Goal: Information Seeking & Learning: Understand process/instructions

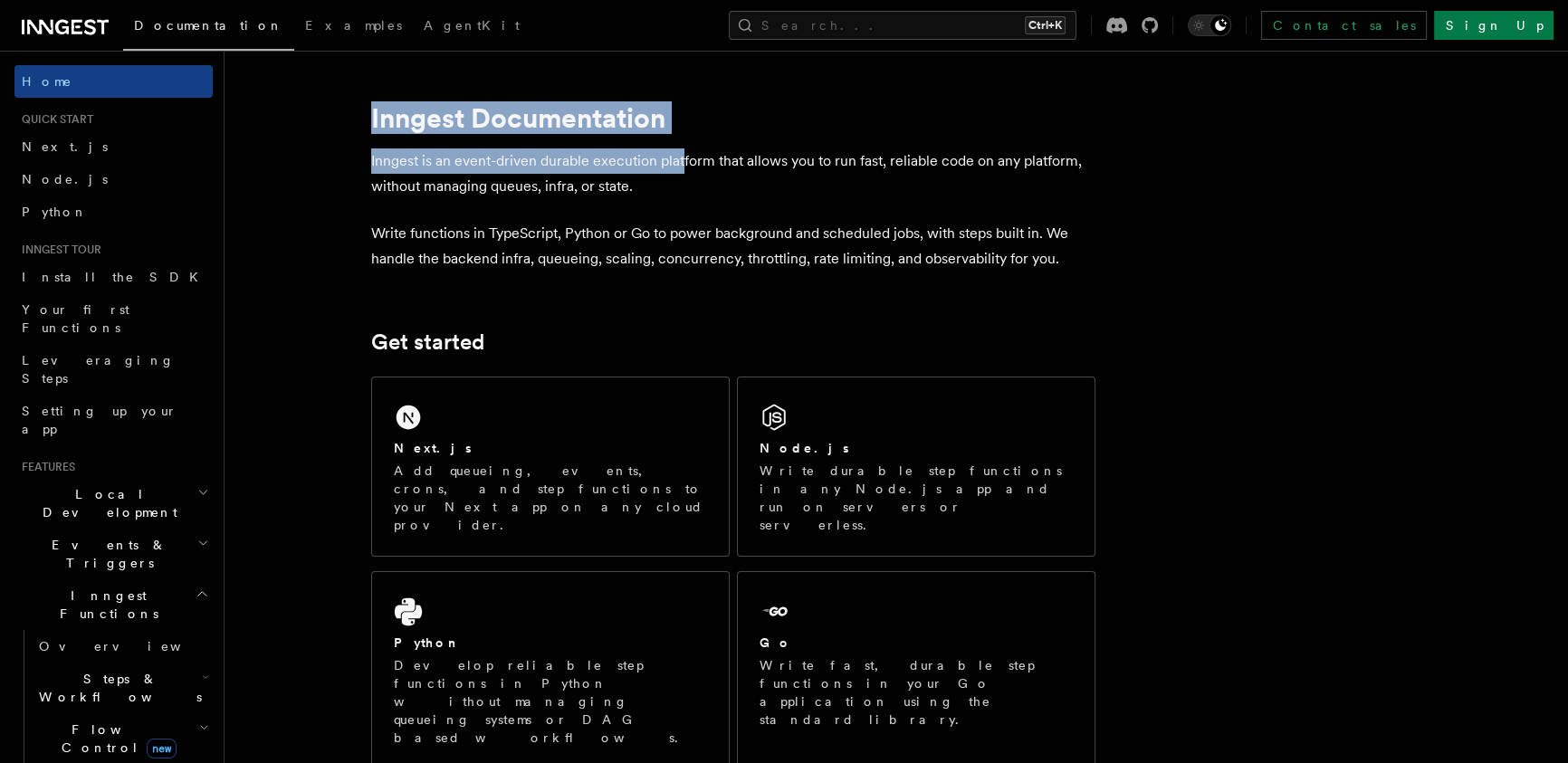
drag, startPoint x: 371, startPoint y: 121, endPoint x: 683, endPoint y: 158, distance: 314.2
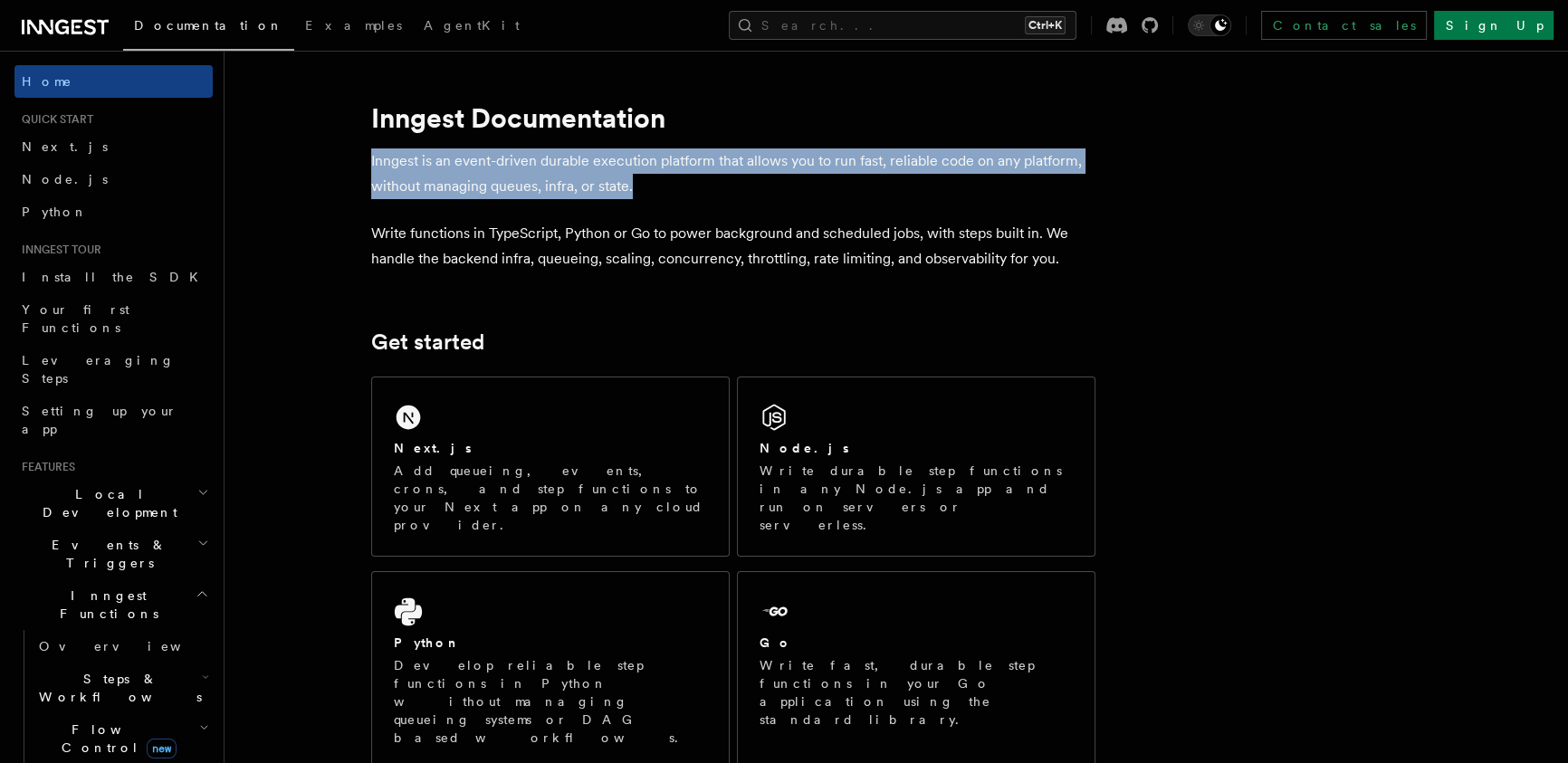
drag, startPoint x: 378, startPoint y: 157, endPoint x: 643, endPoint y: 197, distance: 268.0
click at [691, 190] on p "Inngest is an event-driven durable execution platform that allows you to run fa…" at bounding box center [732, 174] width 724 height 51
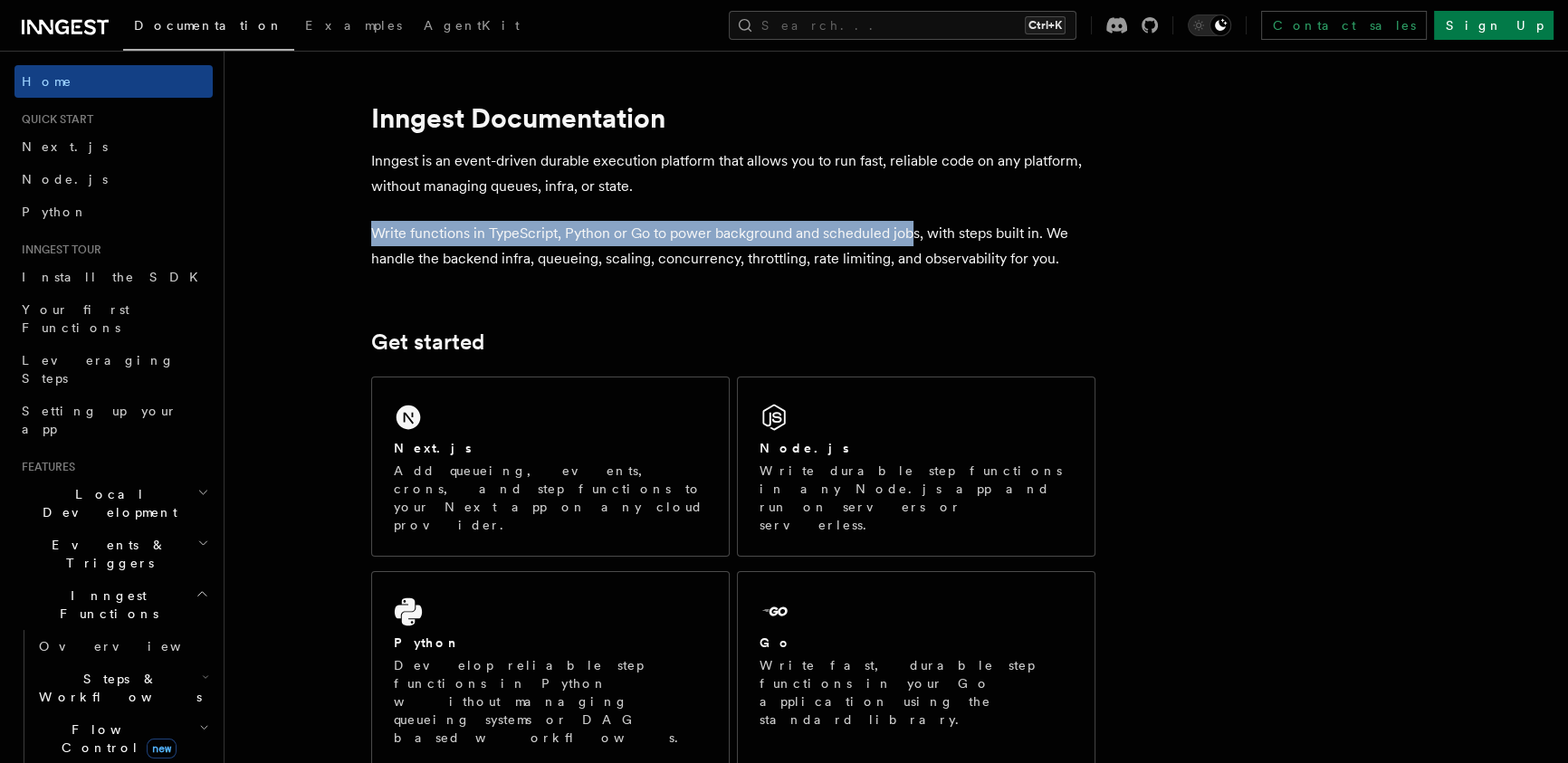
drag, startPoint x: 369, startPoint y: 234, endPoint x: 912, endPoint y: 237, distance: 543.0
click at [847, 236] on p "Write functions in TypeScript, Python or Go to power background and scheduled j…" at bounding box center [732, 246] width 724 height 51
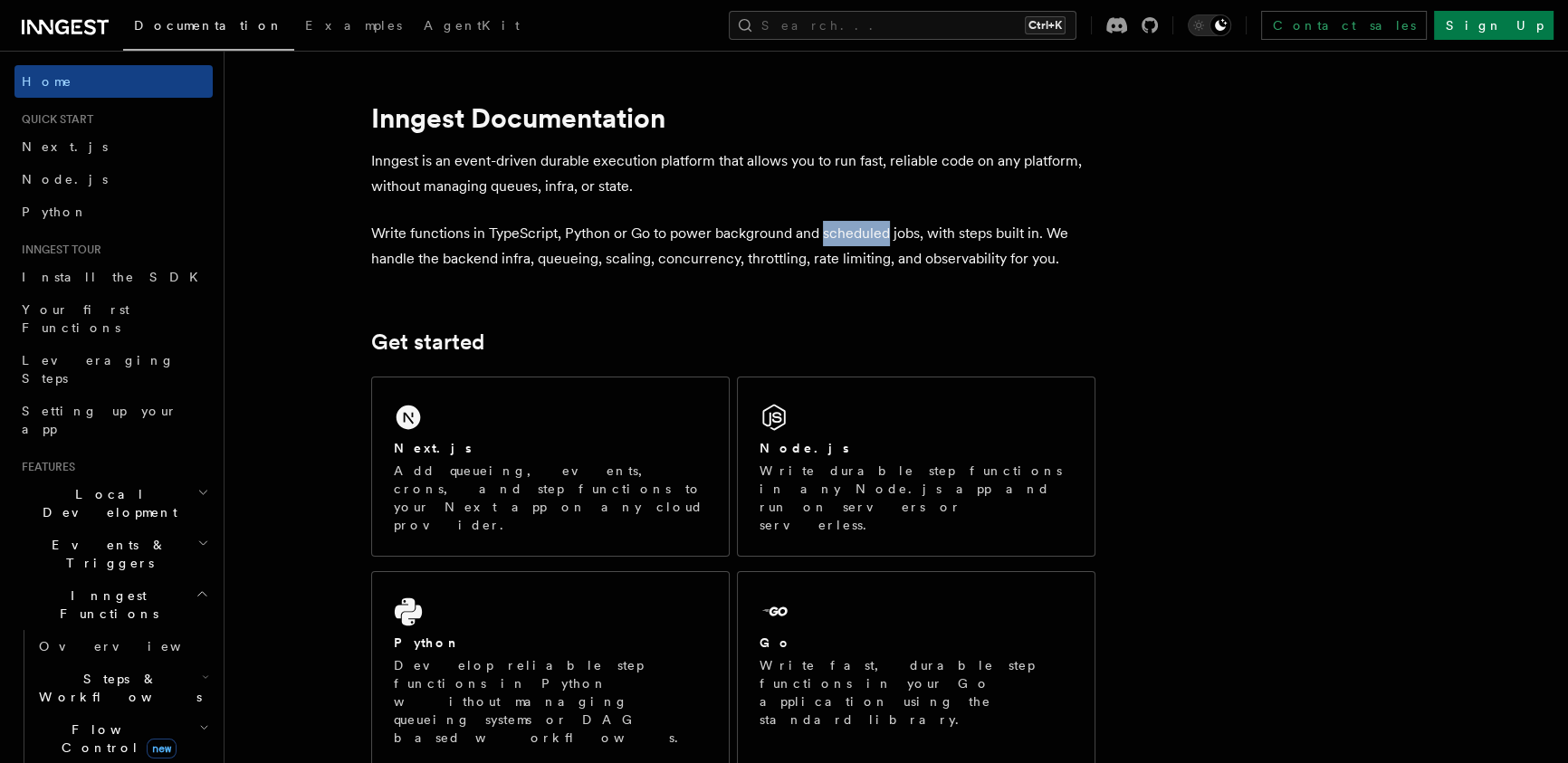
click at [847, 236] on p "Write functions in TypeScript, Python or Go to power background and scheduled j…" at bounding box center [732, 246] width 724 height 51
click at [960, 235] on p "Write functions in TypeScript, Python or Go to power background and scheduled j…" at bounding box center [732, 246] width 724 height 51
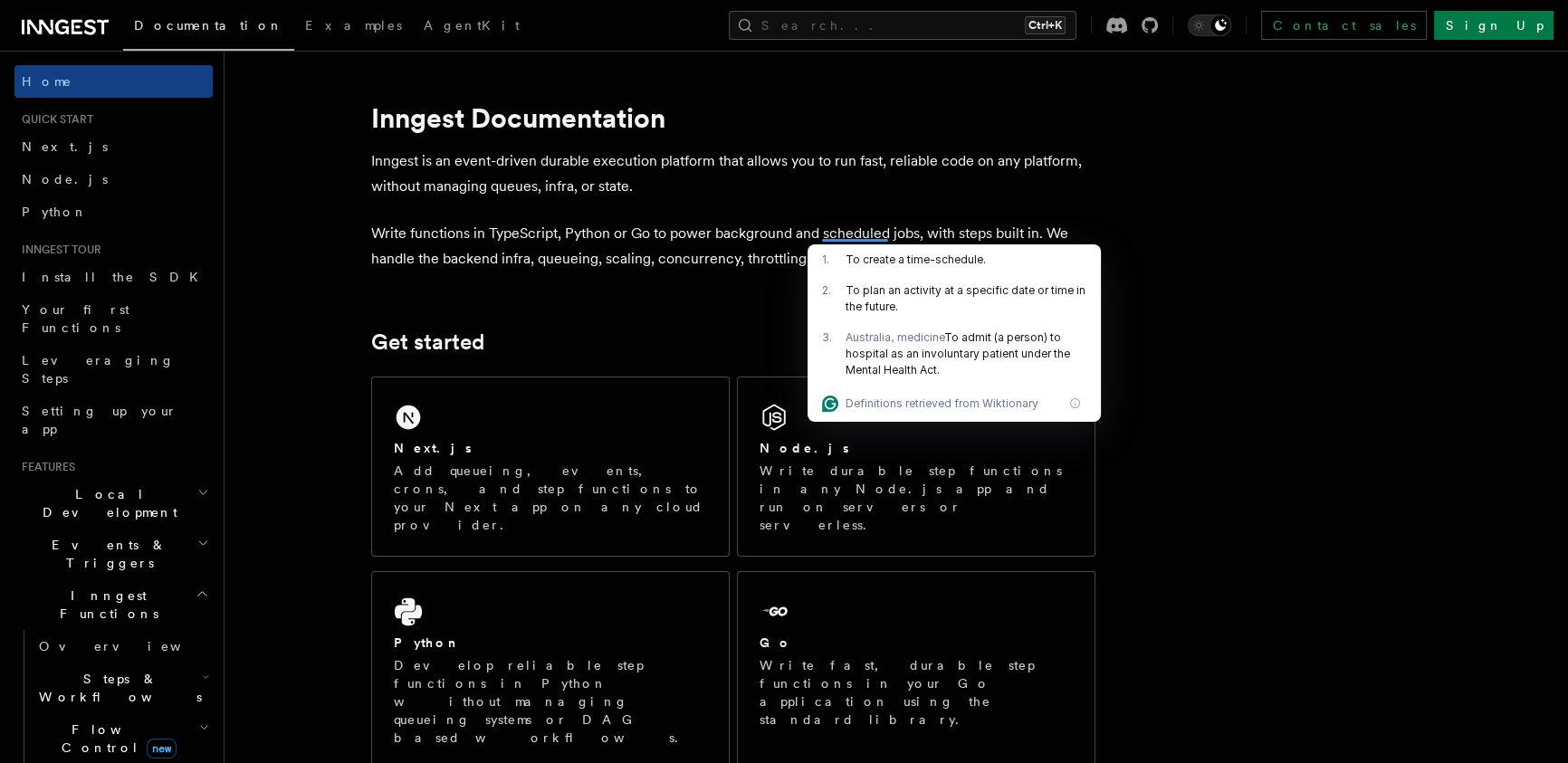
click at [1041, 222] on p "Write functions in TypeScript, Python or Go to power background and scheduled j…" at bounding box center [732, 246] width 724 height 51
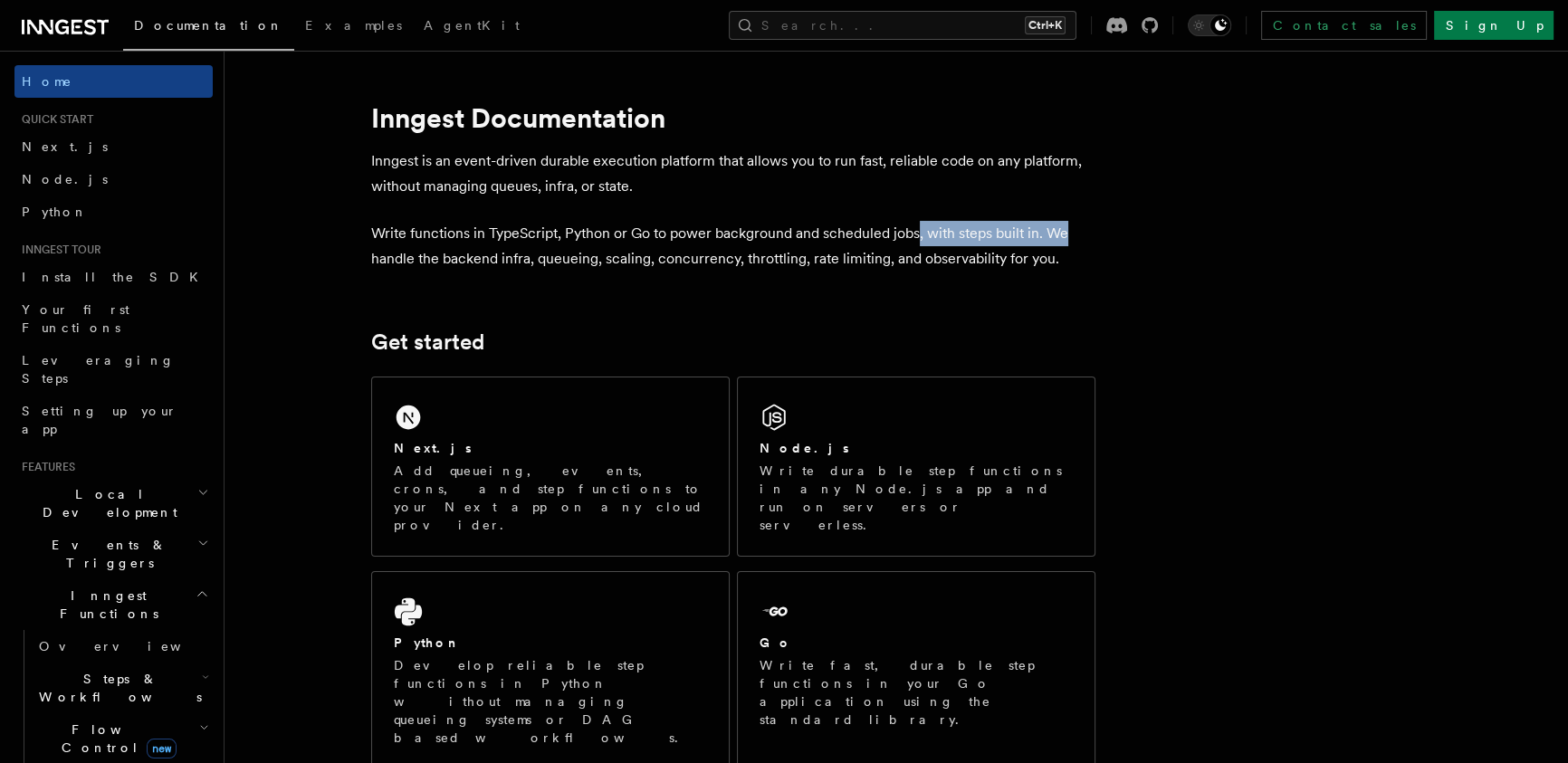
drag, startPoint x: 916, startPoint y: 237, endPoint x: 1128, endPoint y: 237, distance: 212.0
click at [527, 240] on p "Write functions in TypeScript, Python or Go to power background and scheduled j…" at bounding box center [732, 246] width 724 height 51
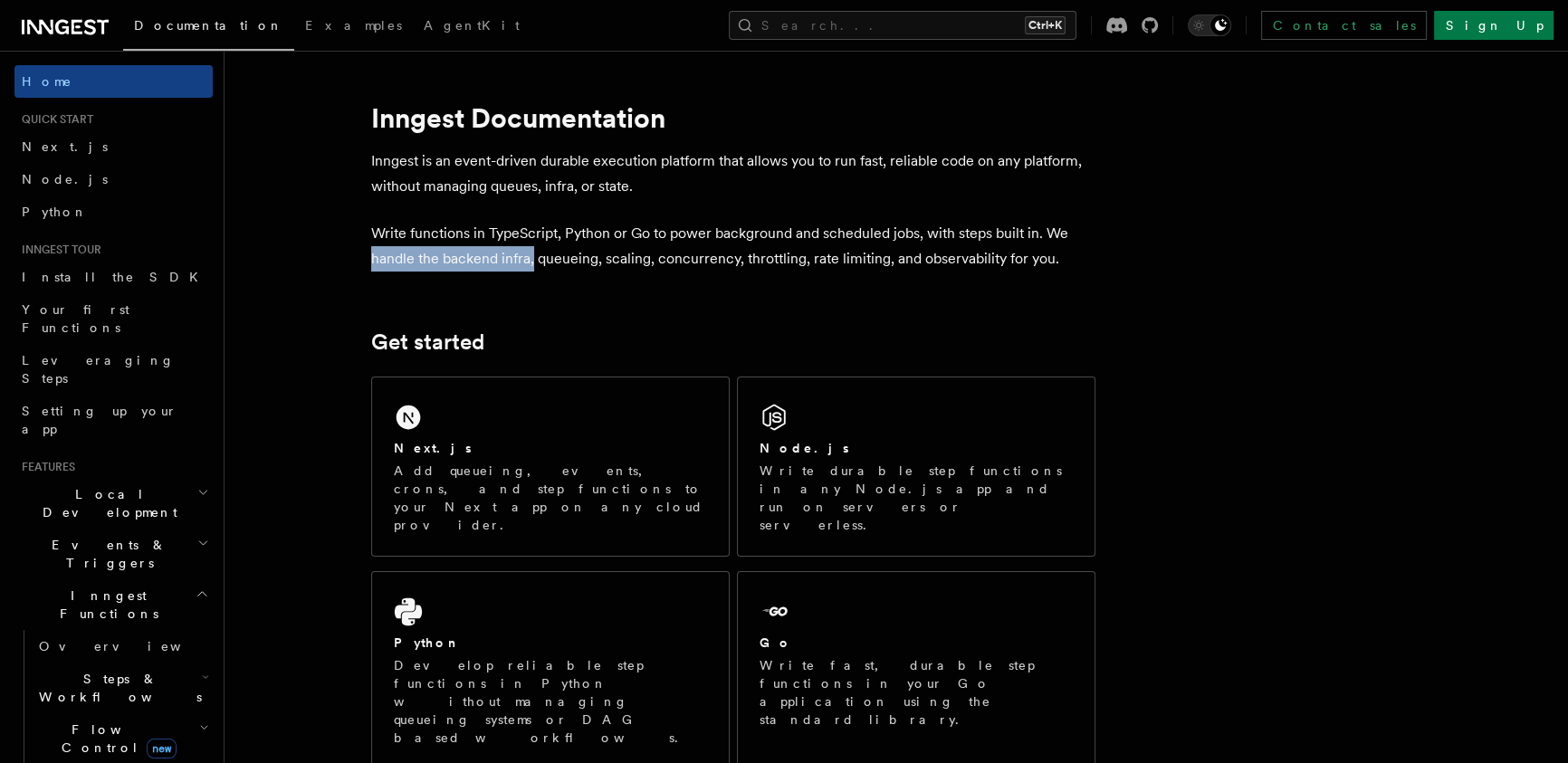
drag, startPoint x: 412, startPoint y: 258, endPoint x: 532, endPoint y: 264, distance: 120.1
click at [558, 265] on p "Write functions in TypeScript, Python or Go to power background and scheduled j…" at bounding box center [732, 246] width 724 height 51
click at [669, 265] on p "Write functions in TypeScript, Python or Go to power background and scheduled j…" at bounding box center [732, 246] width 724 height 51
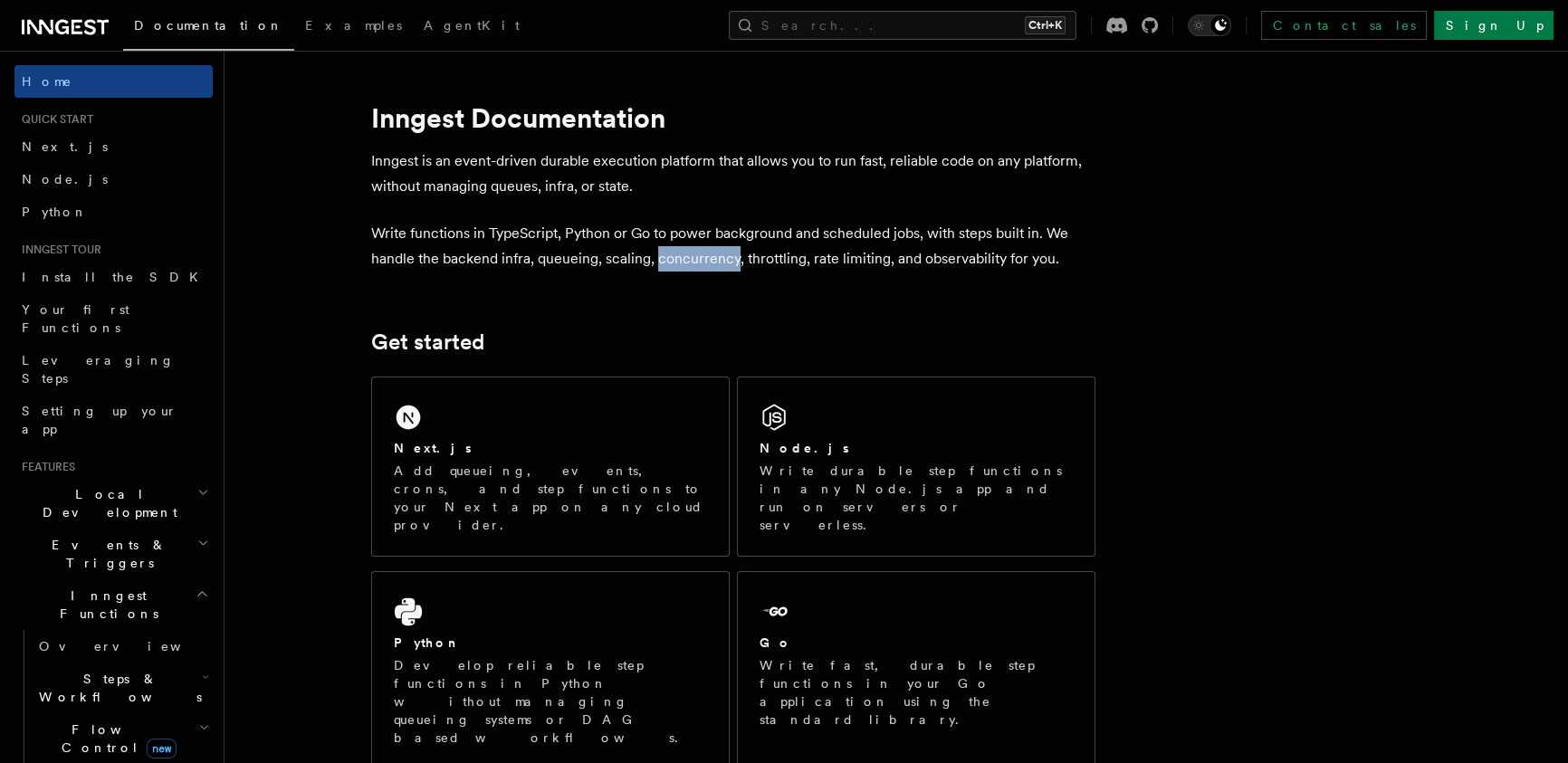
click at [669, 265] on p "Write functions in TypeScript, Python or Go to power background and scheduled j…" at bounding box center [732, 246] width 724 height 51
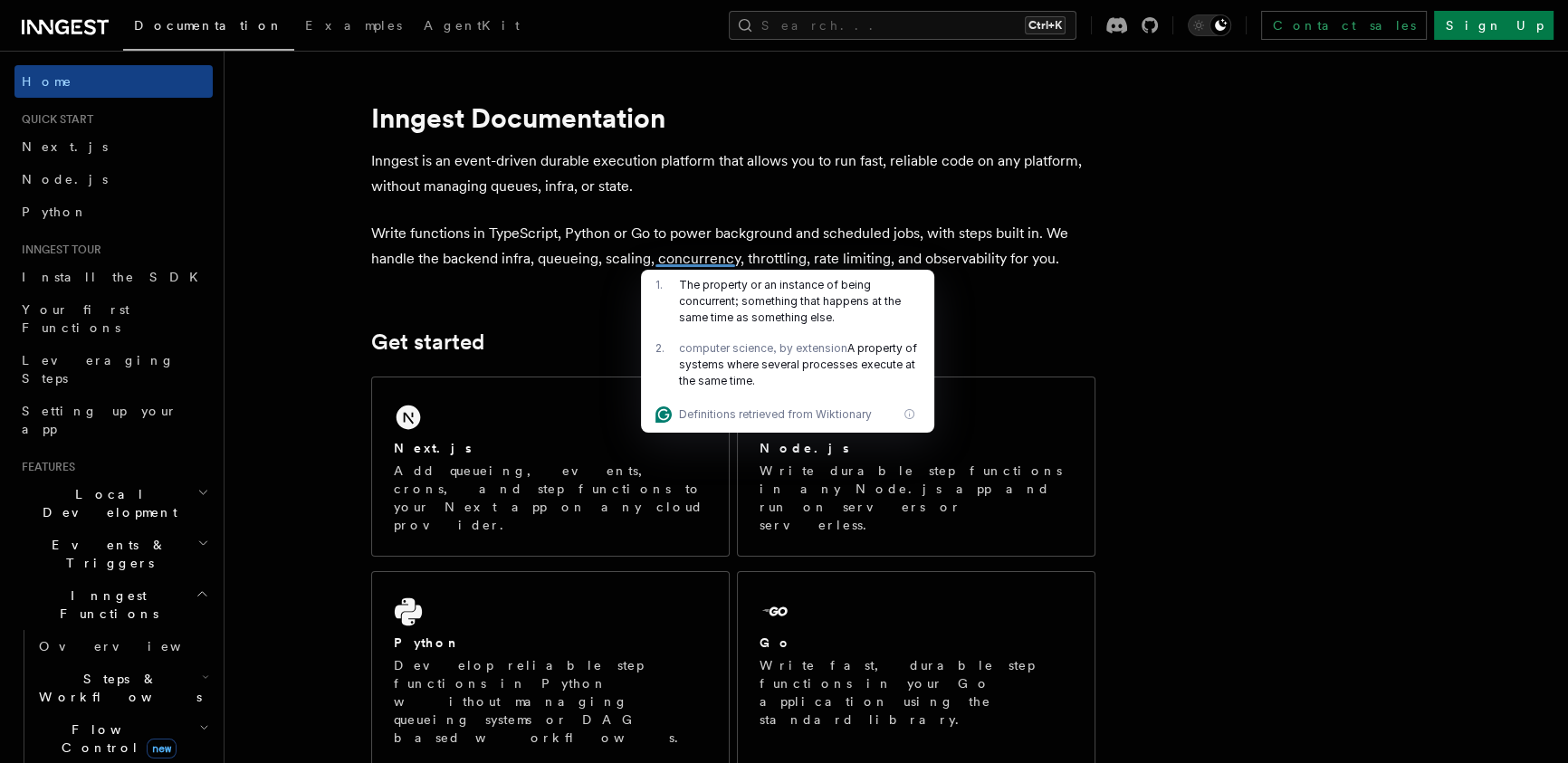
click at [790, 265] on p "Write functions in TypeScript, Python or Go to power background and scheduled j…" at bounding box center [732, 246] width 724 height 51
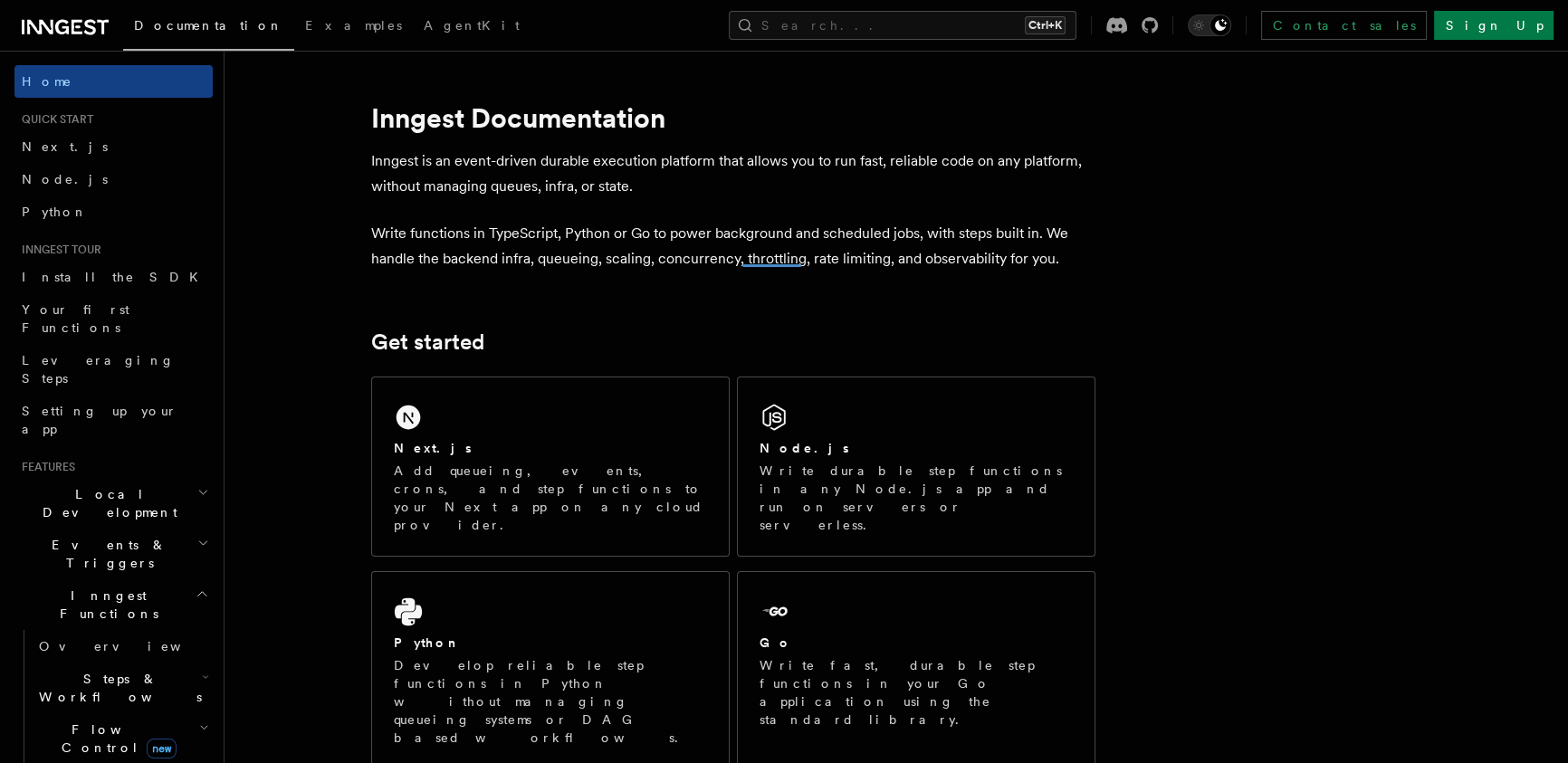
click at [897, 265] on p "Write functions in TypeScript, Python or Go to power background and scheduled j…" at bounding box center [732, 246] width 724 height 51
click at [1004, 265] on p "Write functions in TypeScript, Python or Go to power background and scheduled j…" at bounding box center [732, 246] width 724 height 51
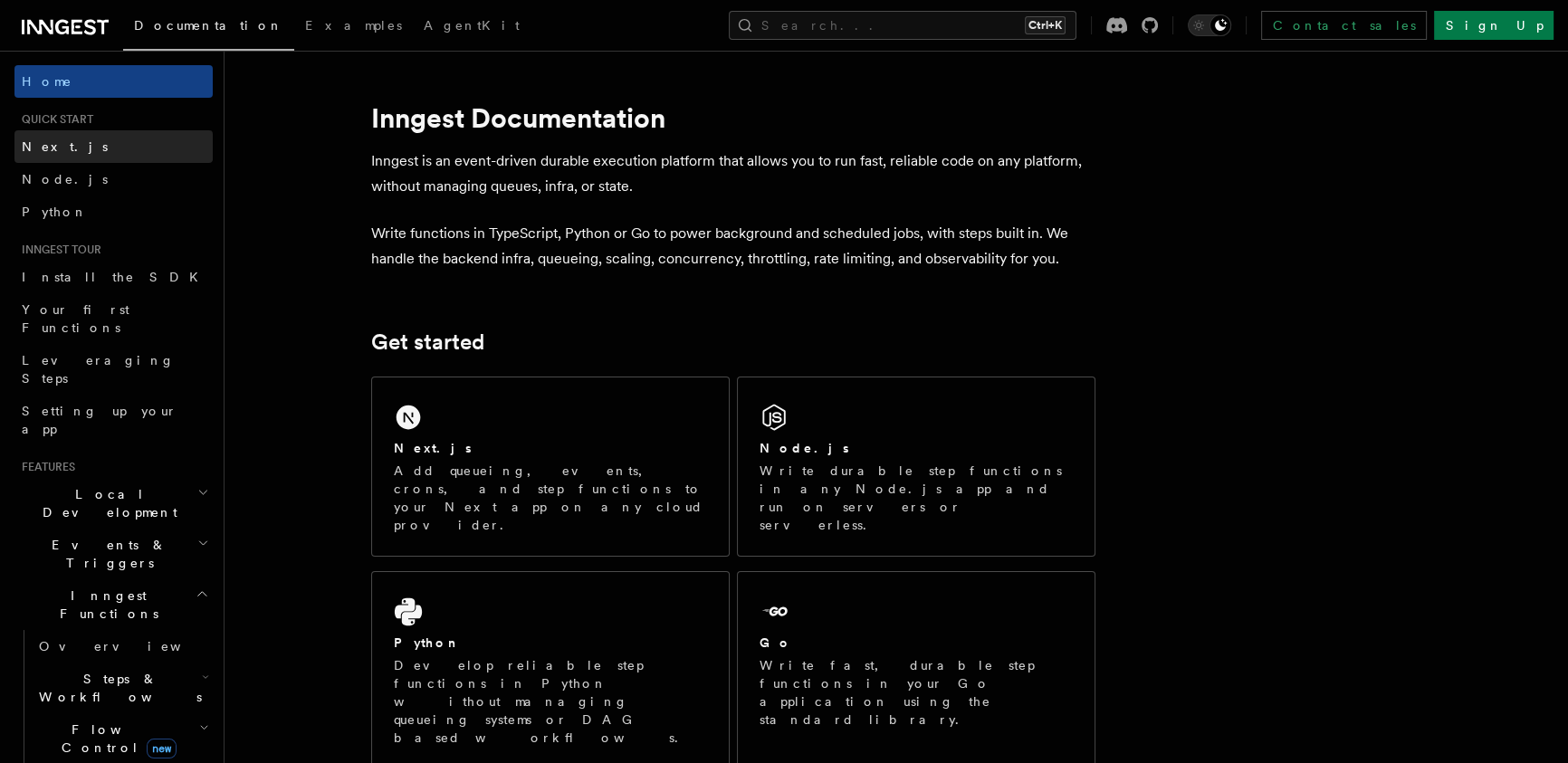
click at [64, 145] on link "Next.js" at bounding box center [113, 147] width 198 height 32
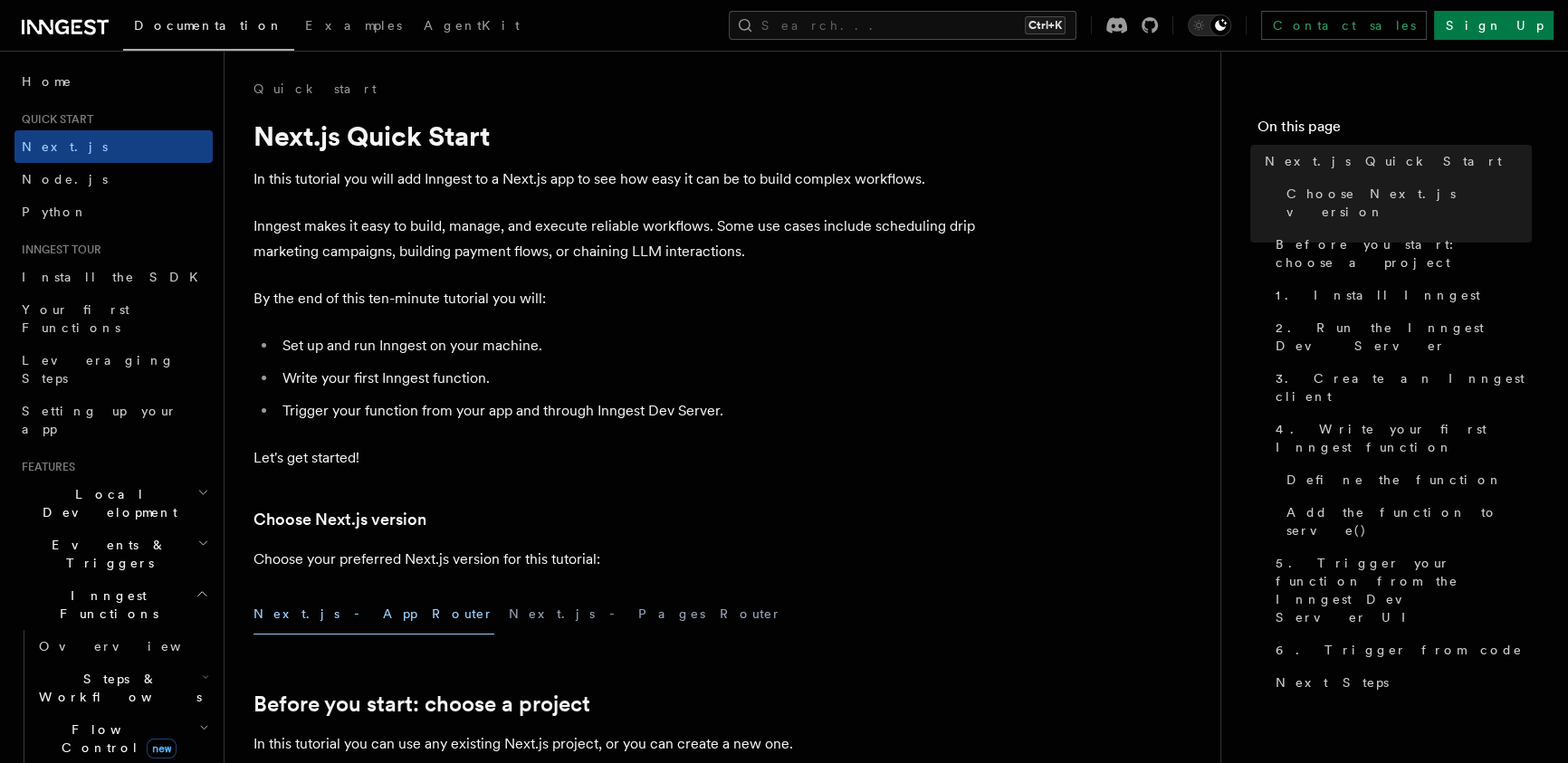
drag, startPoint x: 337, startPoint y: 192, endPoint x: 347, endPoint y: 193, distance: 10.0
drag, startPoint x: 677, startPoint y: 189, endPoint x: 825, endPoint y: 189, distance: 148.0
click at [825, 189] on p "In this tutorial you will add Inngest to a Next.js app to see how easy it can b…" at bounding box center [615, 179] width 724 height 26
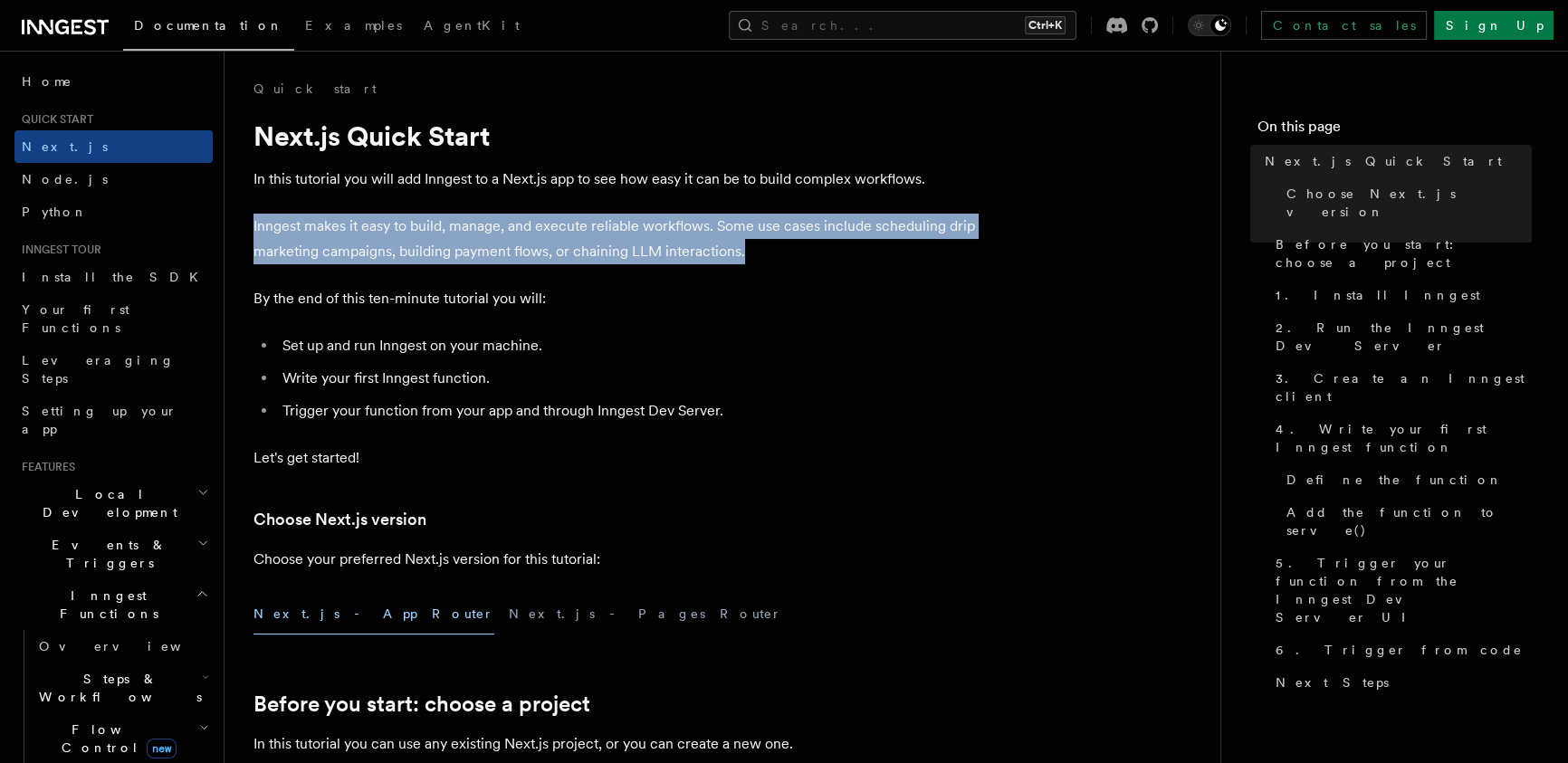
drag, startPoint x: 343, startPoint y: 222, endPoint x: 756, endPoint y: 263, distance: 415.0
click at [473, 263] on p "Inngest makes it easy to build, manage, and execute reliable workflows. Some us…" at bounding box center [615, 238] width 724 height 51
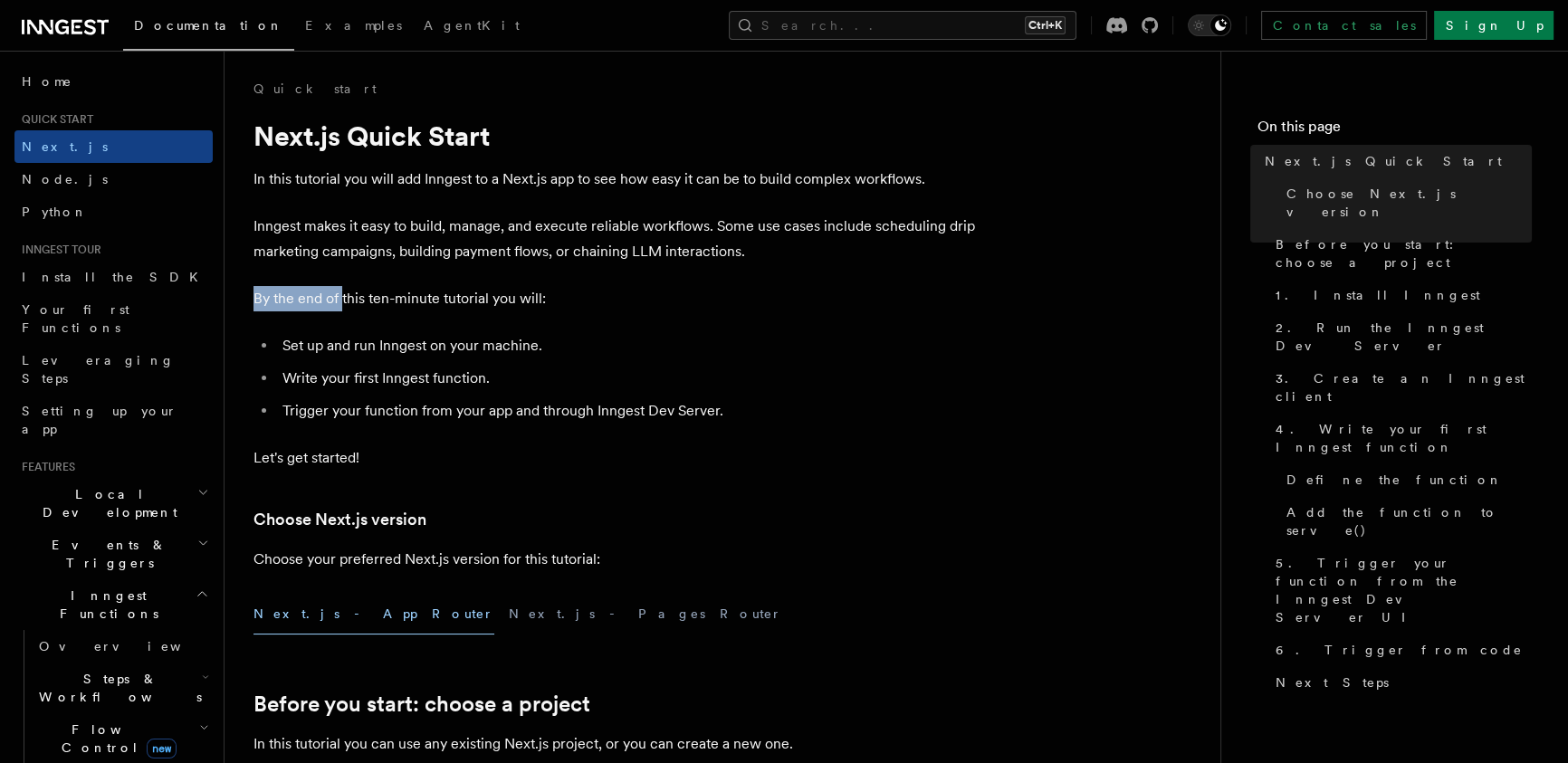
drag, startPoint x: 310, startPoint y: 302, endPoint x: 343, endPoint y: 302, distance: 33.0
click at [320, 300] on p "By the end of this ten-minute tutorial you will:" at bounding box center [615, 299] width 724 height 26
click at [320, 300] on p "By the end of this ten-minute tutorial you will:" at bounding box center [615, 299] width 724 height 26
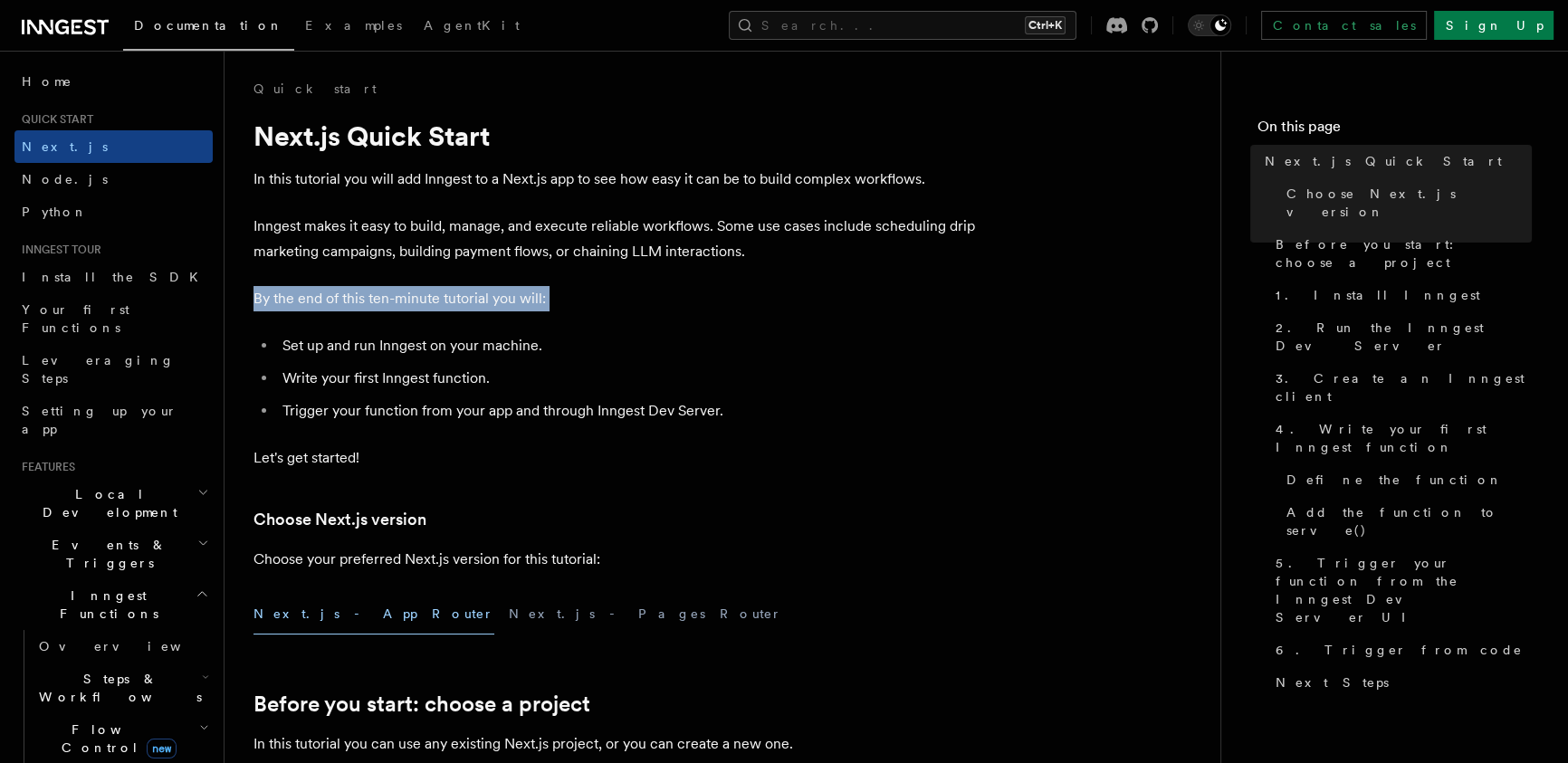
click at [407, 300] on p "By the end of this ten-minute tutorial you will:" at bounding box center [615, 299] width 724 height 26
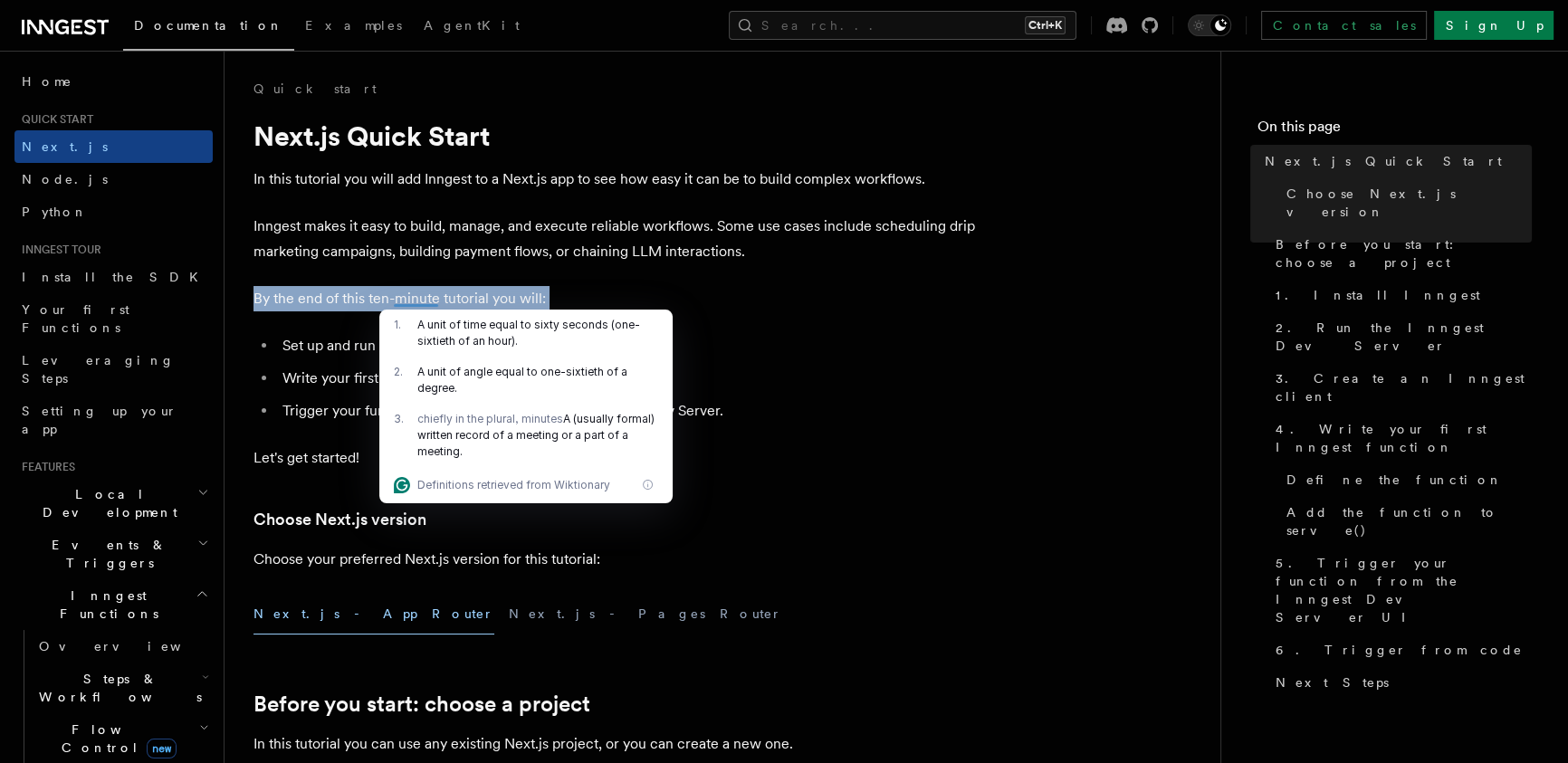
drag, startPoint x: 512, startPoint y: 296, endPoint x: 413, endPoint y: 307, distance: 99.6
click at [511, 296] on p "By the end of this ten-minute tutorial you will:" at bounding box center [615, 299] width 724 height 26
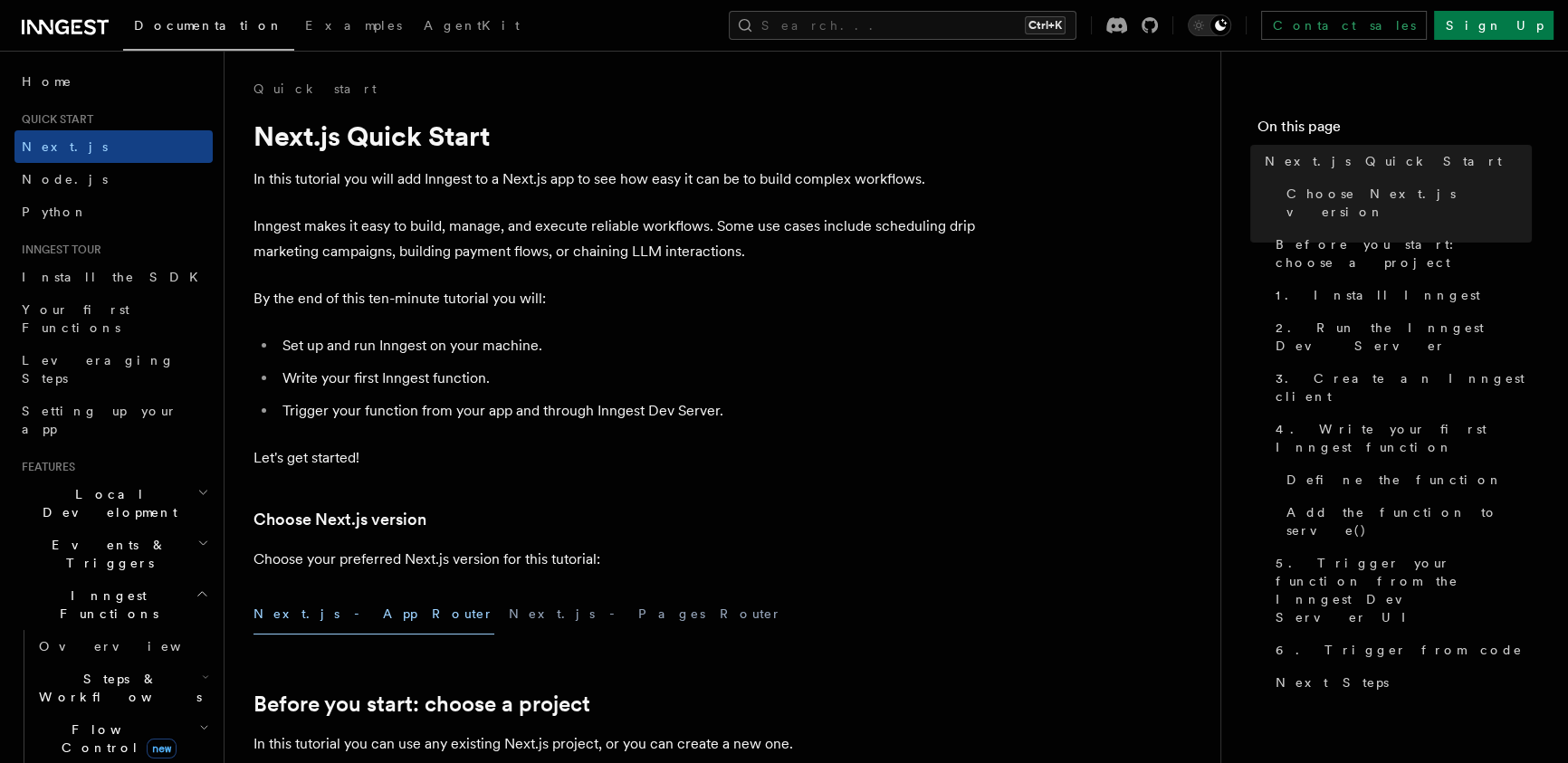
click at [419, 351] on li "Set up and run Inngest on your machine." at bounding box center [627, 345] width 700 height 26
click at [323, 346] on li "Set up and run Inngest on your machine." at bounding box center [627, 345] width 700 height 26
drag, startPoint x: 278, startPoint y: 383, endPoint x: 542, endPoint y: 384, distance: 264.0
click at [537, 384] on li "Write your first Inngest function." at bounding box center [627, 378] width 700 height 26
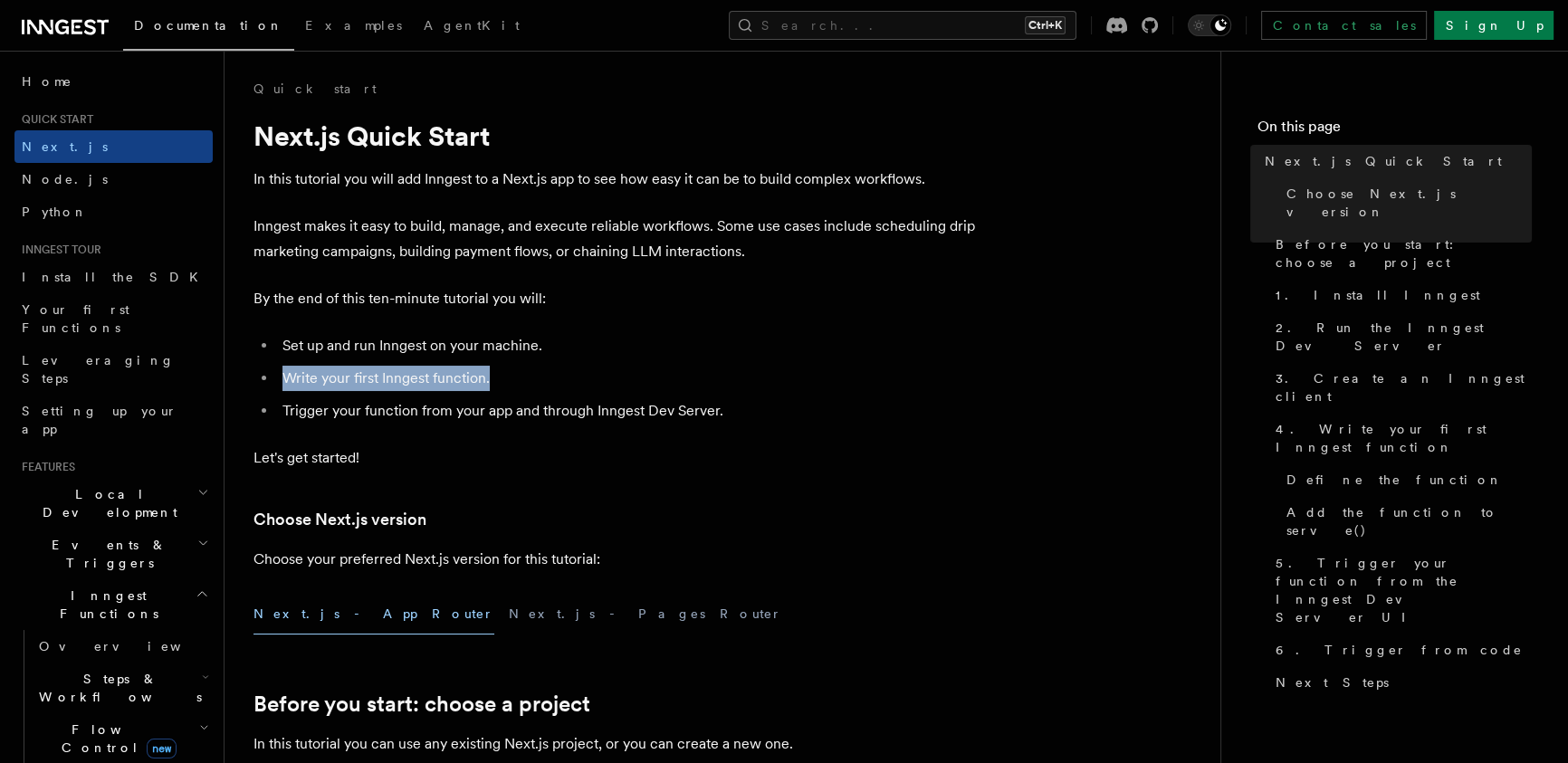
click at [542, 384] on li "Write your first Inngest function." at bounding box center [627, 378] width 700 height 26
click at [382, 392] on ul "Set up and run Inngest on your machine. Write your first Inngest function. Trig…" at bounding box center [615, 378] width 724 height 91
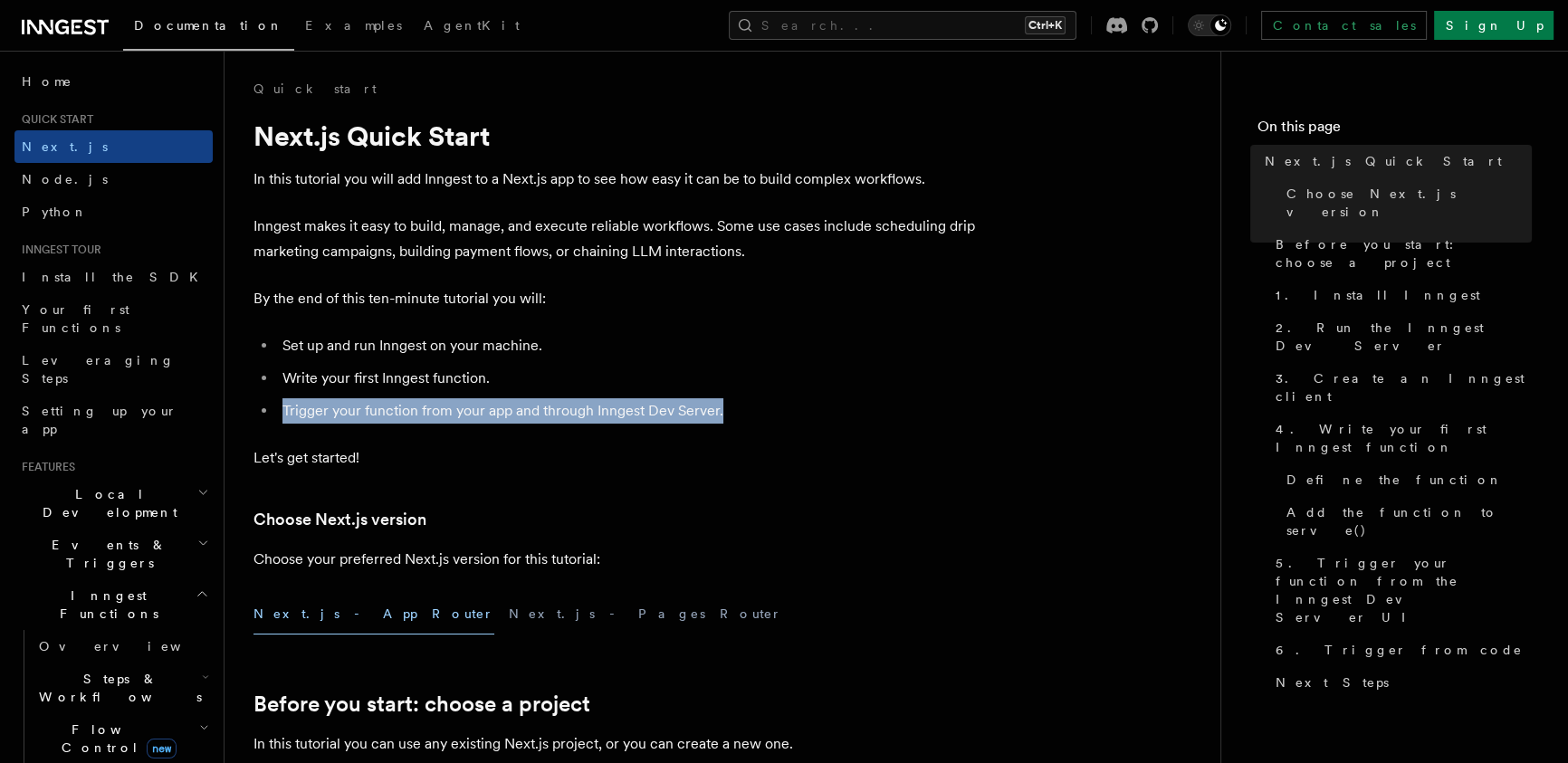
drag, startPoint x: 284, startPoint y: 406, endPoint x: 742, endPoint y: 416, distance: 458.1
click at [742, 416] on li "Trigger your function from your app and through Inngest Dev Server." at bounding box center [627, 411] width 700 height 26
click at [484, 421] on li "Trigger your function from your app and through Inngest Dev Server." at bounding box center [627, 411] width 700 height 26
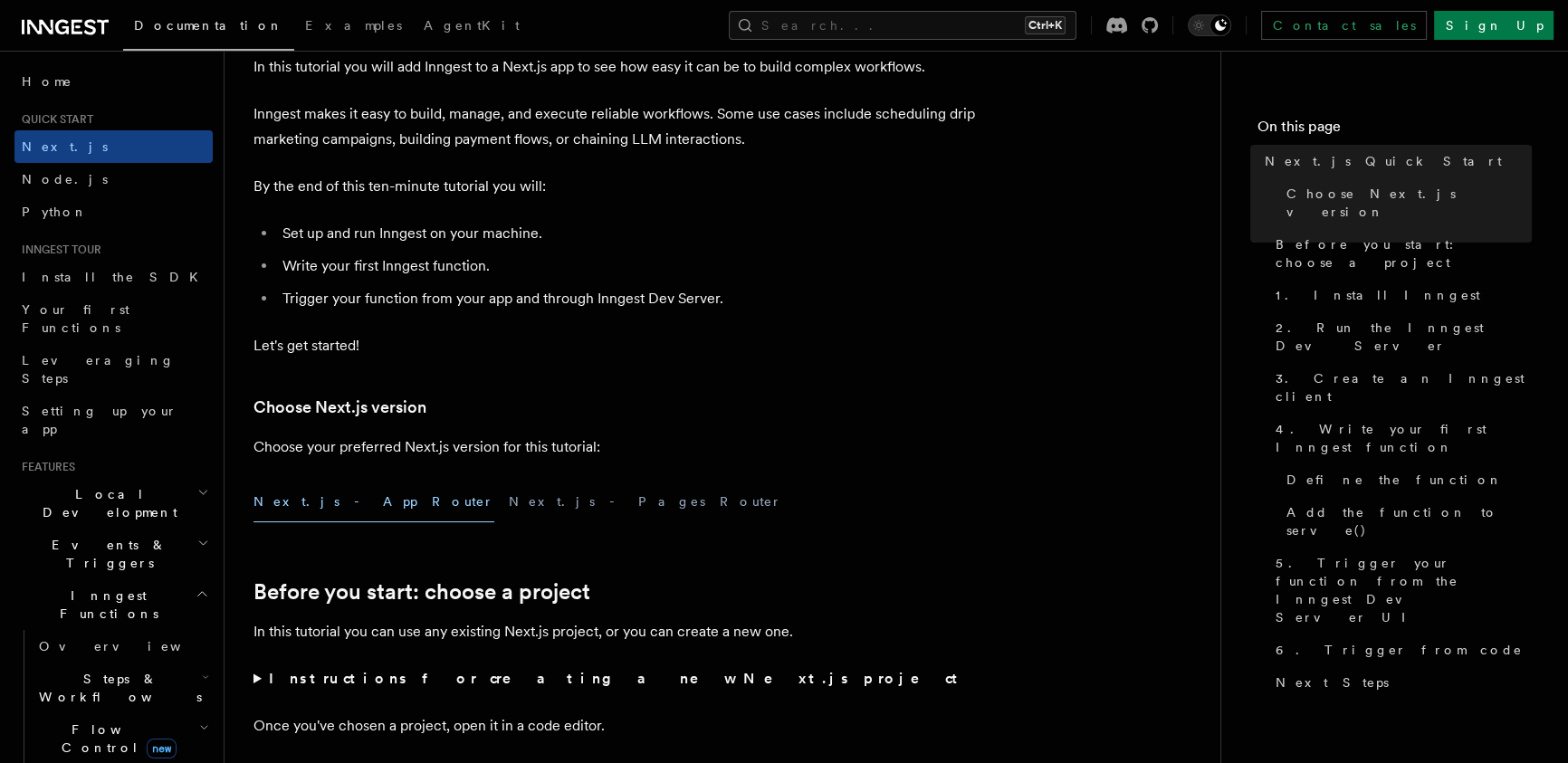
scroll to position [197, 0]
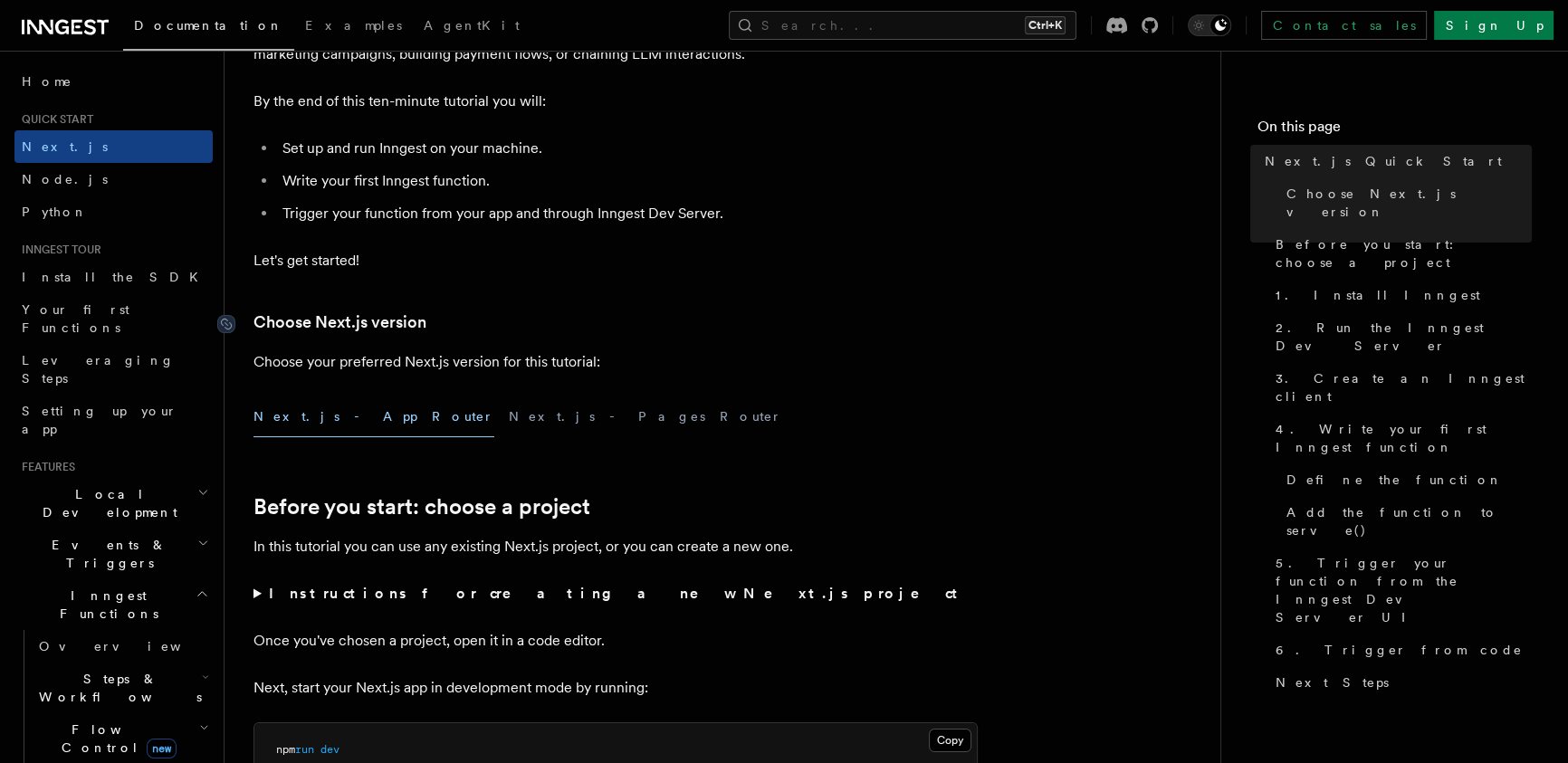
click at [311, 411] on button "Next.js - App Router" at bounding box center [374, 417] width 240 height 41
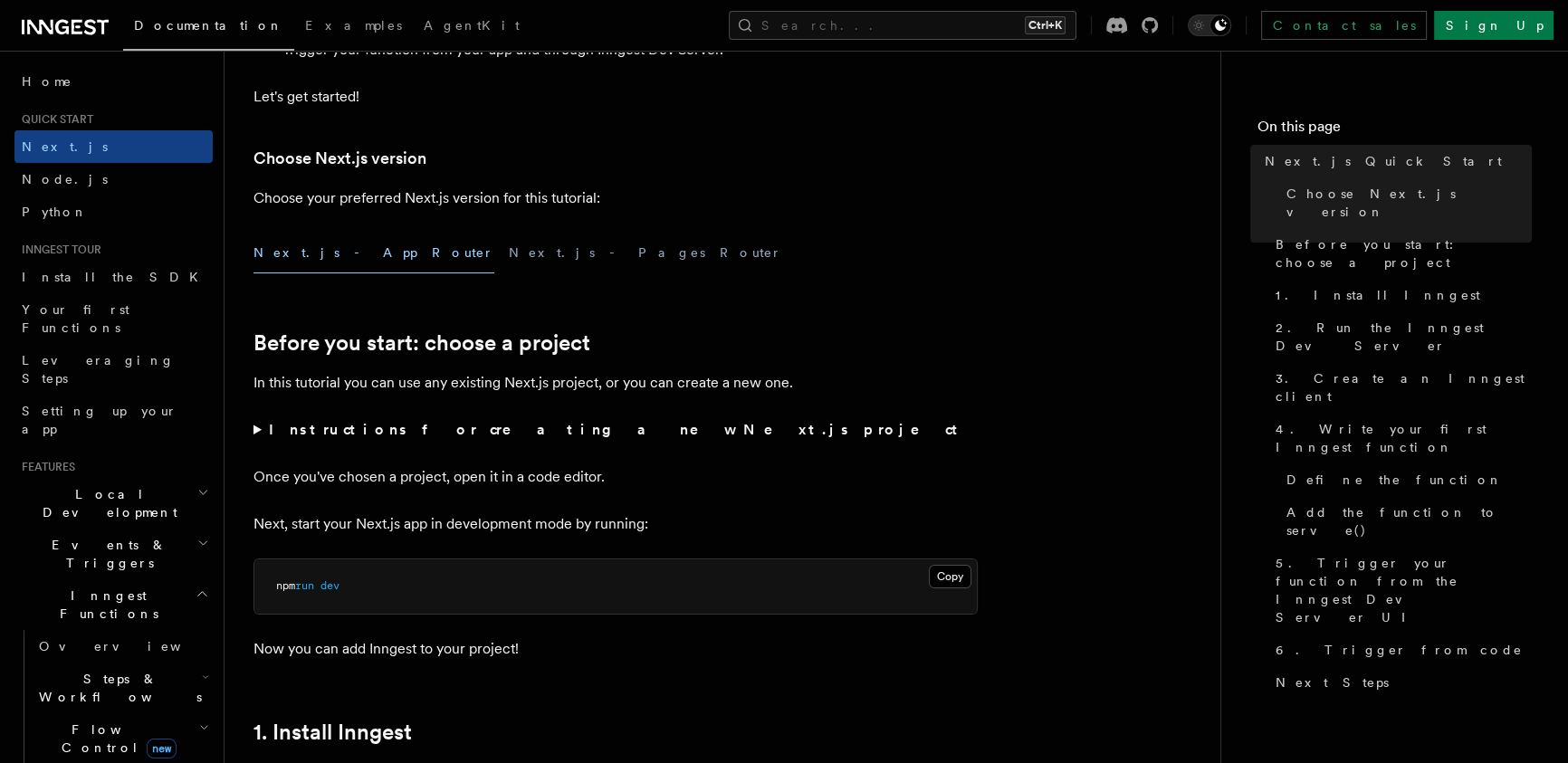
scroll to position [395, 0]
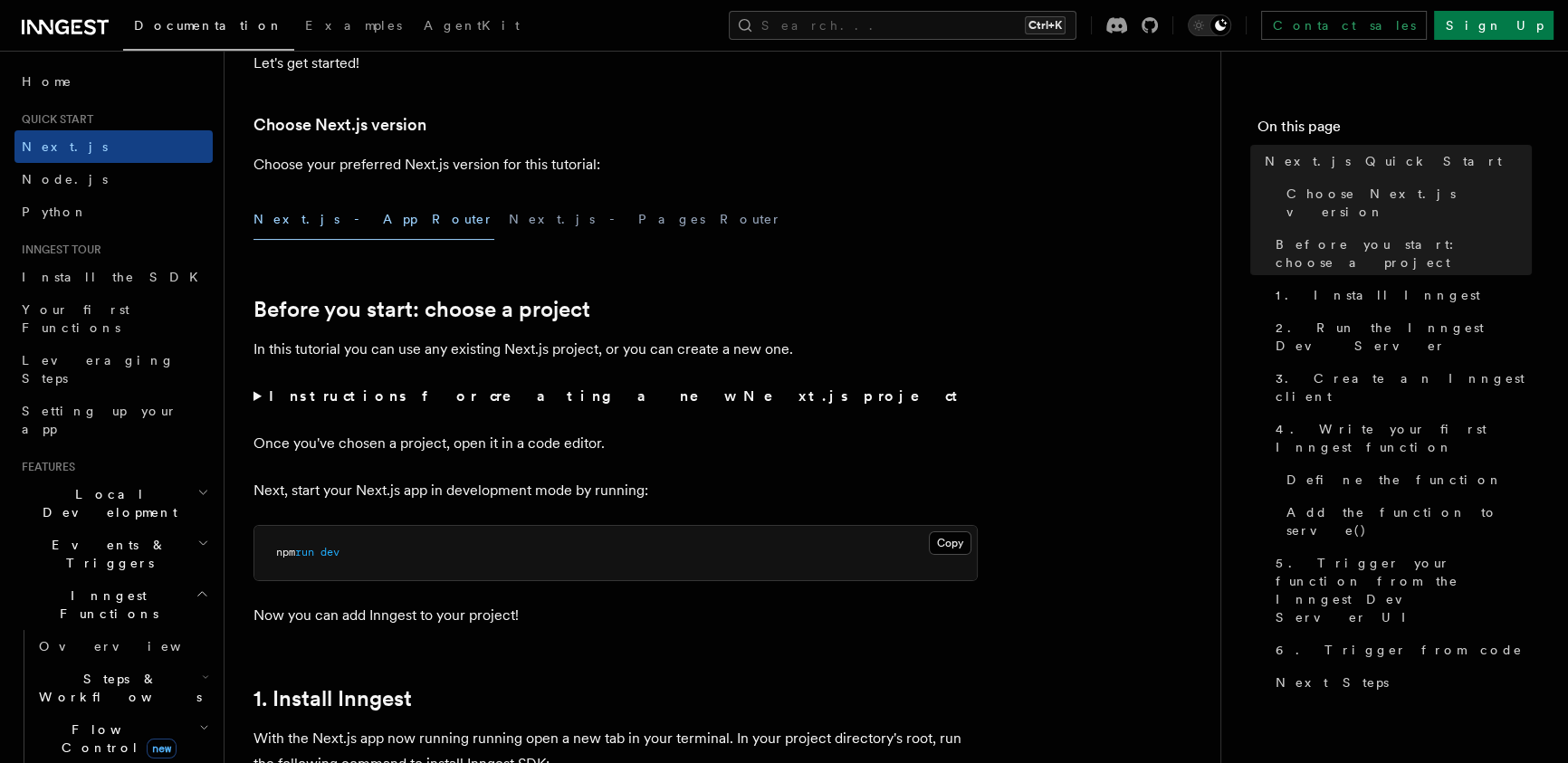
click at [254, 394] on summary "Instructions for creating a new Next.js project" at bounding box center [615, 396] width 724 height 26
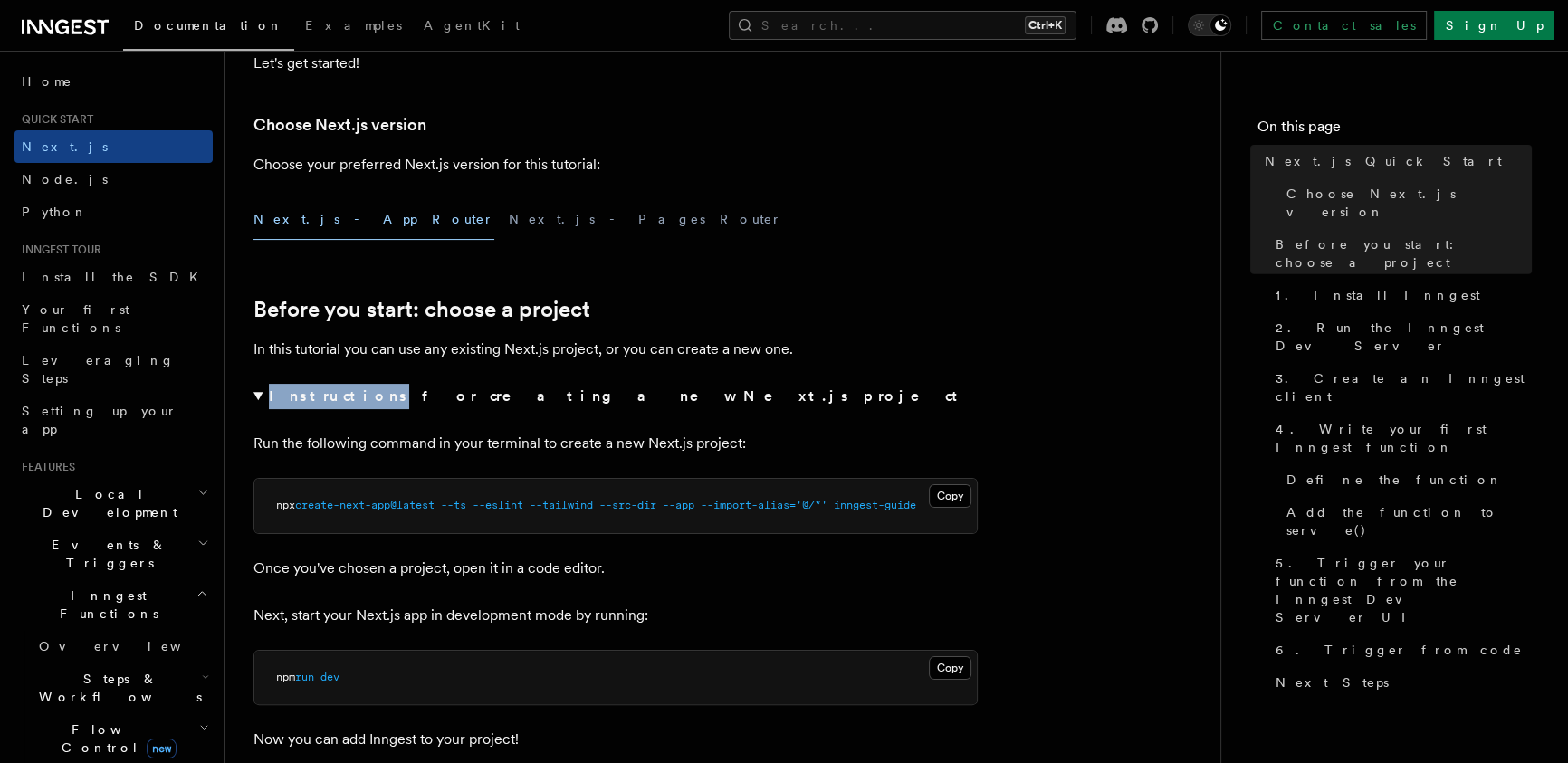
click at [254, 394] on summary "Instructions for creating a new Next.js project" at bounding box center [615, 396] width 724 height 26
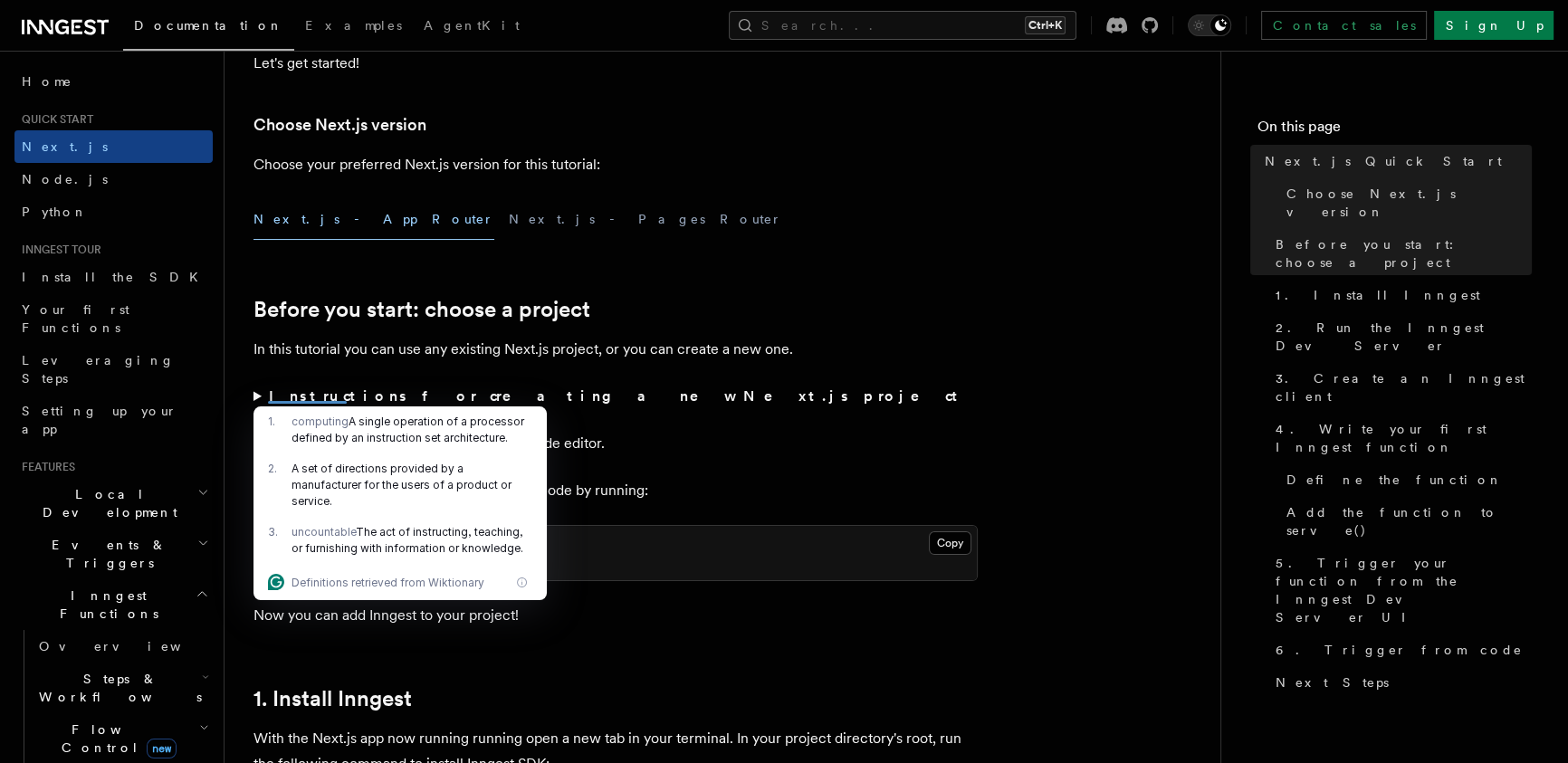
click at [254, 394] on summary "Instructions for creating a new Next.js project" at bounding box center [615, 396] width 724 height 26
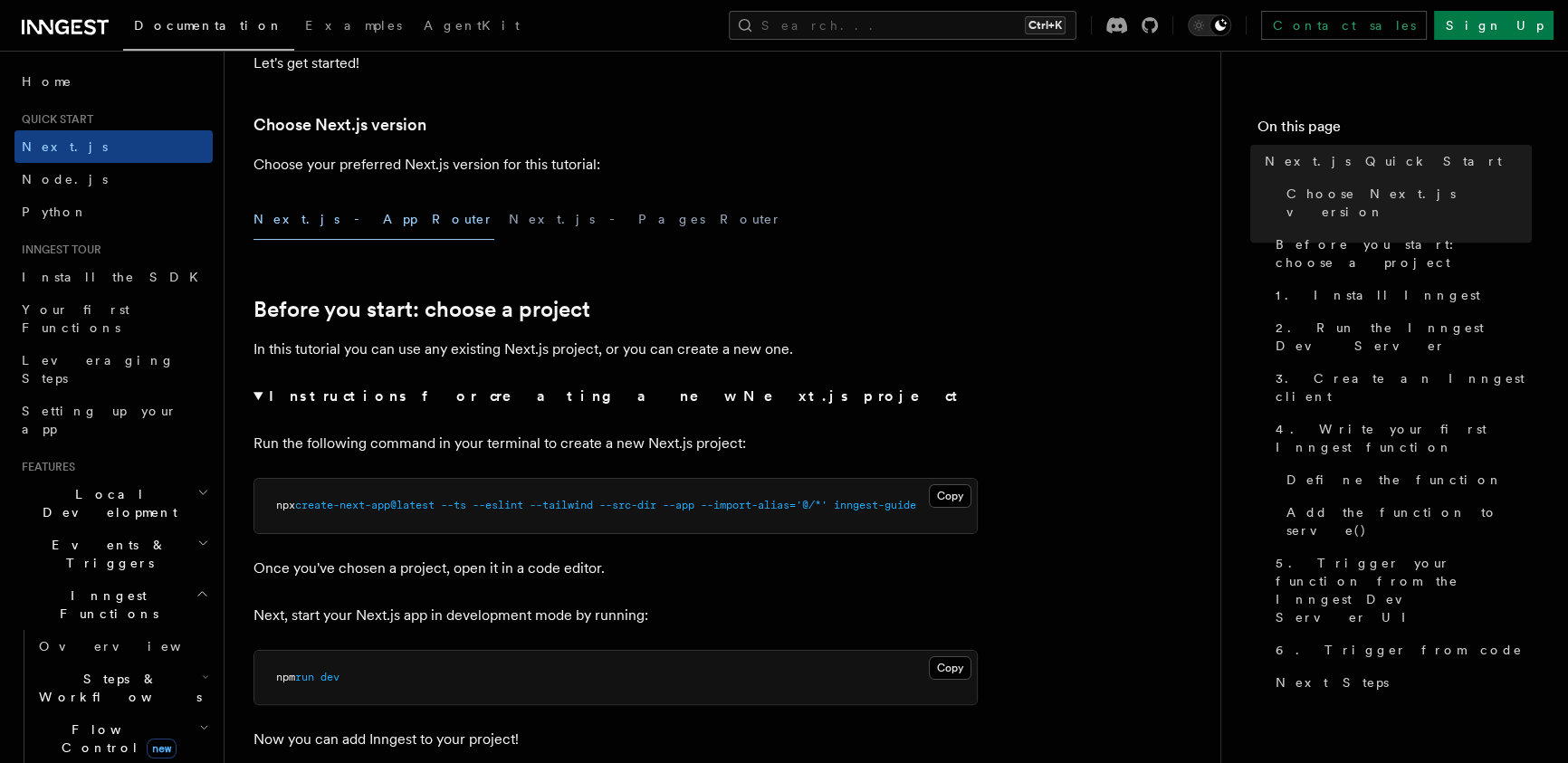
click at [254, 394] on summary "Instructions for creating a new Next.js project" at bounding box center [615, 396] width 724 height 26
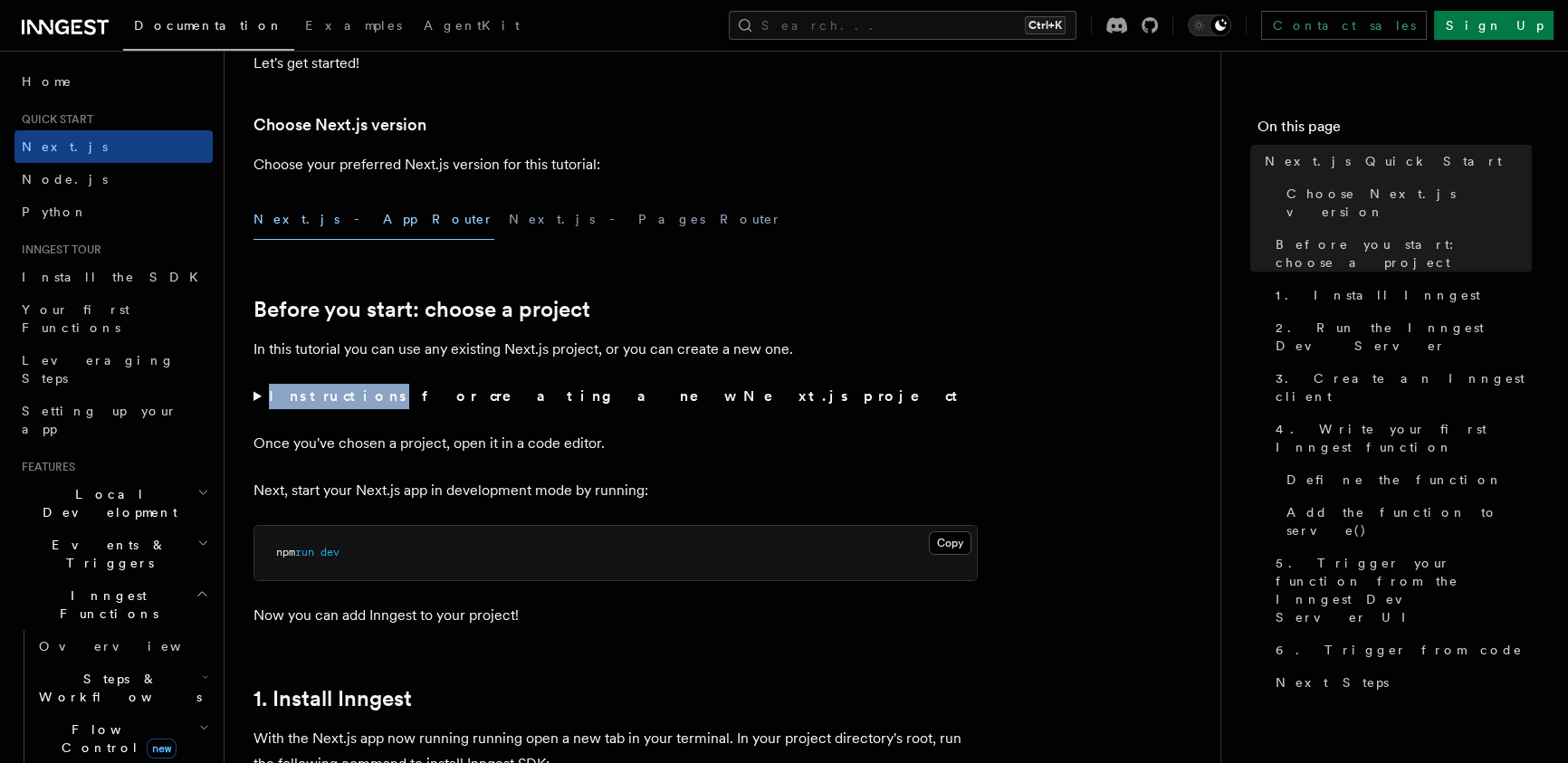
click at [254, 394] on summary "Instructions for creating a new Next.js project" at bounding box center [615, 396] width 724 height 26
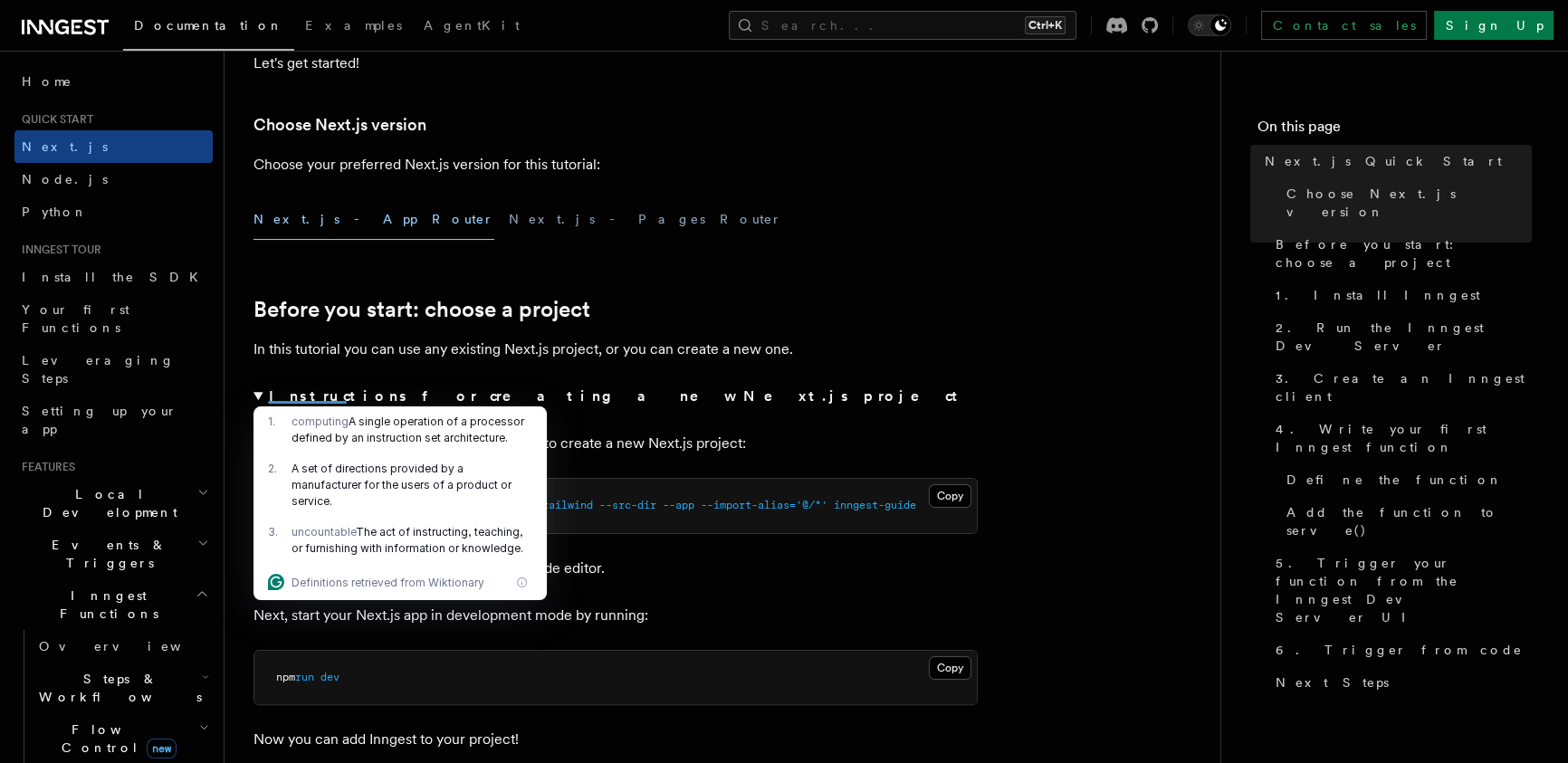
click at [645, 394] on summary "Instructions for creating a new Next.js project" at bounding box center [615, 396] width 724 height 26
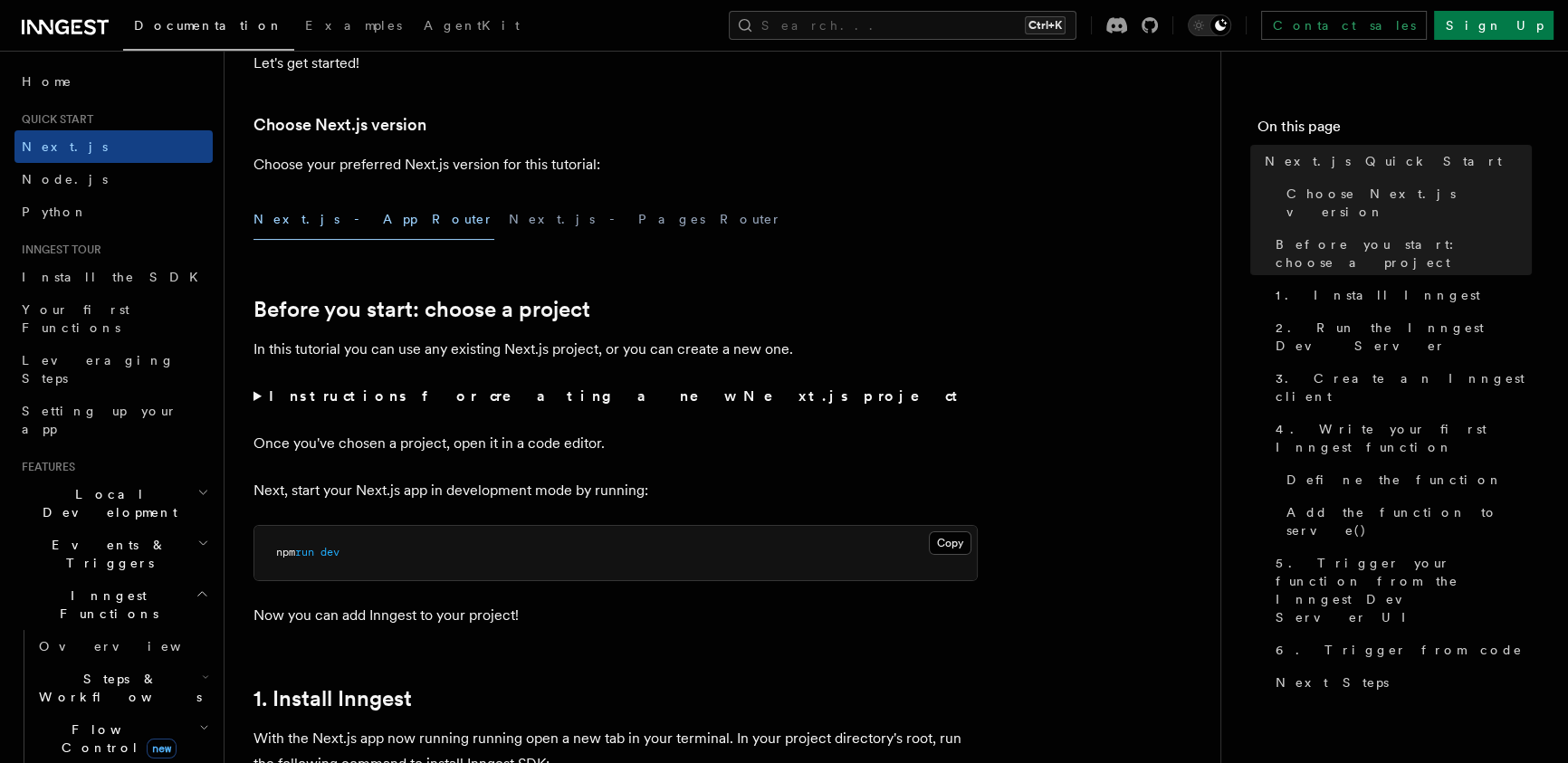
click at [256, 396] on summary "Instructions for creating a new Next.js project" at bounding box center [615, 396] width 724 height 26
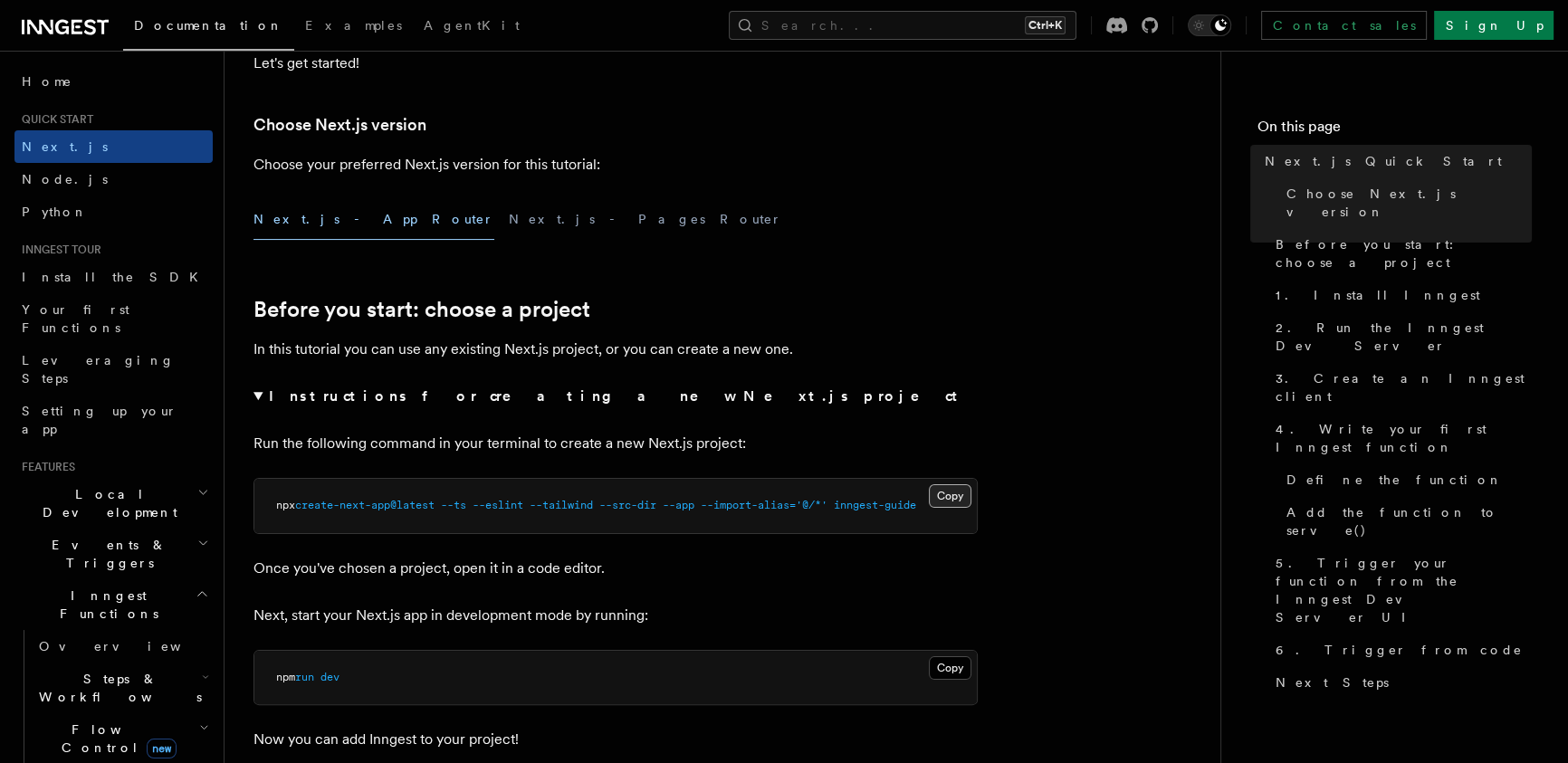
drag, startPoint x: 275, startPoint y: 507, endPoint x: 941, endPoint y: 506, distance: 666.0
click at [941, 506] on div "Copy Copied npx create-next-app@latest --ts --eslint --tailwind --src-dir --app…" at bounding box center [615, 505] width 722 height 54
click at [787, 505] on span "--import-alias=" at bounding box center [748, 505] width 95 height 12
click at [786, 505] on span "--import-alias=" at bounding box center [748, 505] width 95 height 12
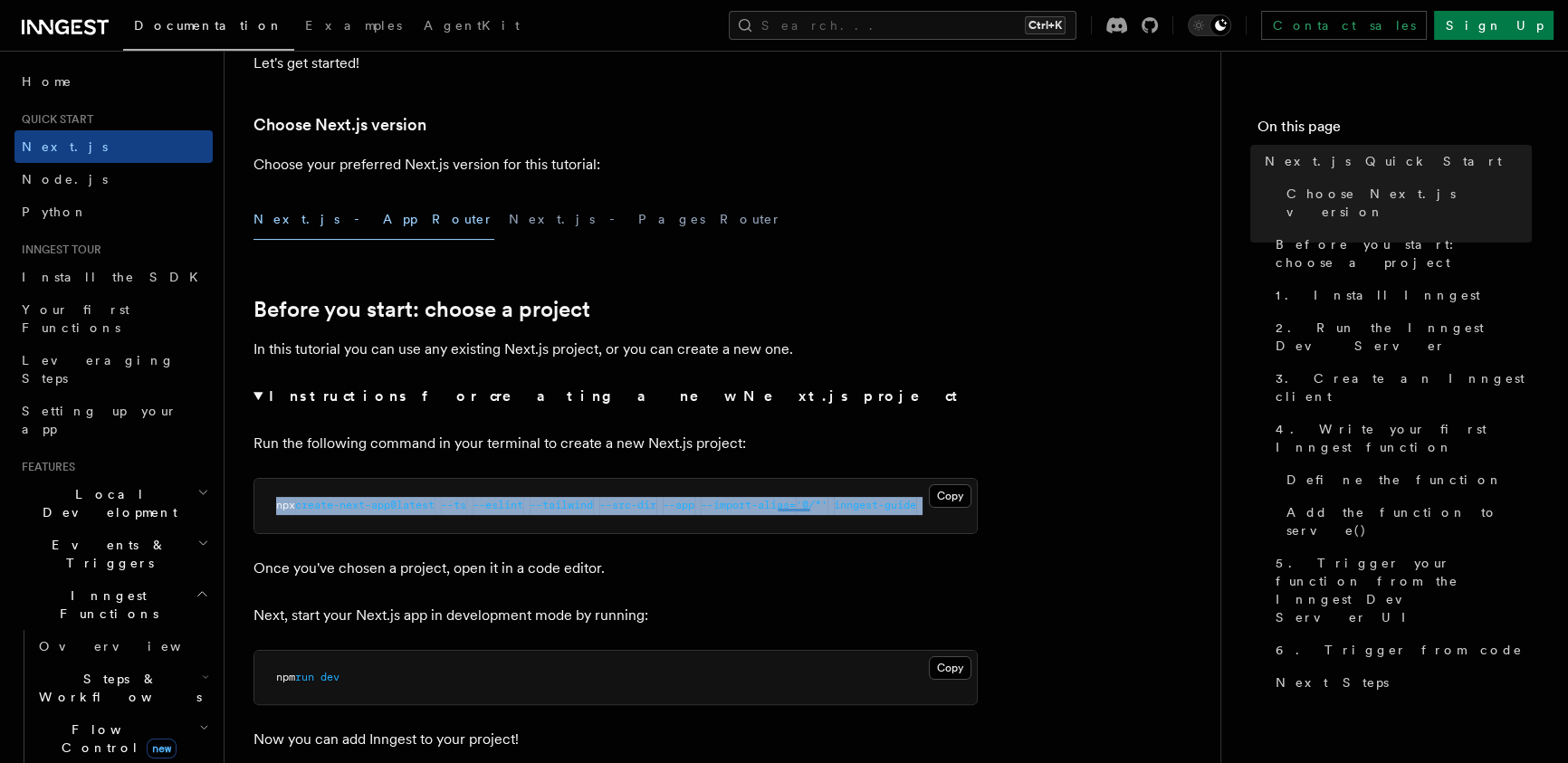
click at [786, 505] on span "--import-alias=" at bounding box center [748, 505] width 95 height 12
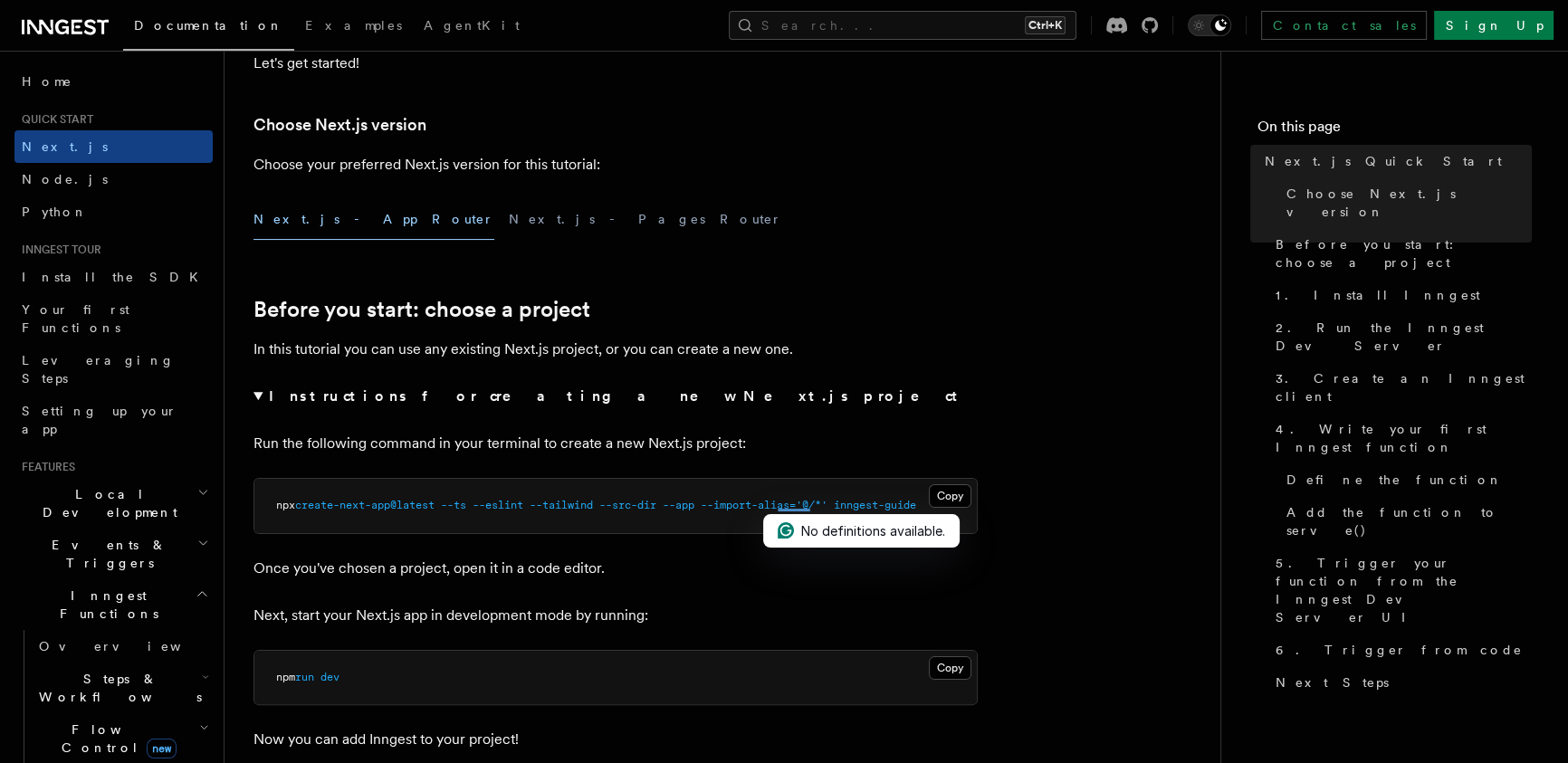
click at [656, 503] on span "--src-dir" at bounding box center [628, 505] width 57 height 12
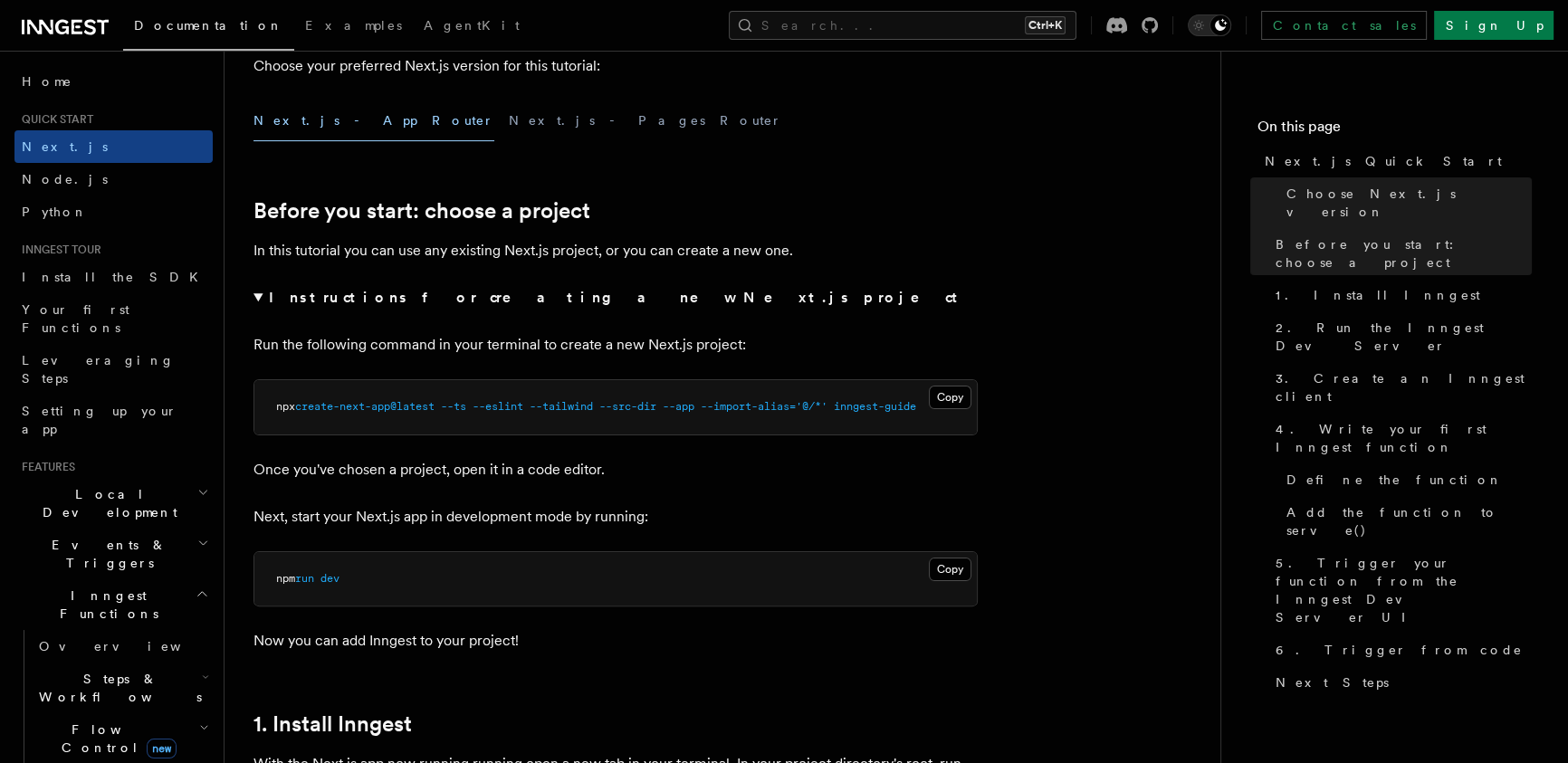
click at [381, 478] on p "Once you've chosen a project, open it in a code editor." at bounding box center [615, 469] width 724 height 26
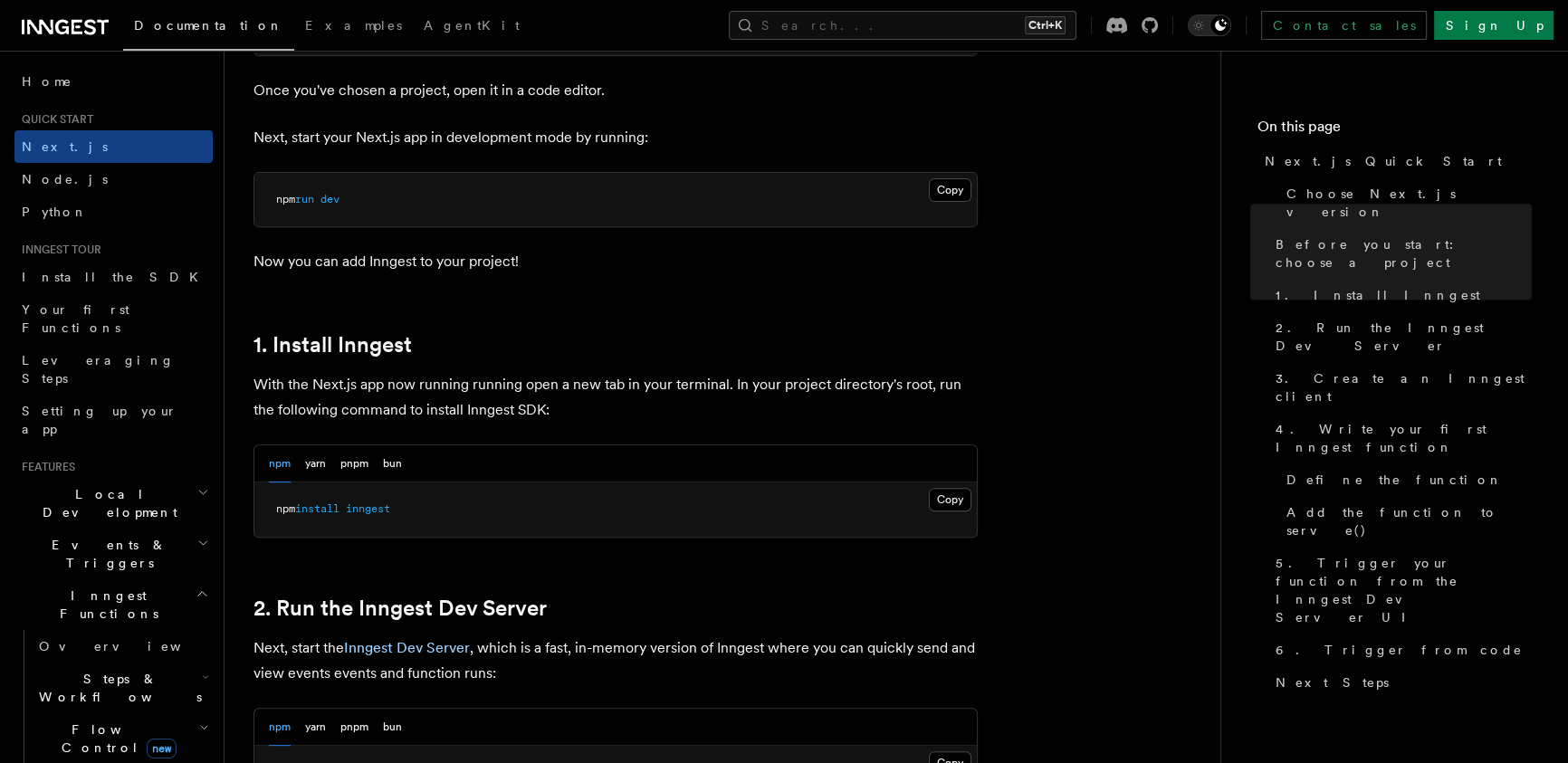
scroll to position [888, 0]
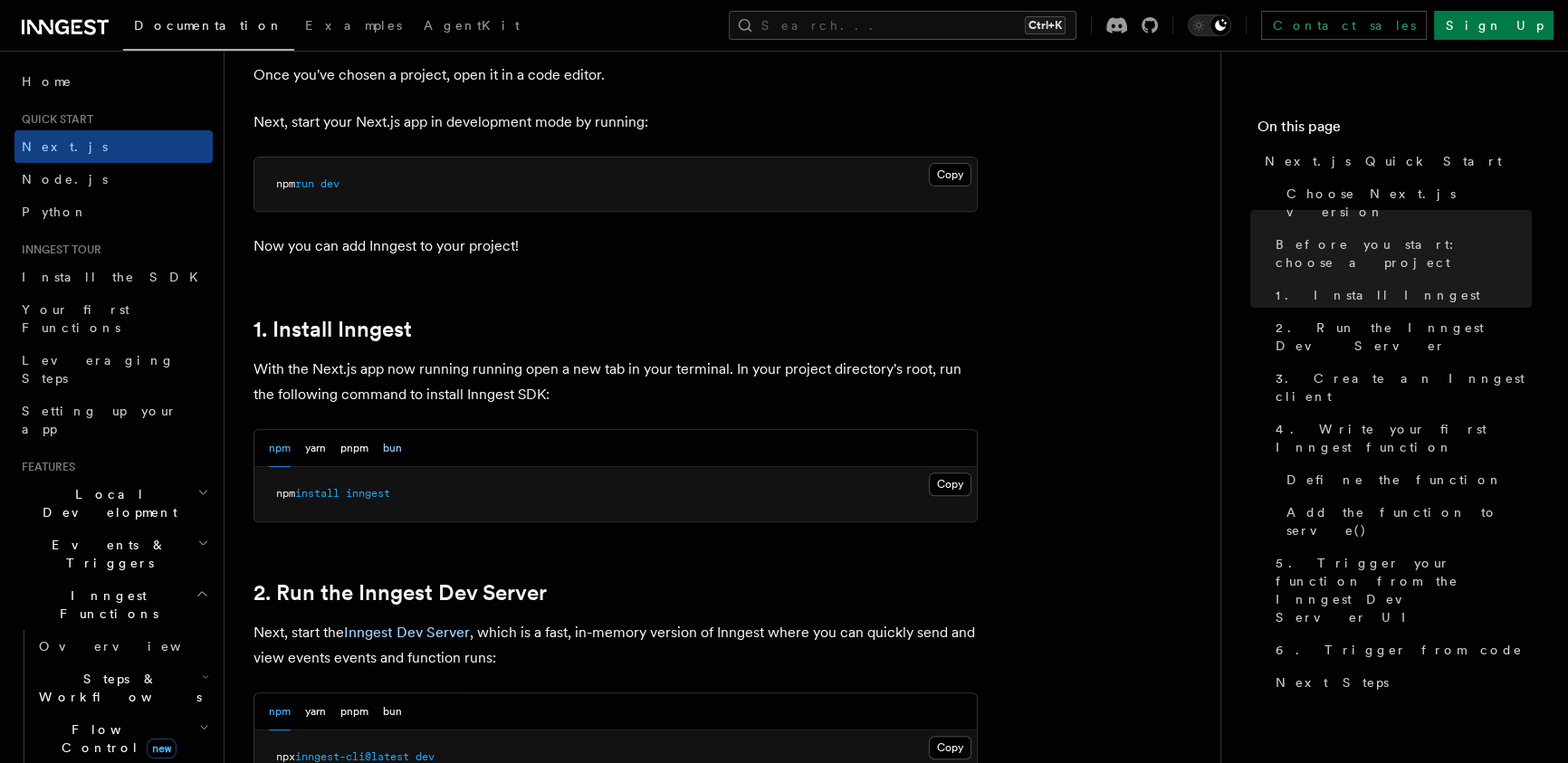
click at [383, 452] on button "bun" at bounding box center [392, 448] width 19 height 37
drag, startPoint x: 262, startPoint y: 489, endPoint x: 382, endPoint y: 492, distance: 120.0
click at [382, 492] on pre "bun add inngest" at bounding box center [615, 494] width 722 height 54
click at [455, 492] on pre "bun add inngest" at bounding box center [615, 494] width 722 height 54
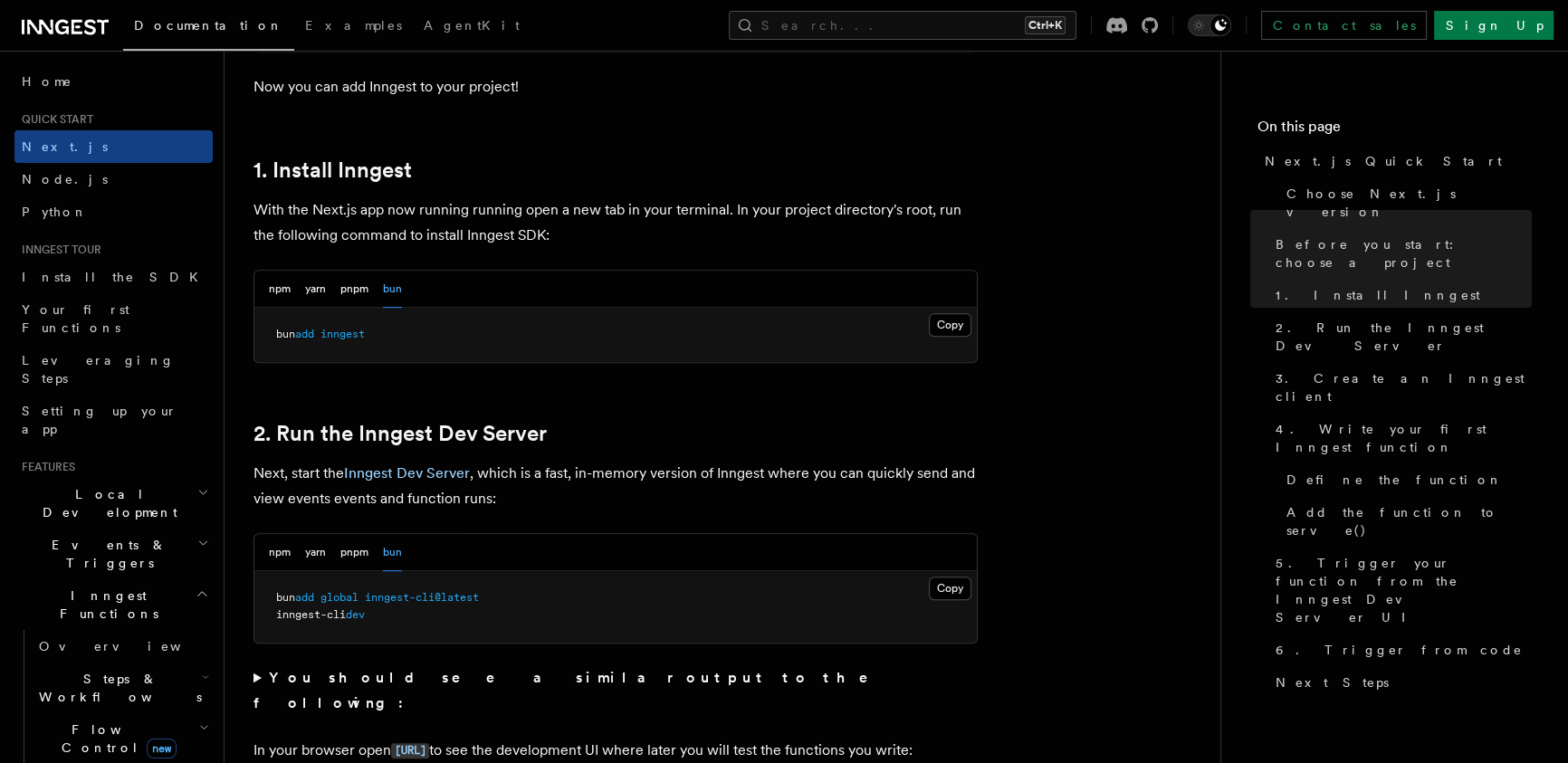
scroll to position [1086, 0]
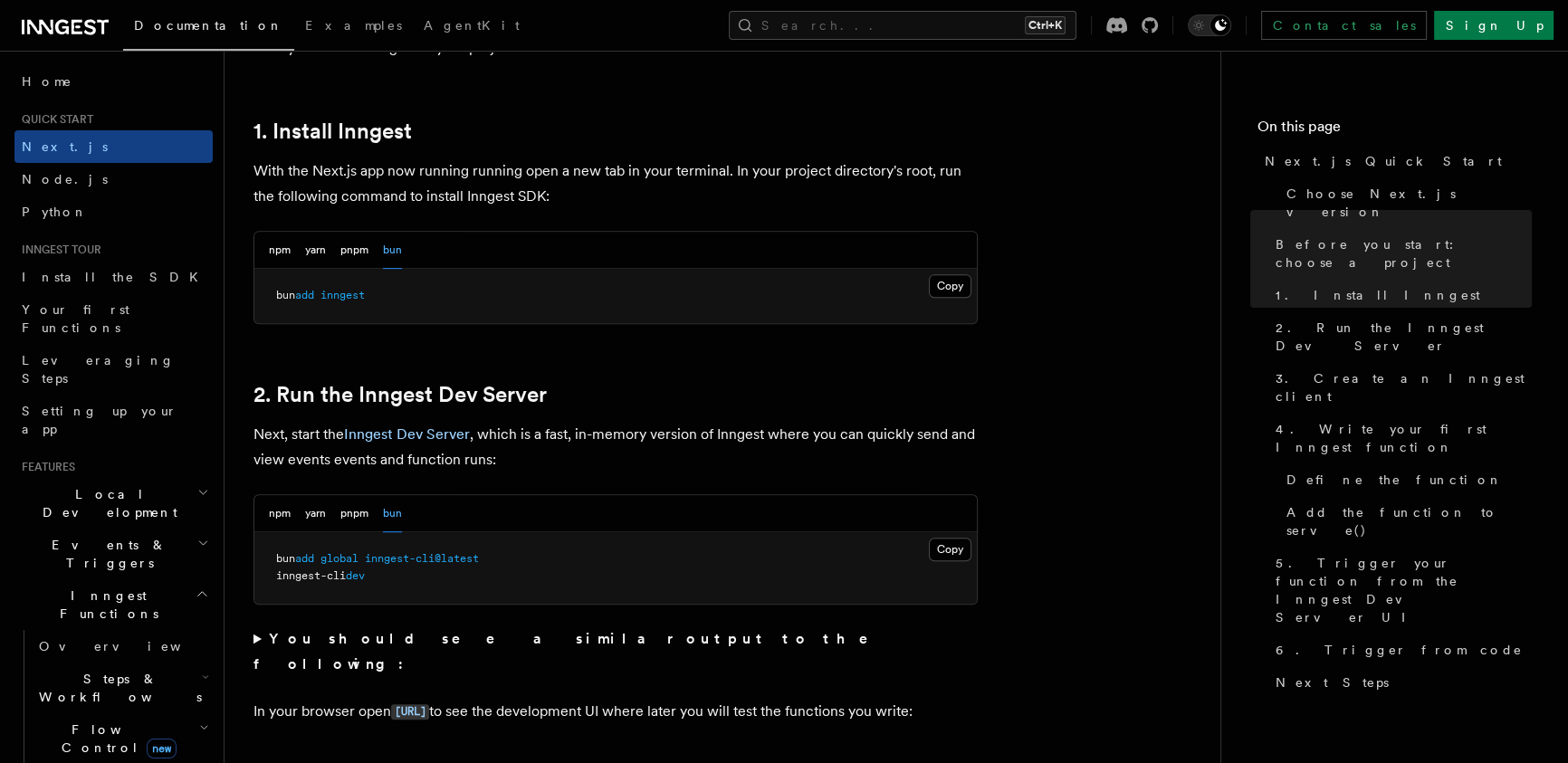
click at [257, 559] on pre "bun add global inngest-cli@latest inngest-cli dev" at bounding box center [615, 567] width 722 height 72
drag, startPoint x: 407, startPoint y: 558, endPoint x: 450, endPoint y: 572, distance: 45.2
click at [459, 572] on pre "bun add global inngest-cli@latest inngest-cli dev" at bounding box center [615, 567] width 722 height 72
click at [364, 573] on span "dev" at bounding box center [355, 575] width 19 height 12
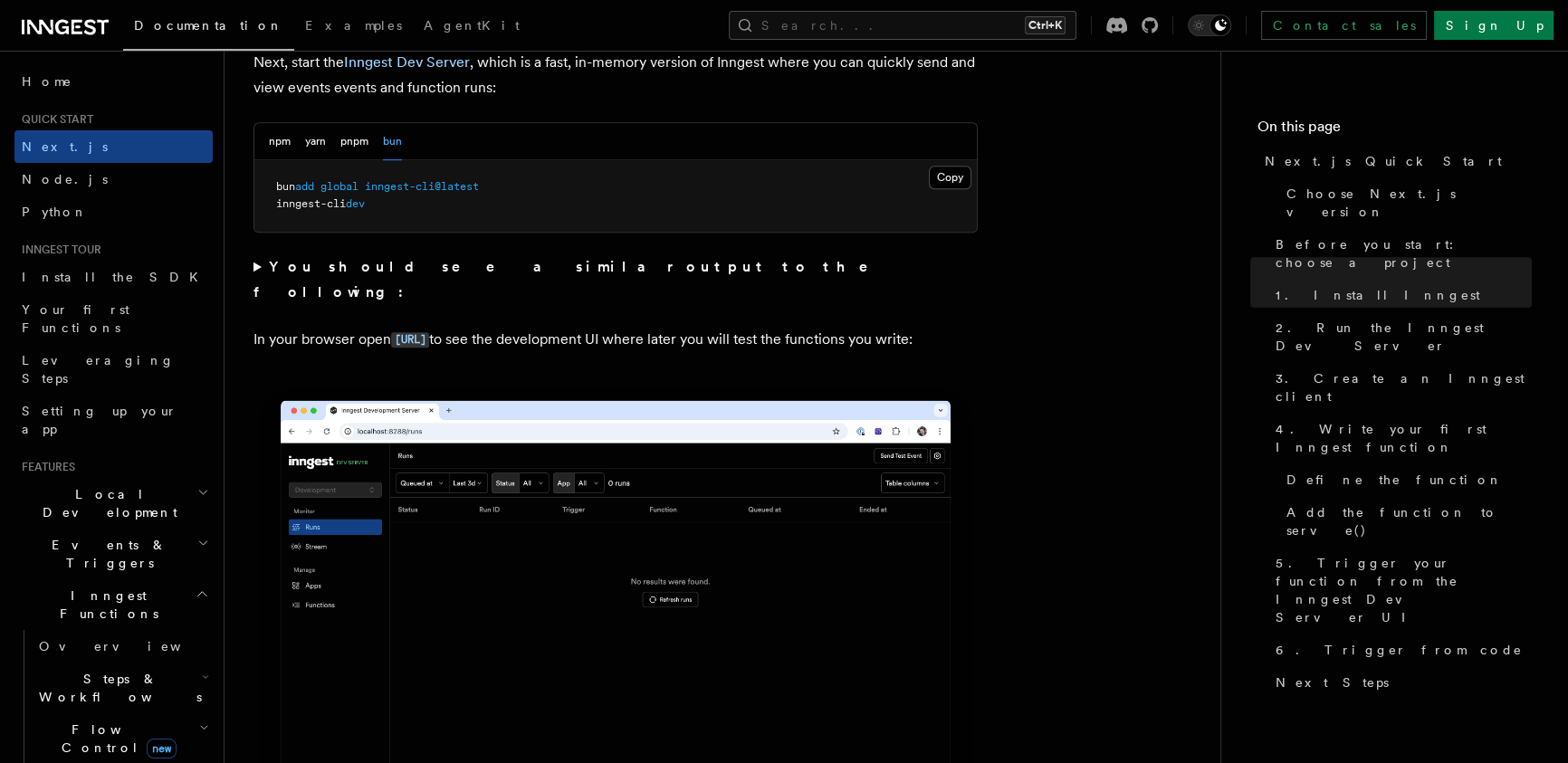
scroll to position [1480, 0]
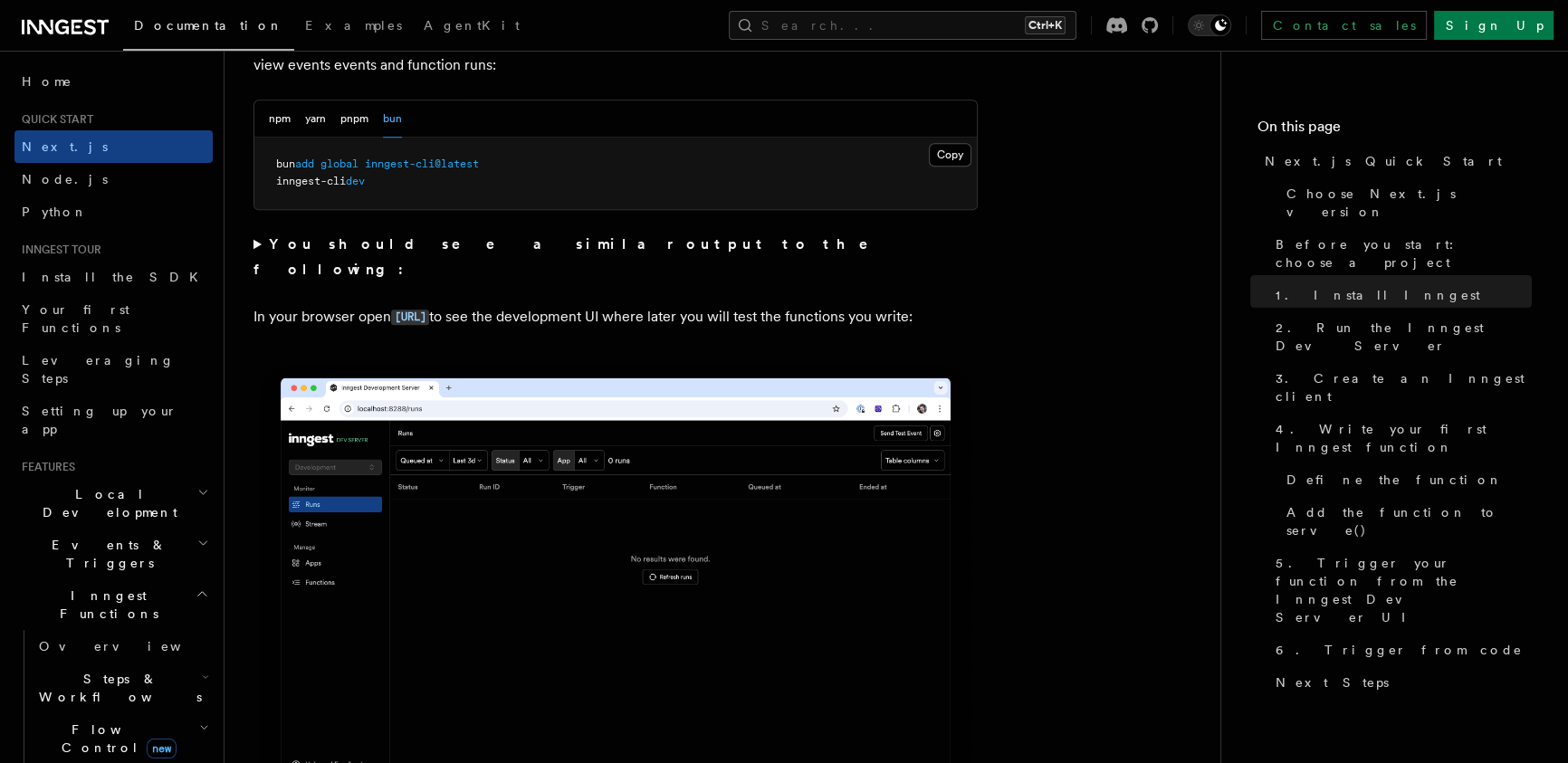
click at [254, 238] on summary "You should see a similar output to the following:" at bounding box center [615, 257] width 724 height 51
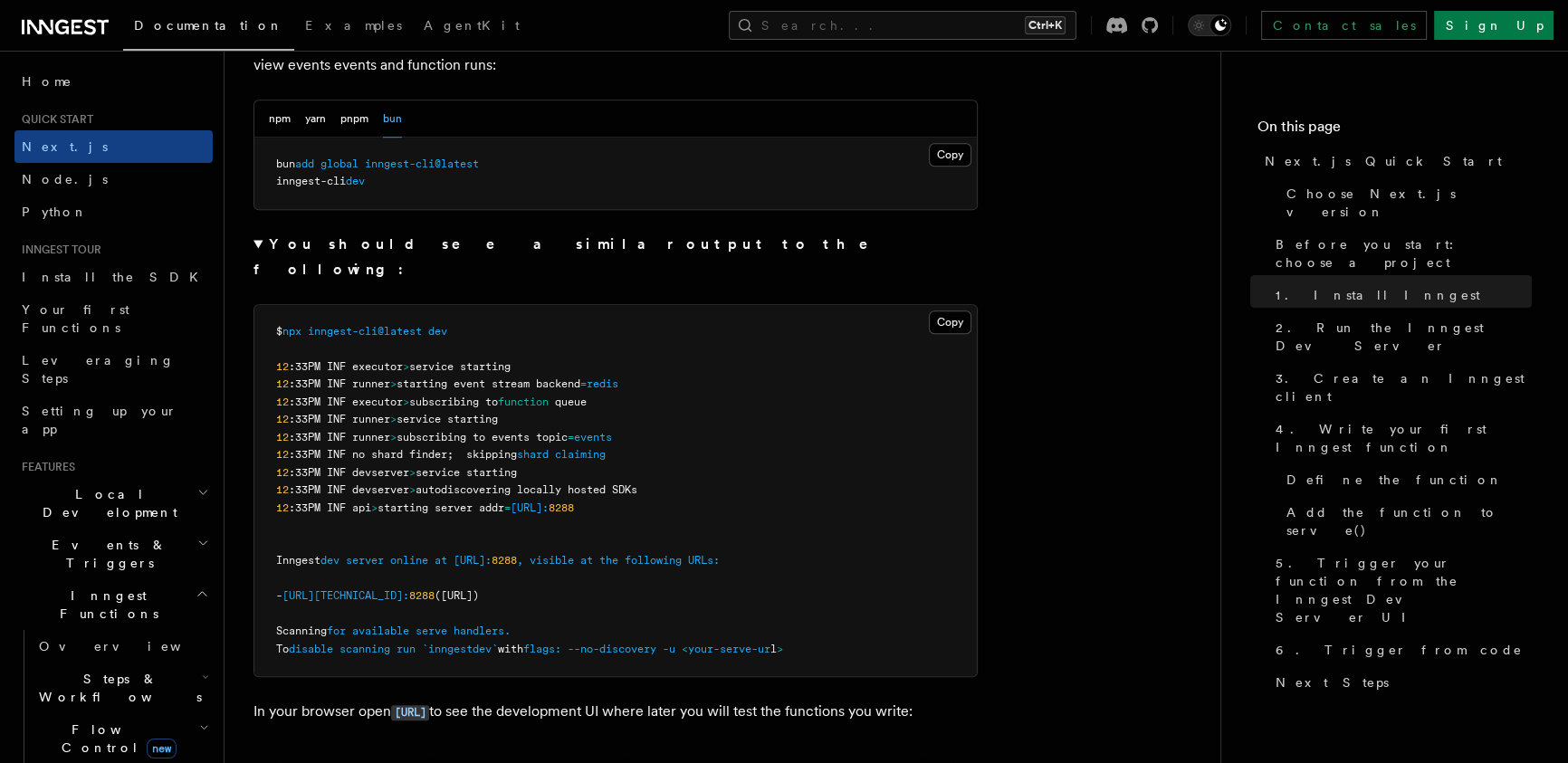
click at [254, 238] on summary "You should see a similar output to the following:" at bounding box center [615, 257] width 724 height 51
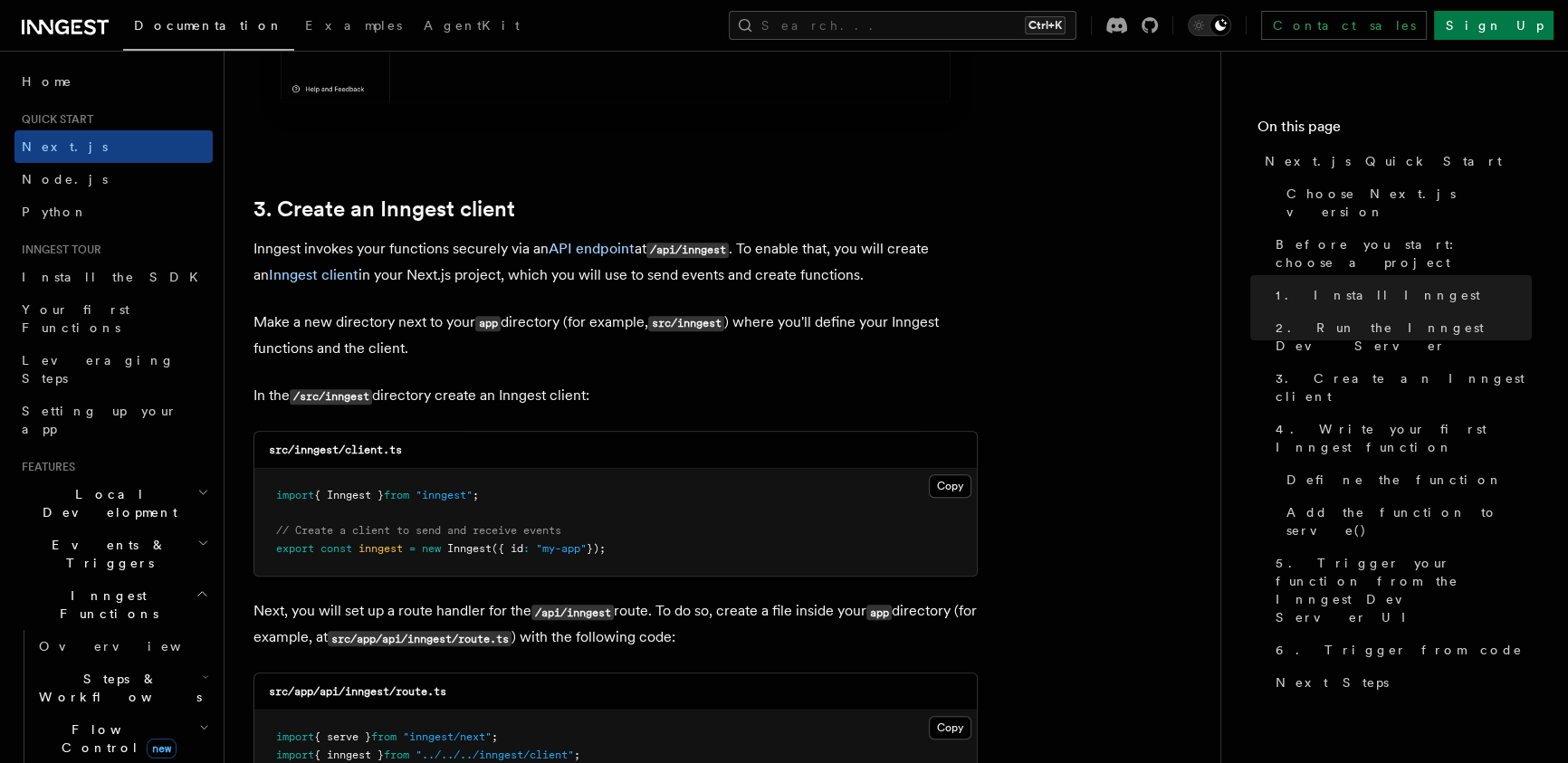
scroll to position [2172, 0]
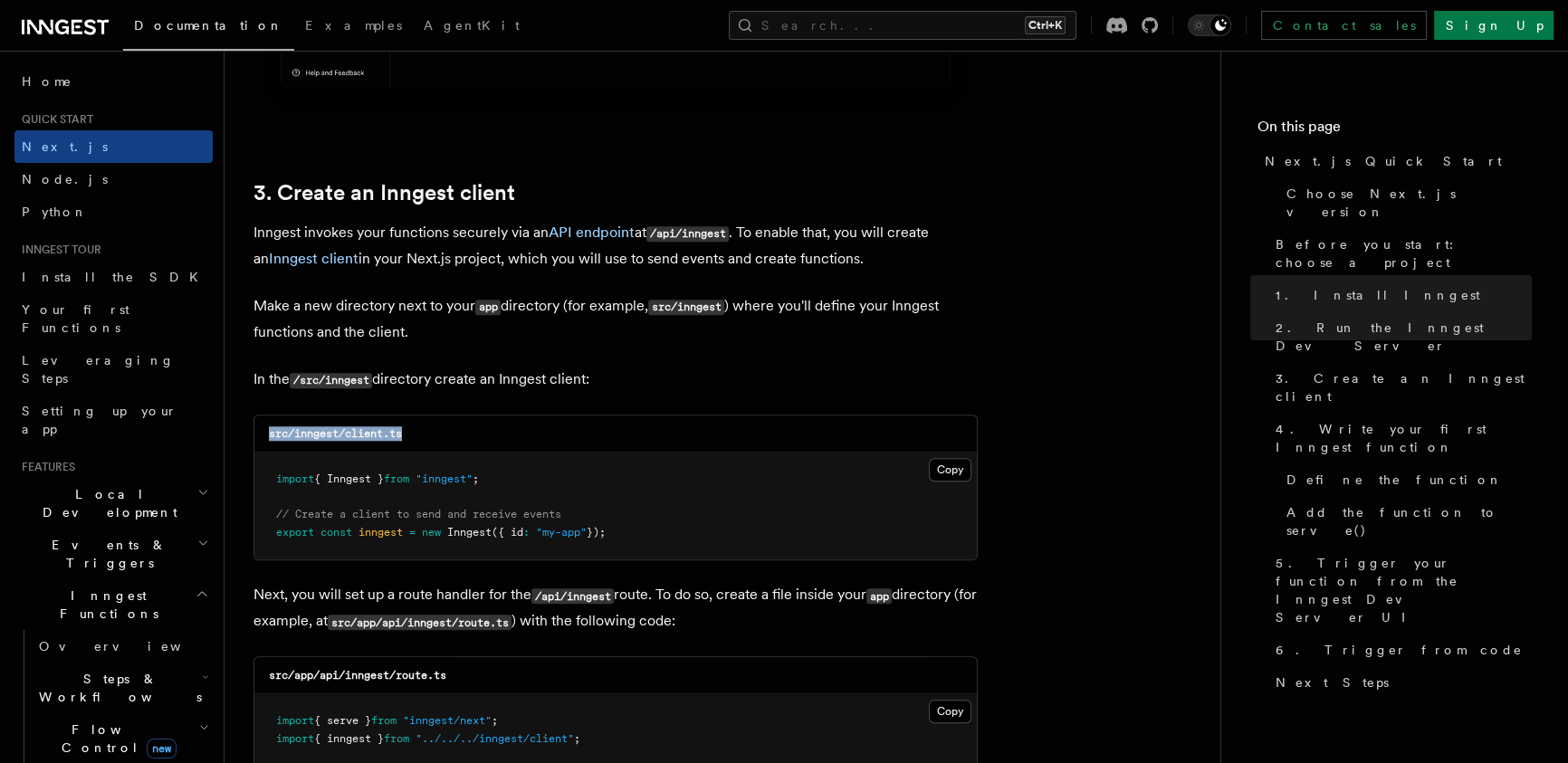
drag, startPoint x: 265, startPoint y: 436, endPoint x: 447, endPoint y: 435, distance: 182.0
click at [447, 435] on div "src/inngest/client.ts" at bounding box center [615, 434] width 722 height 37
click at [338, 417] on div "src/inngest/client.ts" at bounding box center [615, 434] width 722 height 37
click at [306, 434] on code "src/inngest/client.ts" at bounding box center [335, 433] width 133 height 12
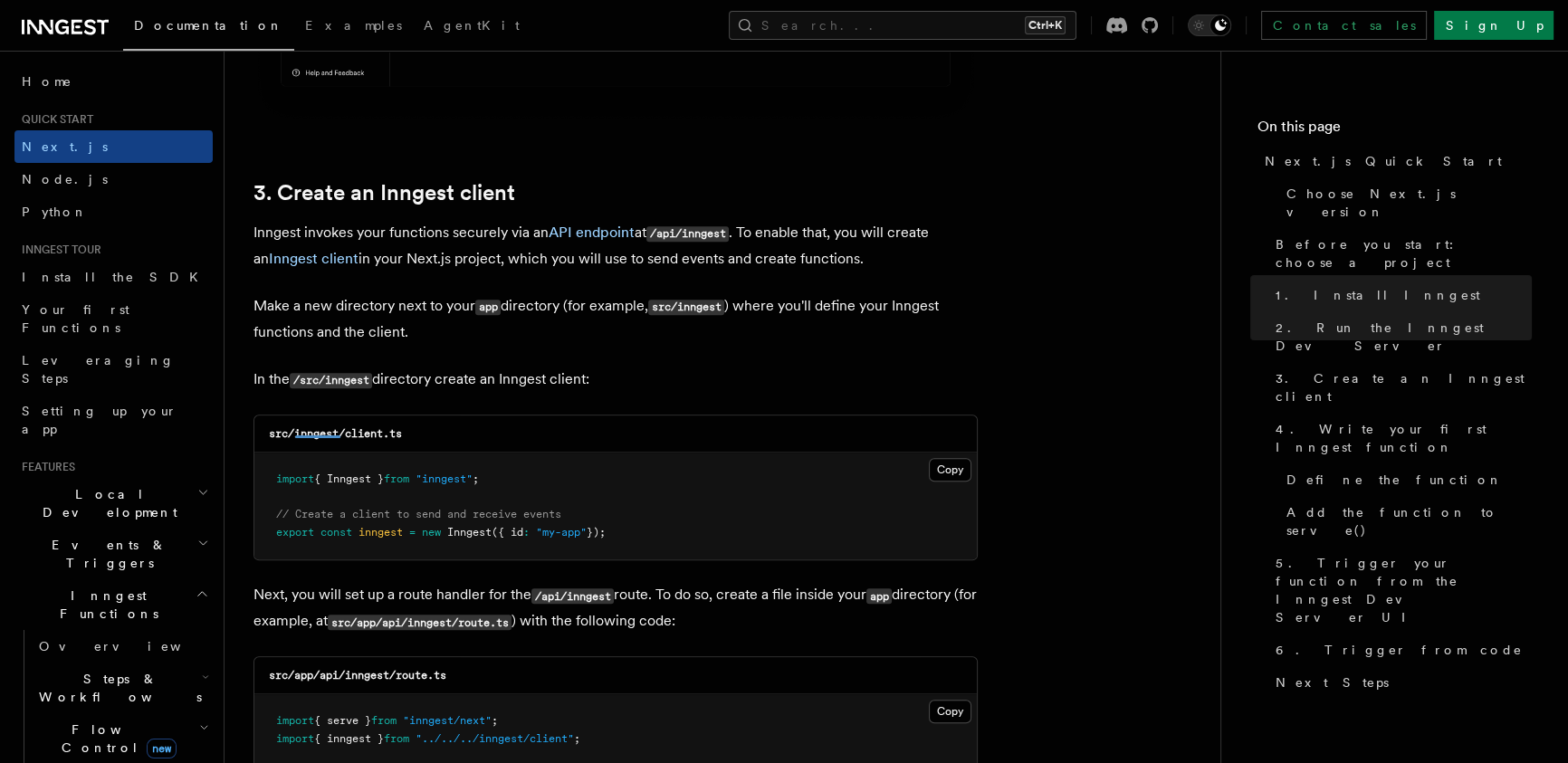
click at [306, 434] on div at bounding box center [317, 432] width 45 height 13
drag, startPoint x: 260, startPoint y: 432, endPoint x: 441, endPoint y: 434, distance: 181.0
click at [441, 434] on div "src/inngest/client.ts" at bounding box center [615, 434] width 722 height 37
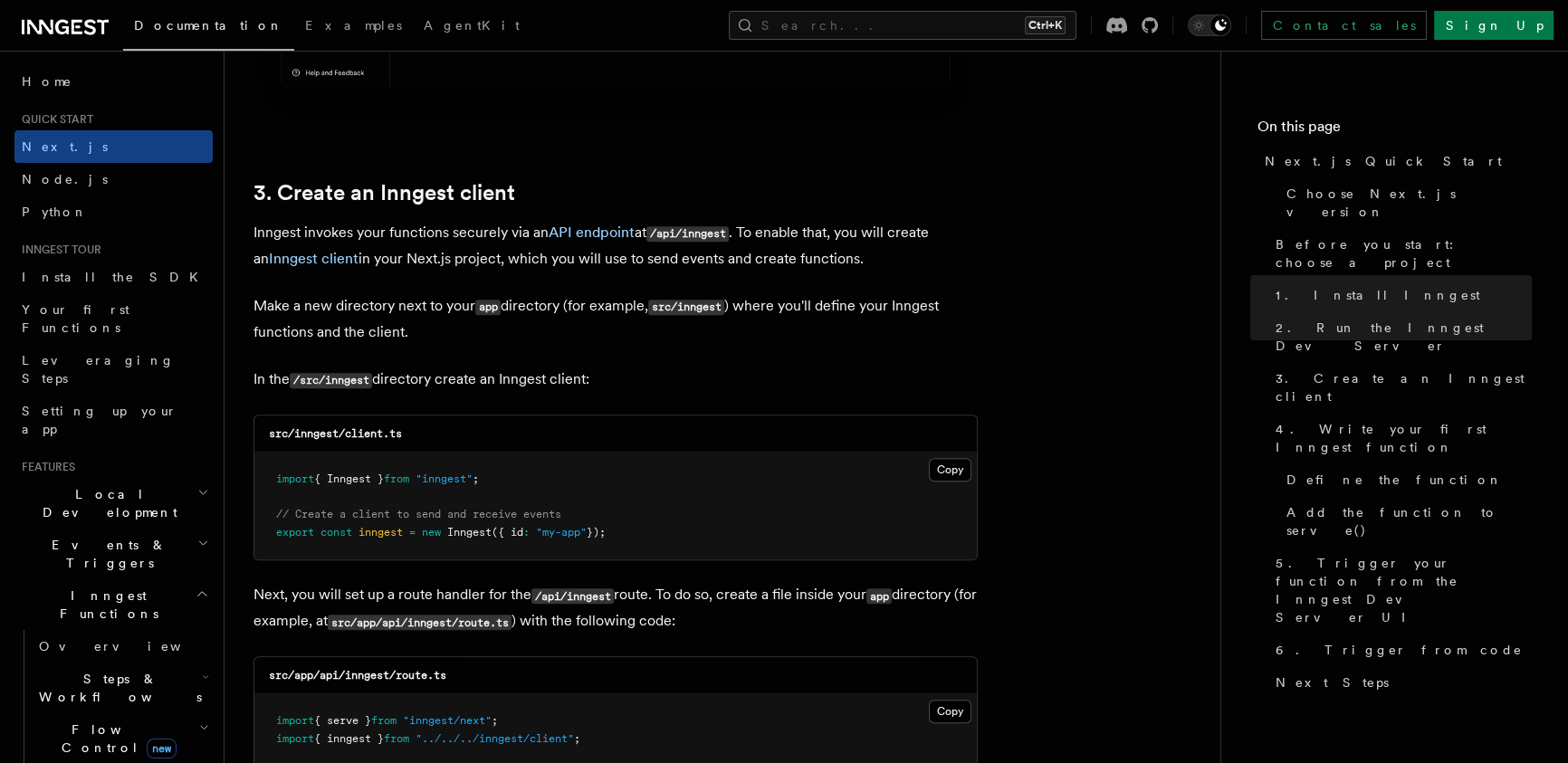
click at [413, 526] on span "=" at bounding box center [412, 531] width 7 height 12
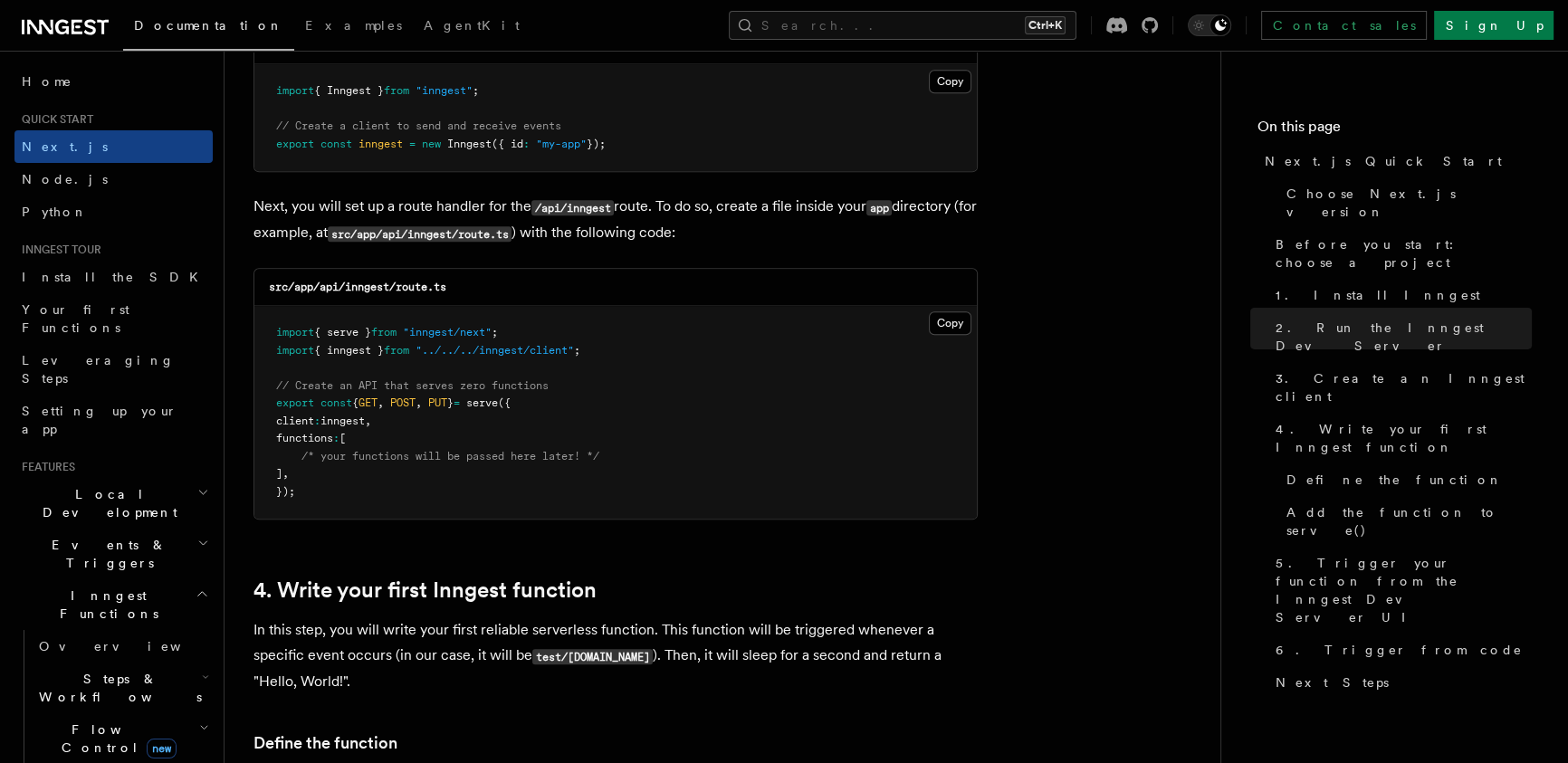
scroll to position [2567, 0]
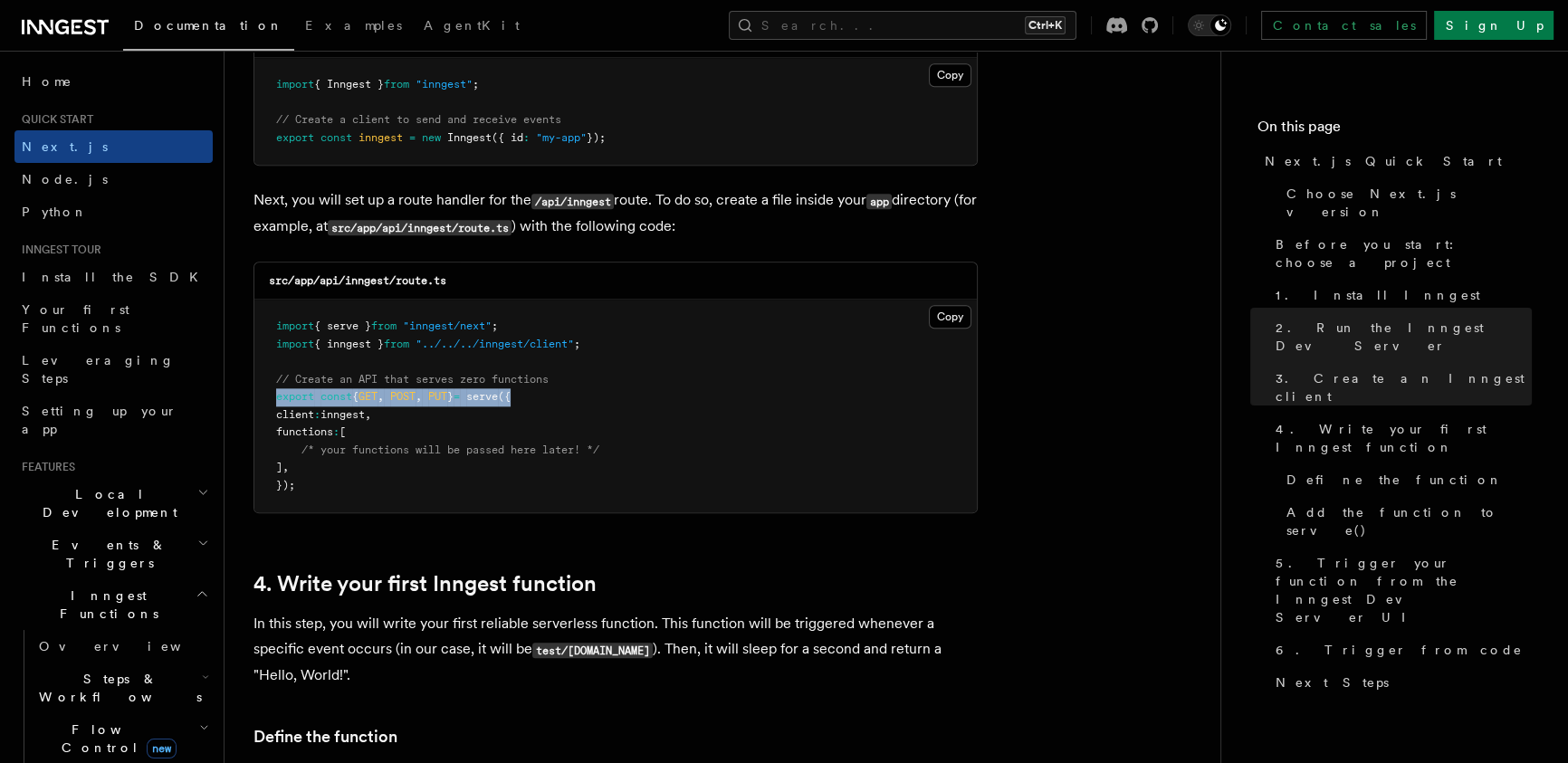
drag, startPoint x: 264, startPoint y: 399, endPoint x: 647, endPoint y: 398, distance: 383.0
click at [647, 398] on pre "import { serve } from "inngest/next" ; import { inngest } from "../../../innges…" at bounding box center [615, 405] width 722 height 213
click at [420, 462] on pre "import { serve } from "inngest/next" ; import { inngest } from "../../../innges…" at bounding box center [615, 405] width 722 height 213
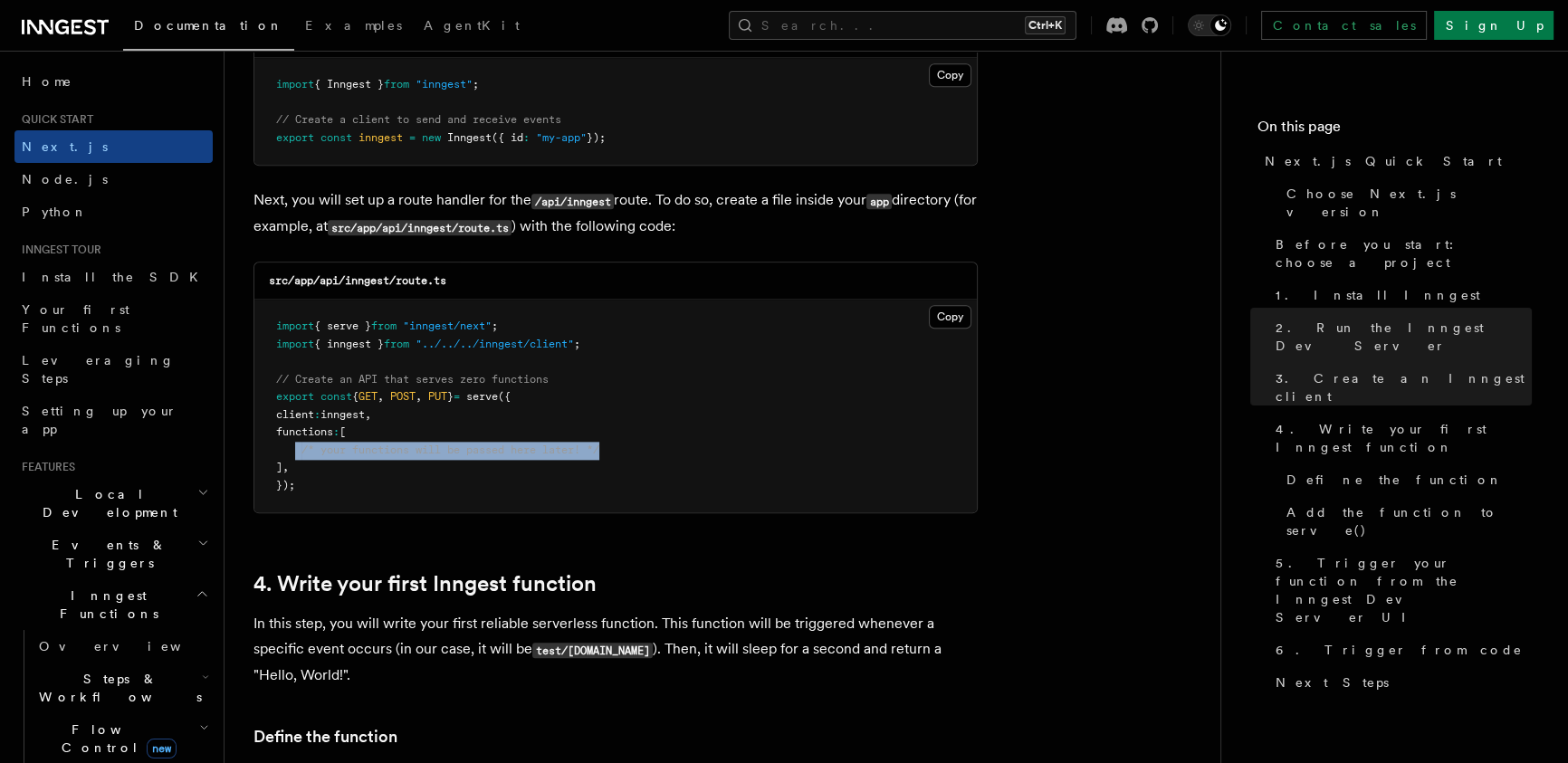
drag, startPoint x: 298, startPoint y: 448, endPoint x: 608, endPoint y: 440, distance: 310.1
click at [608, 440] on pre "import { serve } from "inngest/next" ; import { inngest } from "../../../innges…" at bounding box center [615, 405] width 722 height 213
click at [437, 487] on pre "import { serve } from "inngest/next" ; import { inngest } from "../../../innges…" at bounding box center [615, 405] width 722 height 213
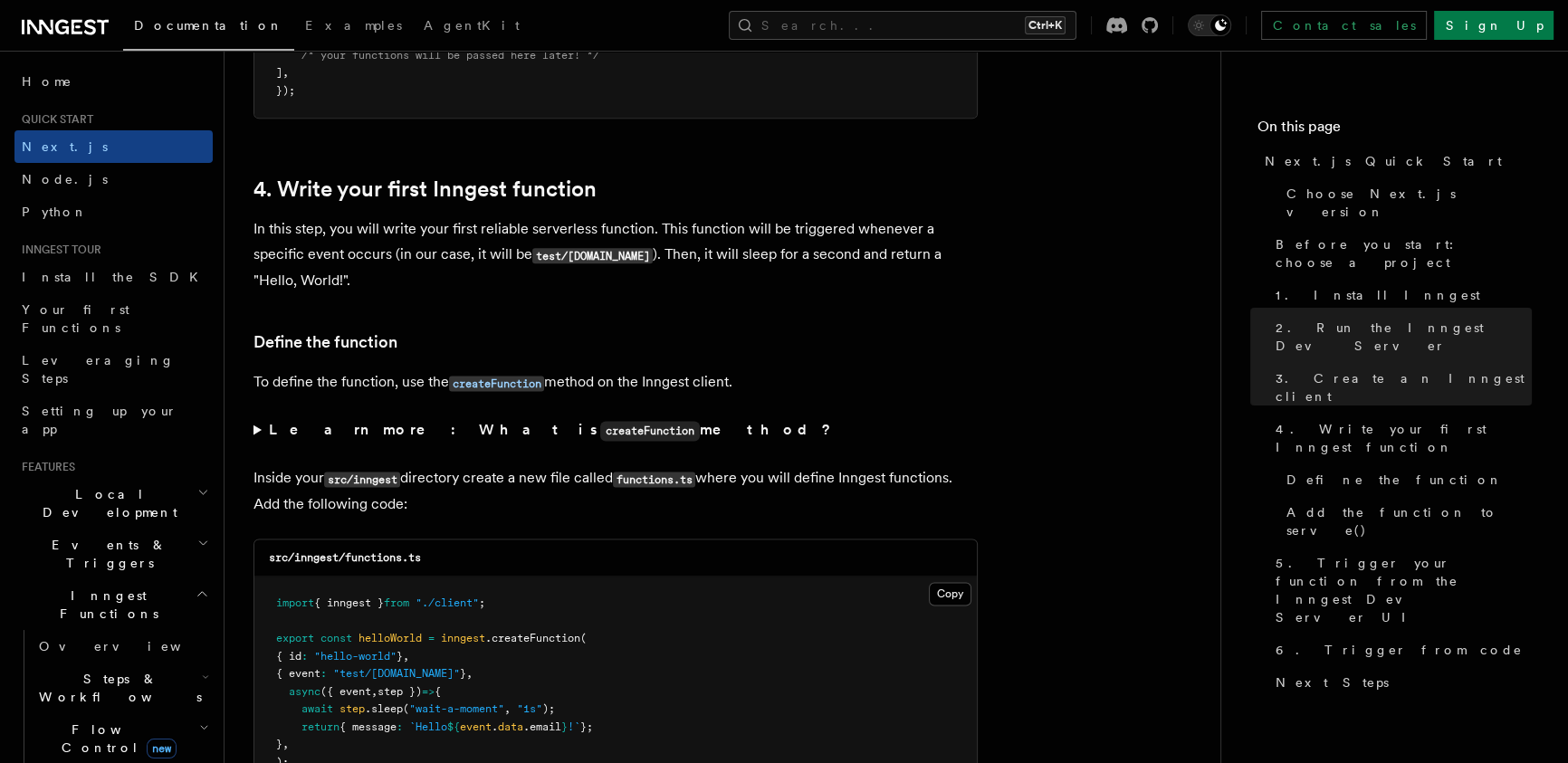
scroll to position [3159, 0]
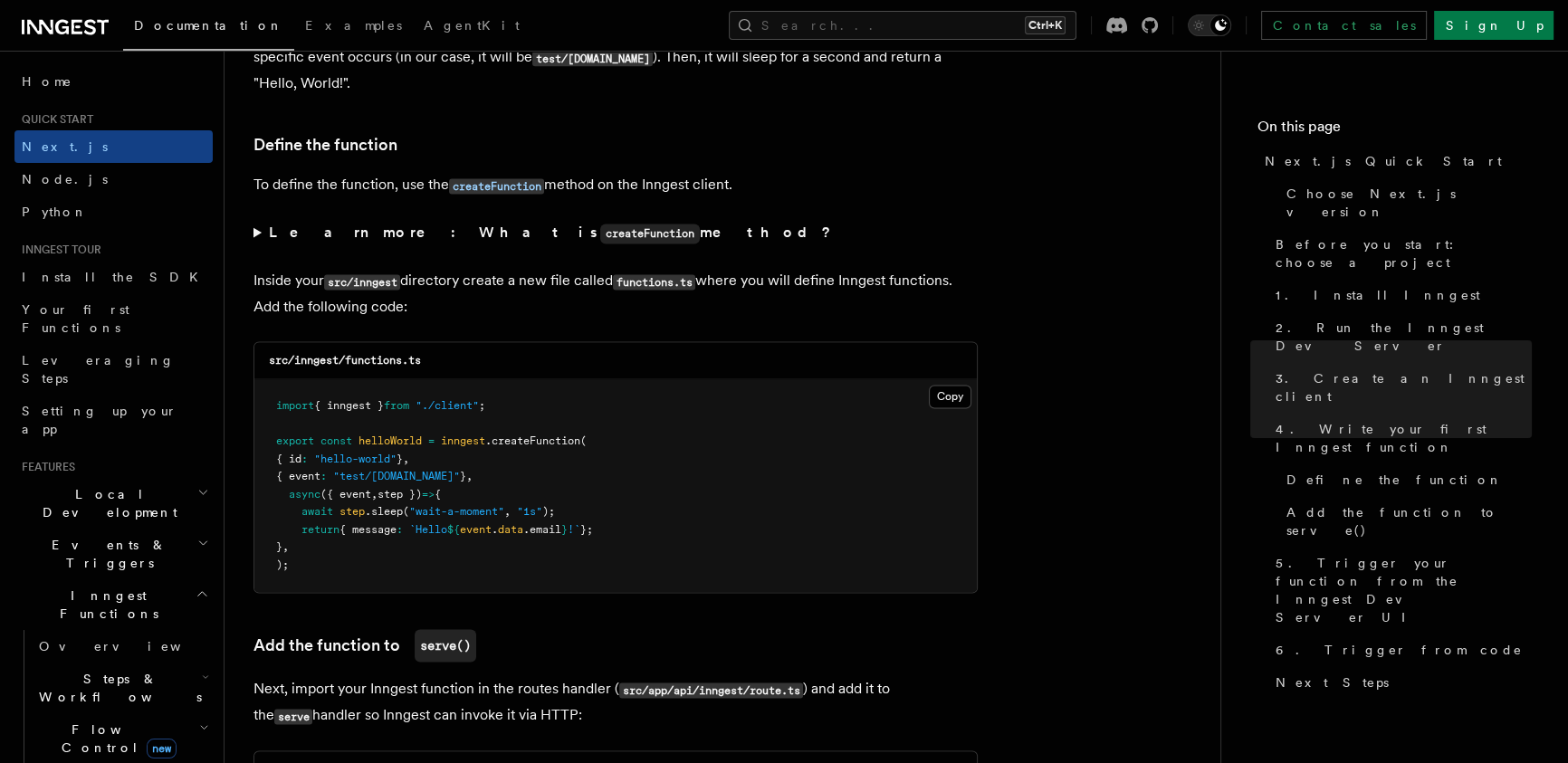
drag, startPoint x: 392, startPoint y: 493, endPoint x: 483, endPoint y: 492, distance: 91.0
click at [483, 492] on pre "import { inngest } from "./client" ; export const helloWorld = inngest .createF…" at bounding box center [615, 485] width 722 height 213
click at [354, 530] on span "{ message" at bounding box center [368, 528] width 57 height 12
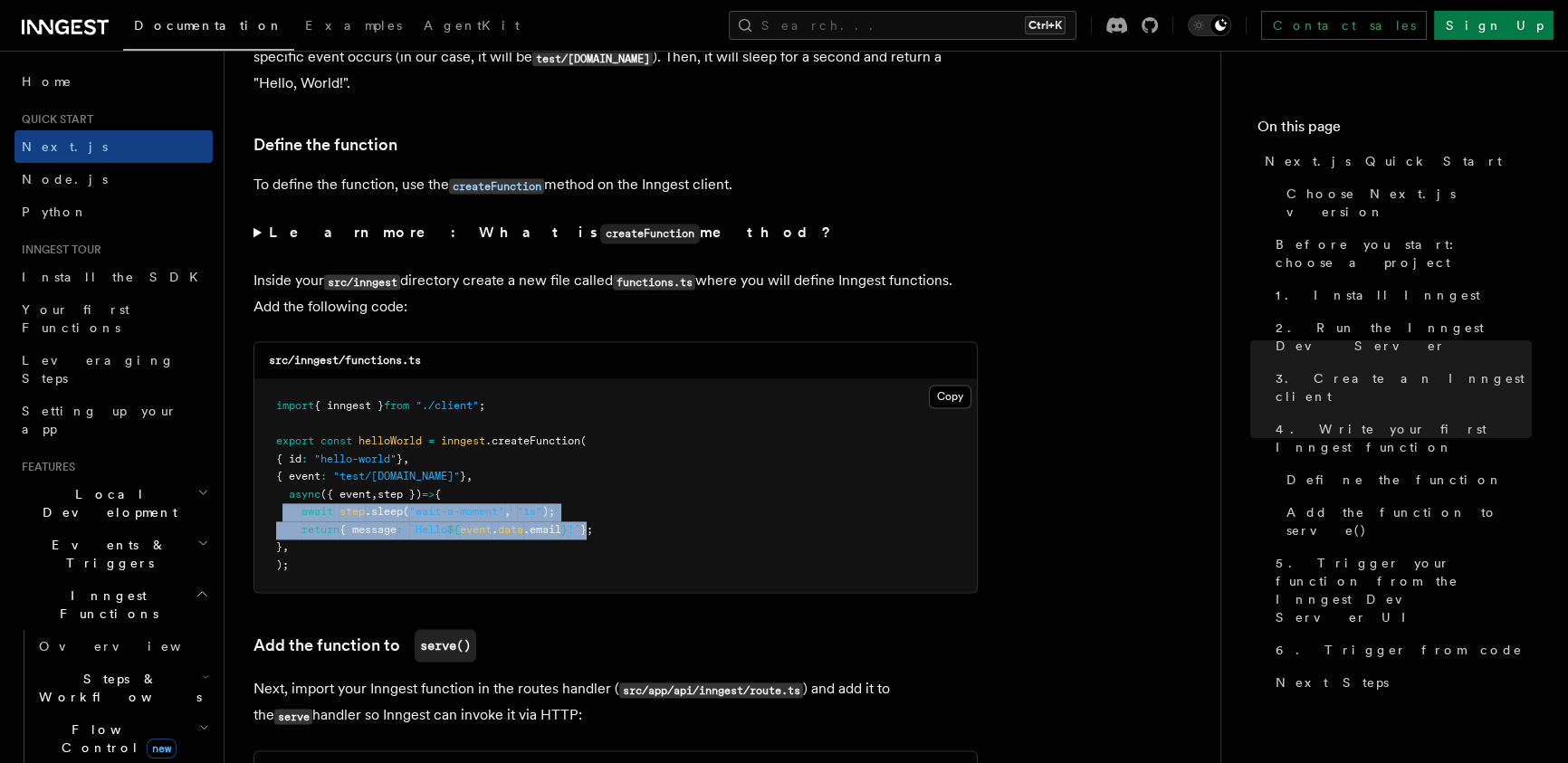
drag, startPoint x: 281, startPoint y: 514, endPoint x: 609, endPoint y: 527, distance: 328.3
click at [593, 527] on code "import { inngest } from "./client" ; export const helloWorld = inngest .createF…" at bounding box center [434, 485] width 317 height 172
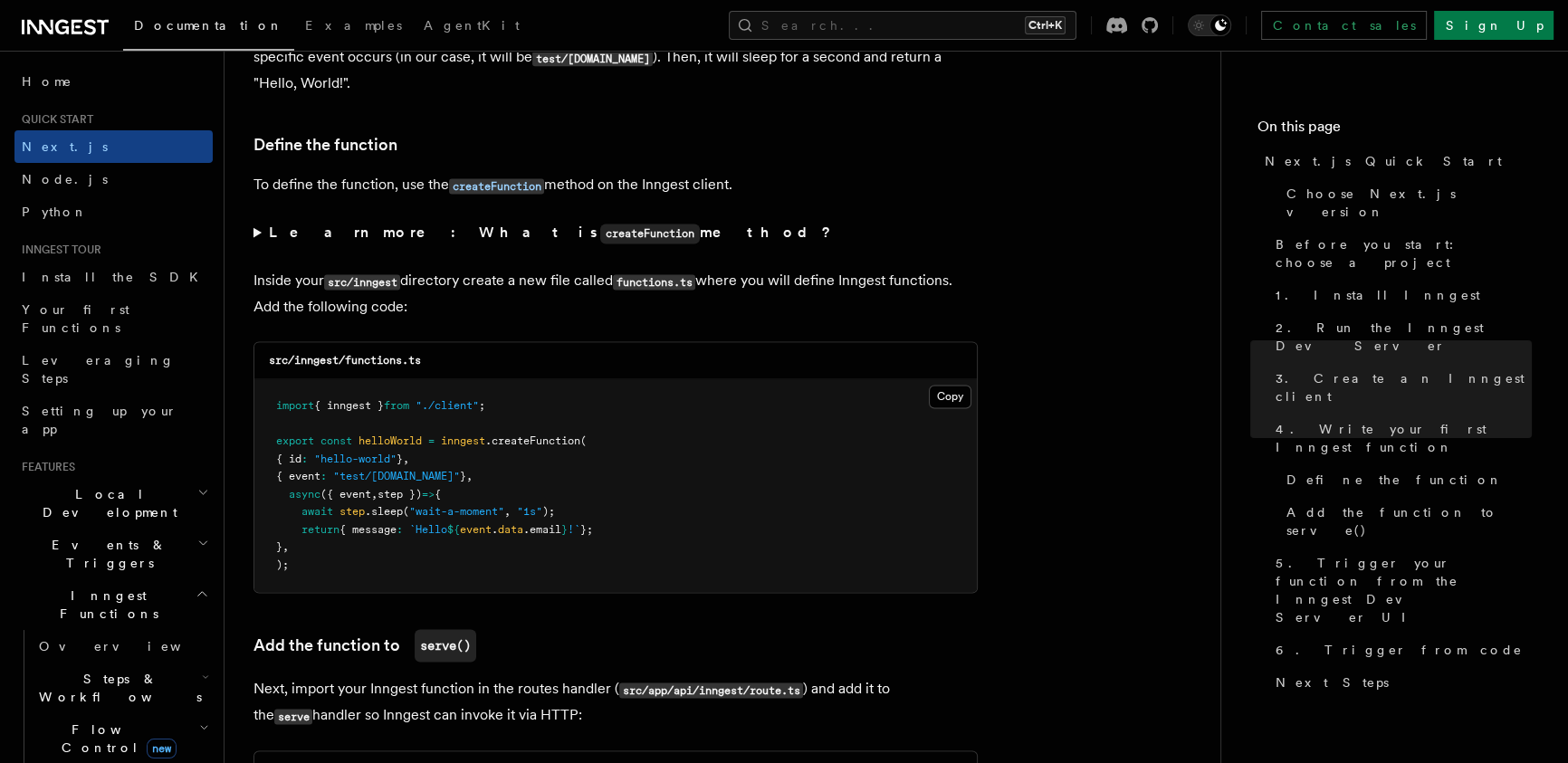
click at [498, 574] on pre "import { inngest } from "./client" ; export const helloWorld = inngest .createF…" at bounding box center [615, 485] width 722 height 213
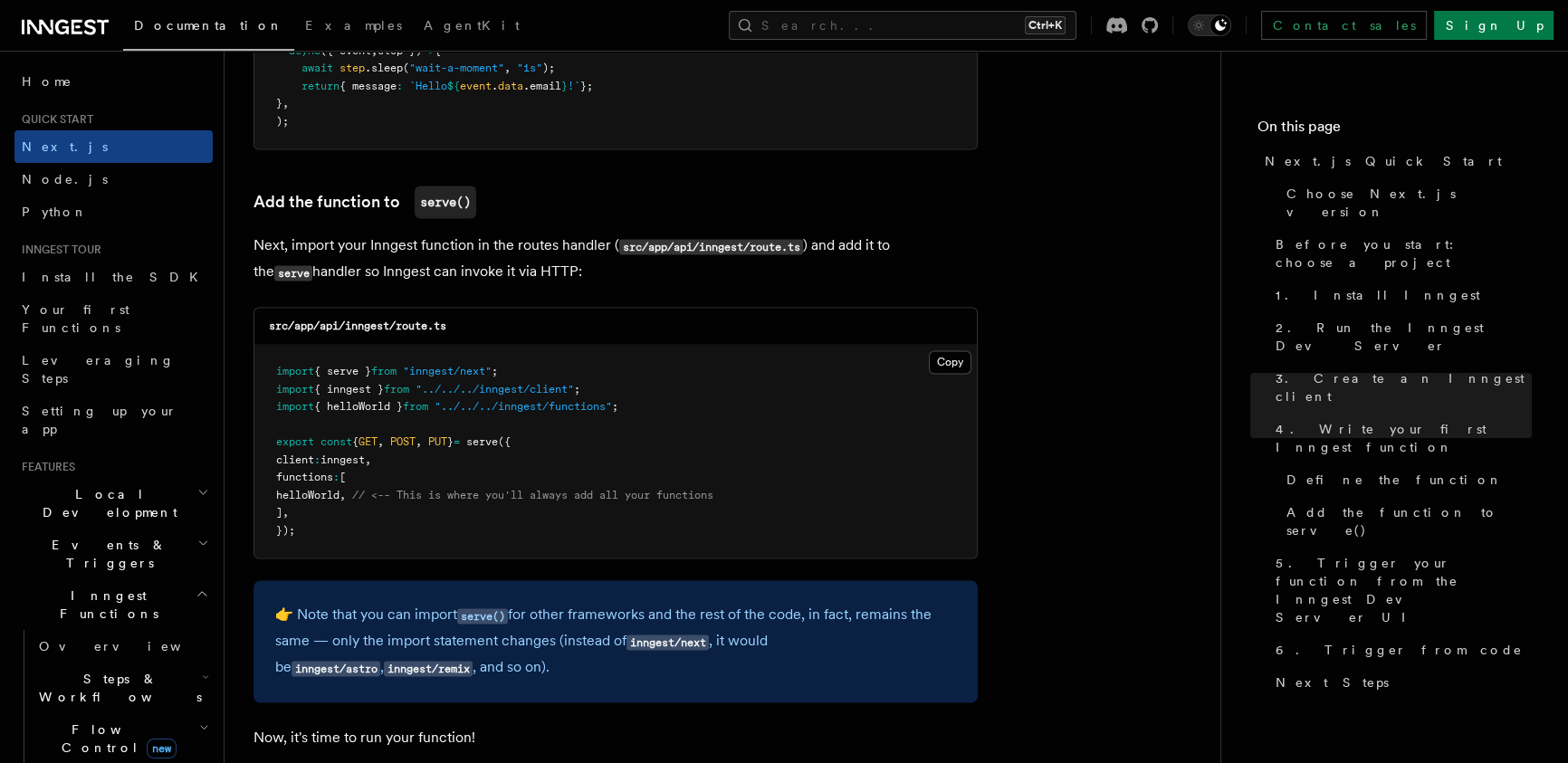
scroll to position [3653, 0]
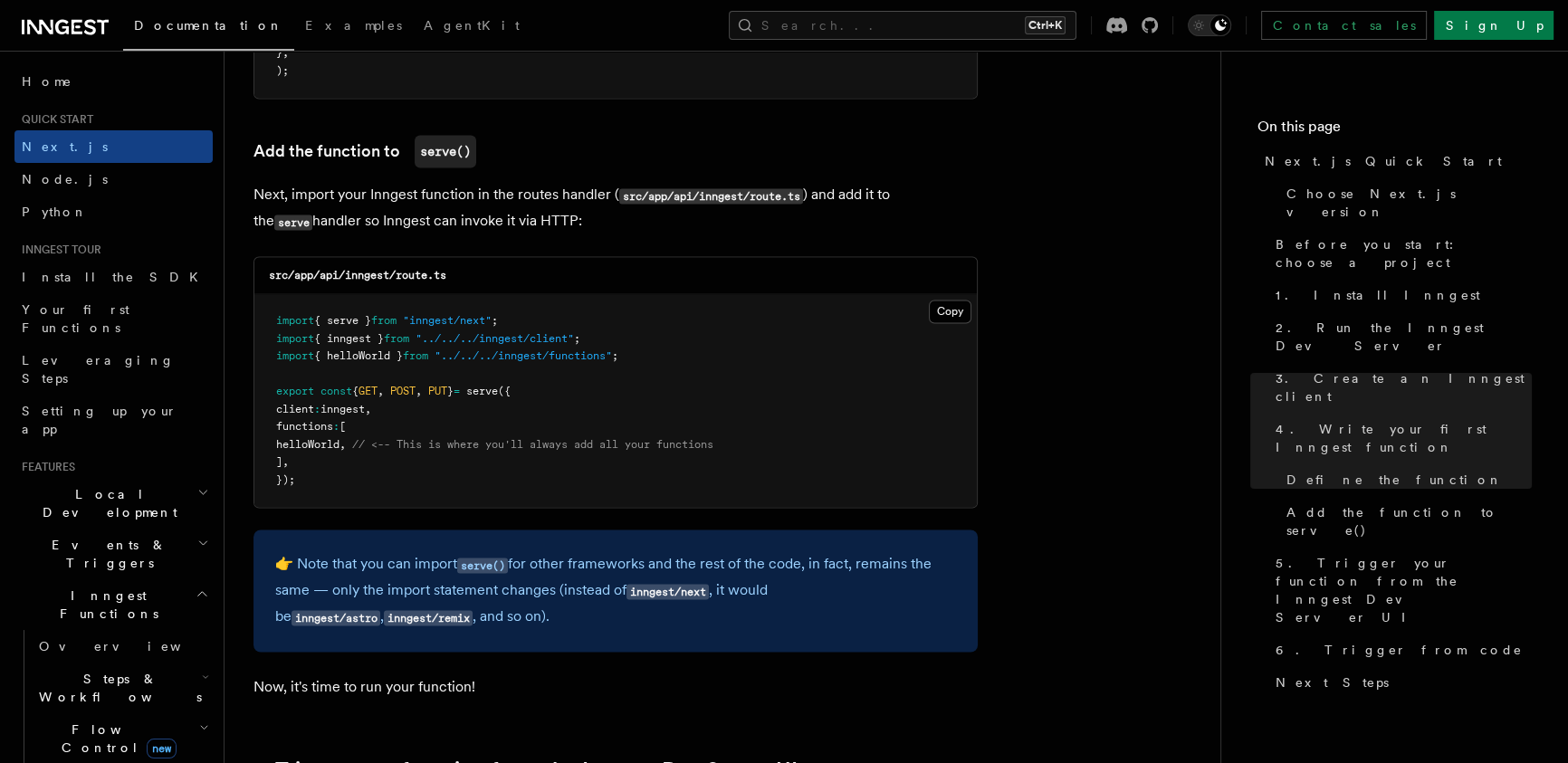
drag, startPoint x: 253, startPoint y: 383, endPoint x: 467, endPoint y: 420, distance: 217.2
click at [467, 420] on div "src/app/api/inngest/route.ts Copy Copied import { serve } from "inngest/next" ;…" at bounding box center [615, 382] width 724 height 252
click at [382, 442] on span "// <-- This is where you'll always add all your functions" at bounding box center [532, 443] width 361 height 12
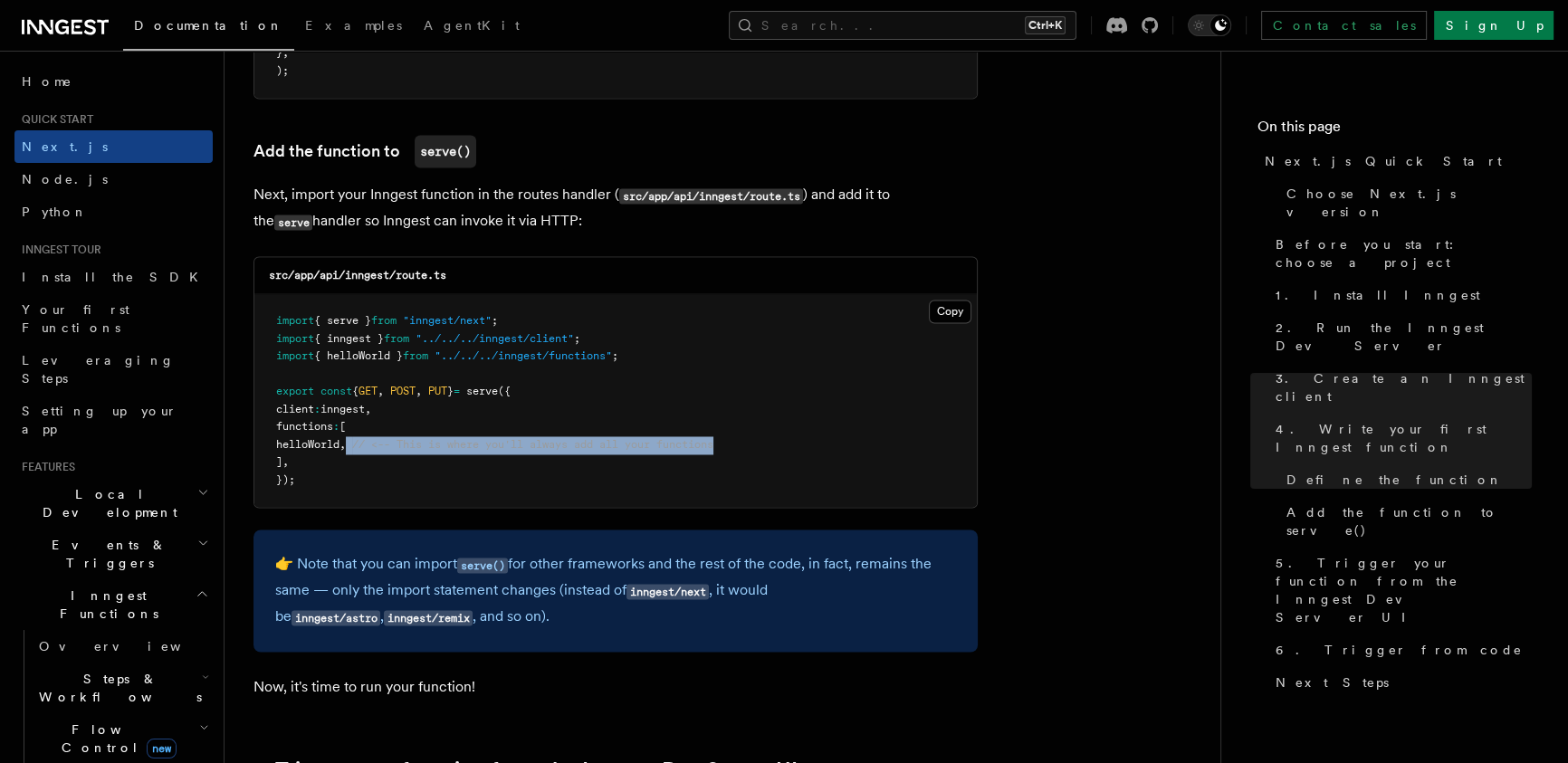
drag, startPoint x: 374, startPoint y: 438, endPoint x: 760, endPoint y: 436, distance: 386.0
click at [760, 436] on pre "import { serve } from "inngest/next" ; import { inngest } from "../../../innges…" at bounding box center [615, 400] width 722 height 213
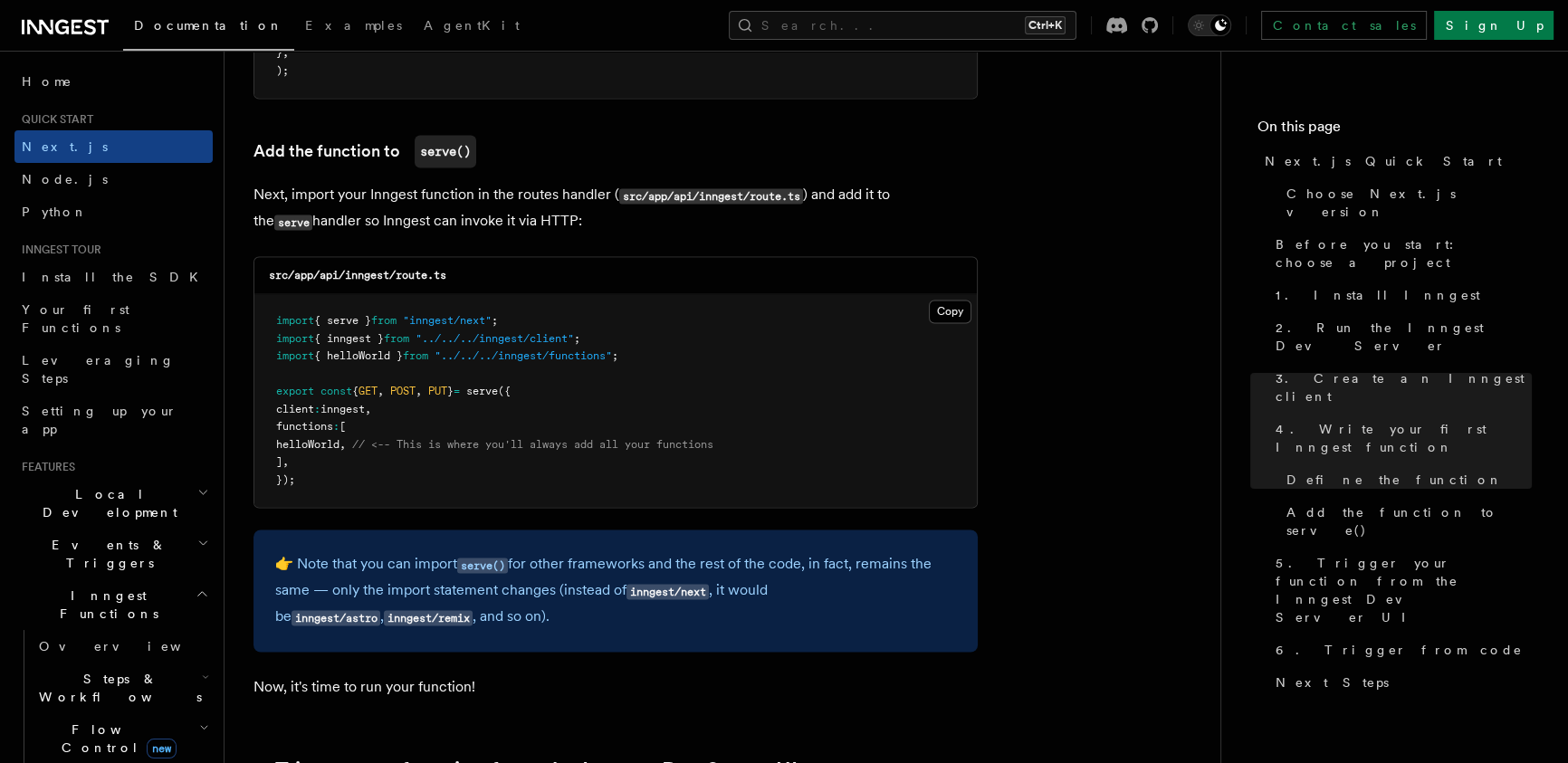
click at [658, 461] on pre "import { serve } from "inngest/next" ; import { inngest } from "../../../innges…" at bounding box center [615, 400] width 722 height 213
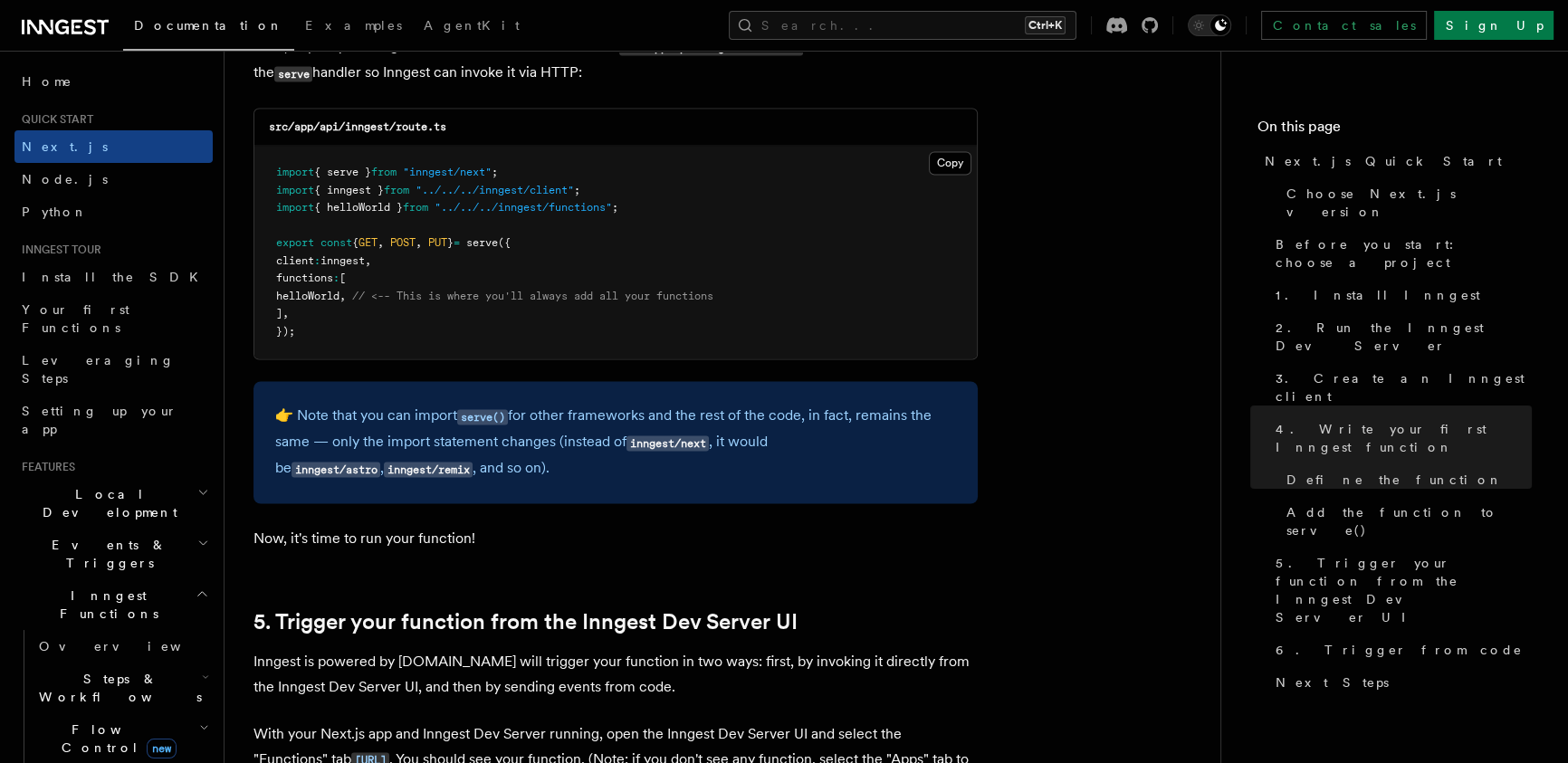
scroll to position [3850, 0]
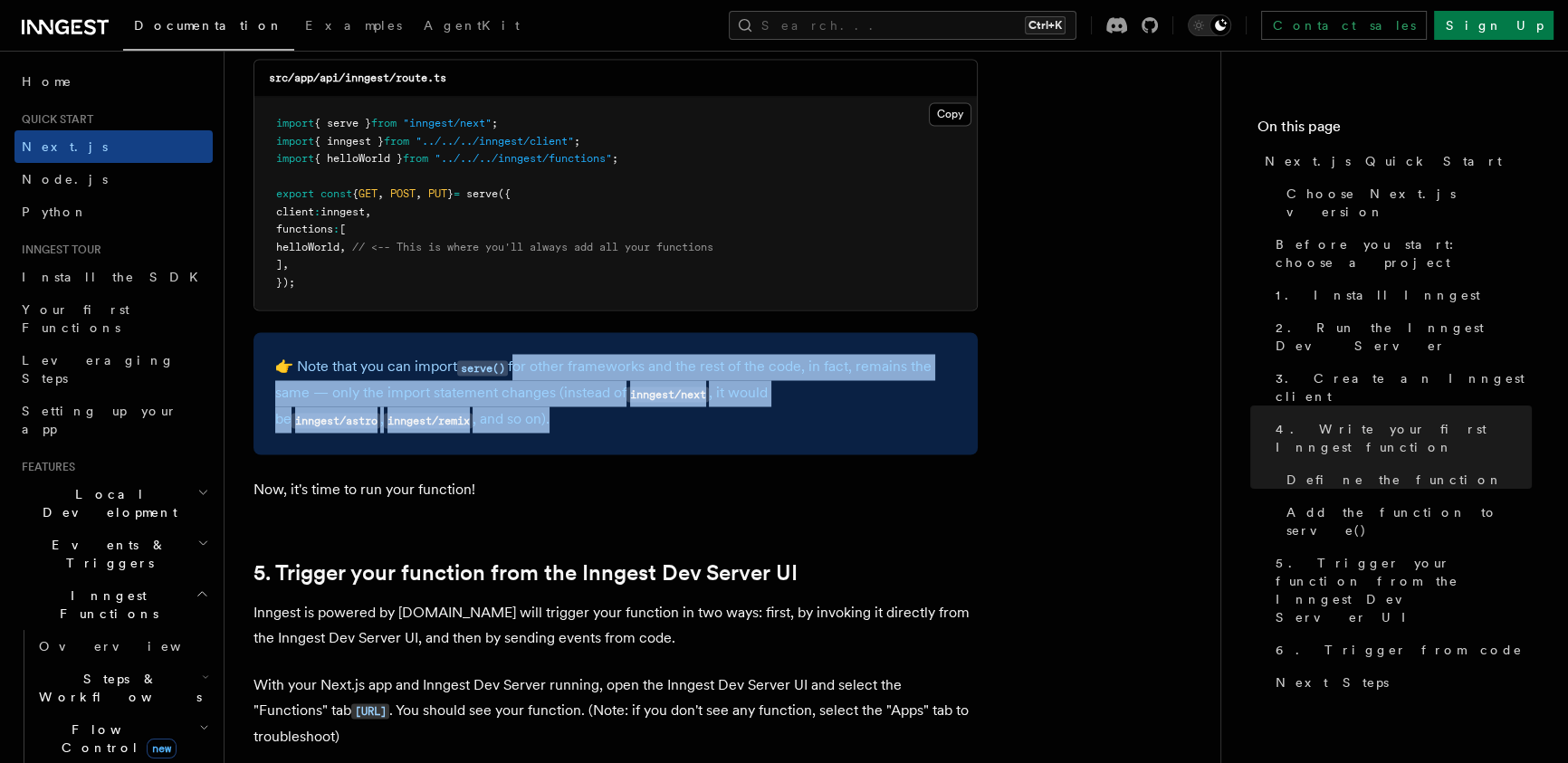
drag, startPoint x: 517, startPoint y: 365, endPoint x: 610, endPoint y: 445, distance: 122.7
click at [610, 445] on div "👉 Note that you can import serve() for other frameworks and the rest of the cod…" at bounding box center [615, 393] width 724 height 122
click at [432, 448] on div "👉 Note that you can import serve() for other frameworks and the rest of the cod…" at bounding box center [615, 393] width 724 height 122
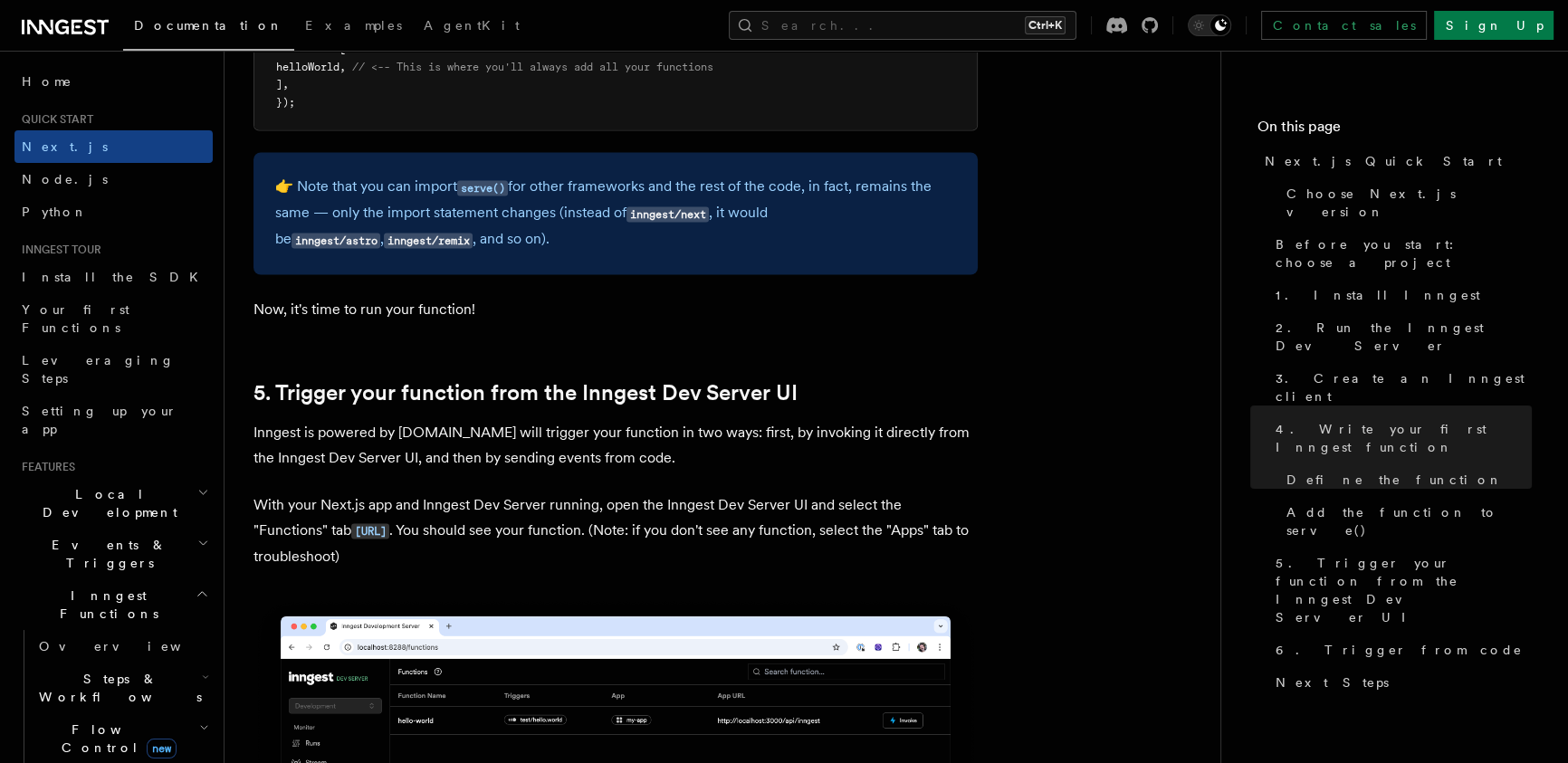
scroll to position [4048, 0]
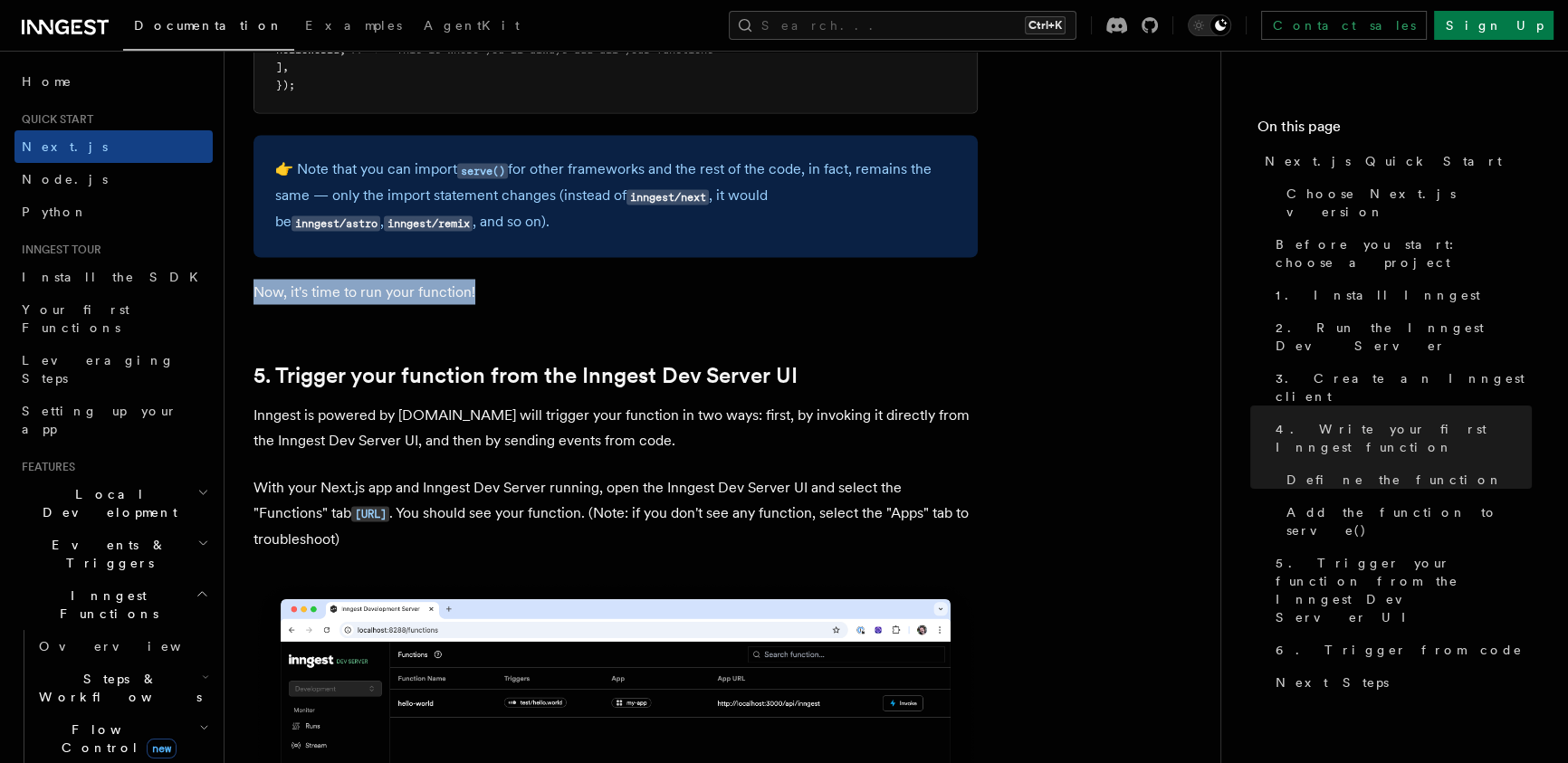
drag, startPoint x: 244, startPoint y: 288, endPoint x: 501, endPoint y: 293, distance: 257.0
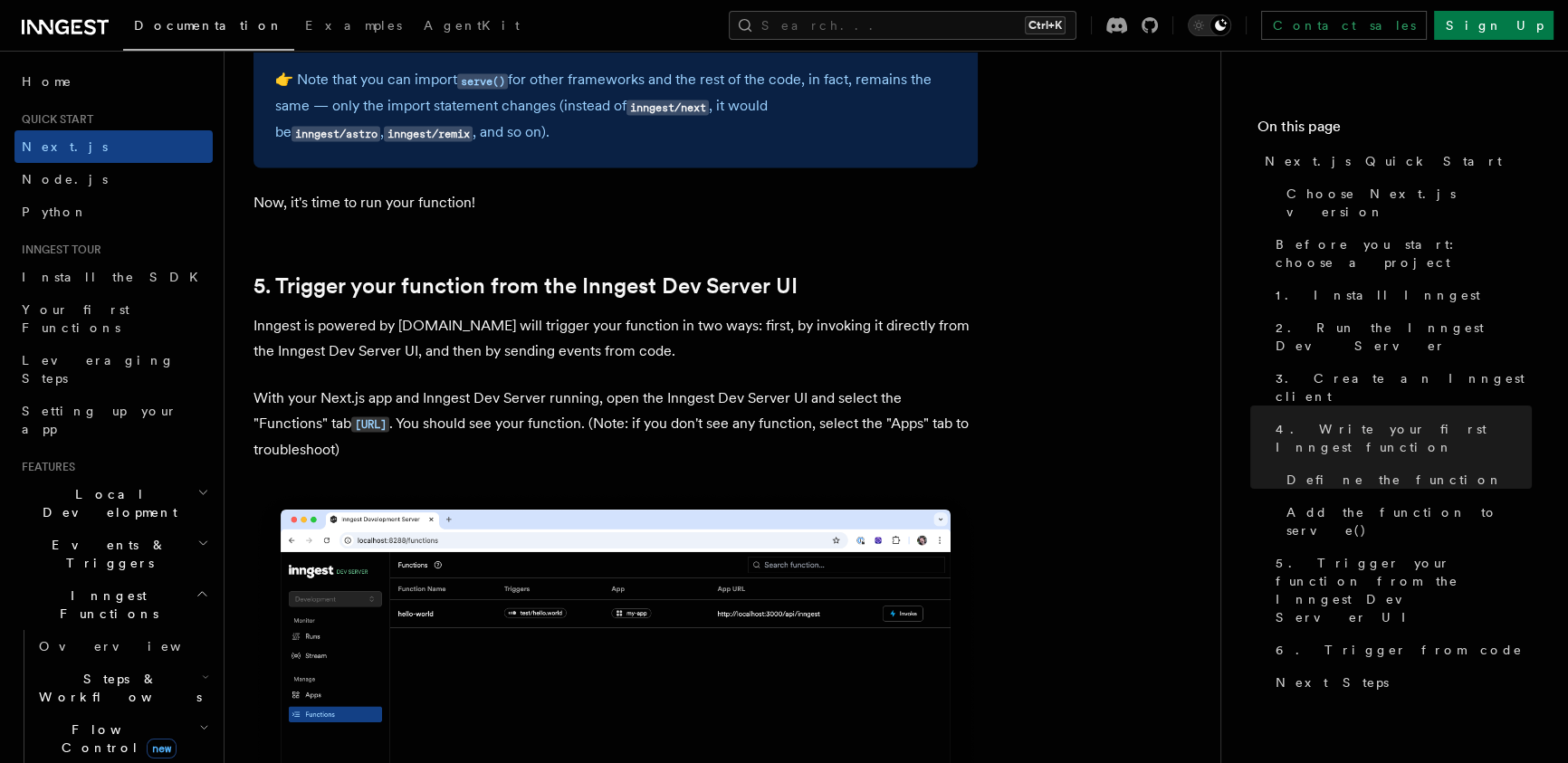
scroll to position [4245, 0]
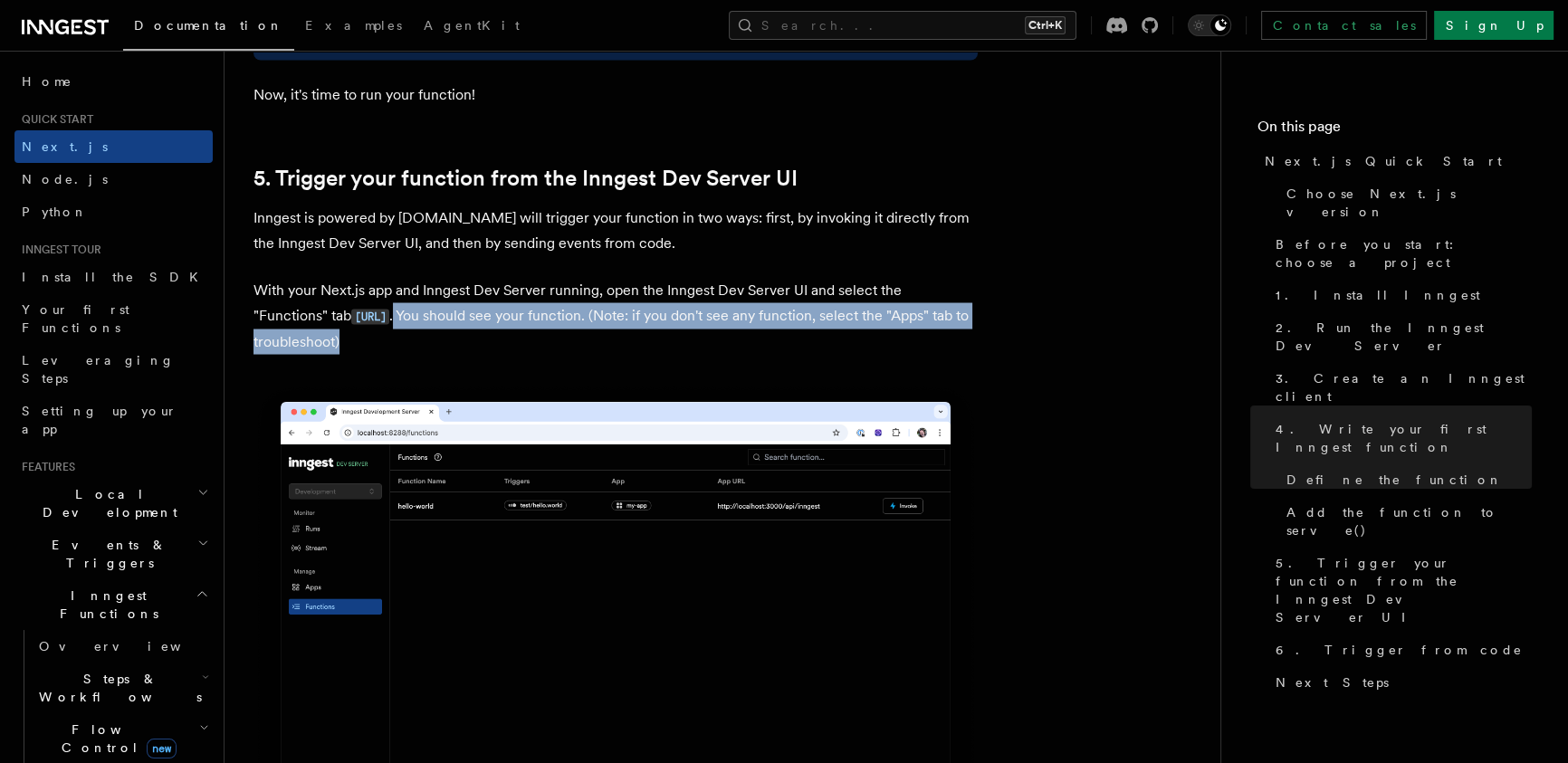
drag, startPoint x: 490, startPoint y: 314, endPoint x: 789, endPoint y: 346, distance: 300.7
click at [867, 346] on p "With your Next.js app and Inngest Dev Server running, open the Inngest Dev Serv…" at bounding box center [615, 315] width 724 height 77
click at [578, 346] on p "With your Next.js app and Inngest Dev Server running, open the Inngest Dev Serv…" at bounding box center [615, 315] width 724 height 77
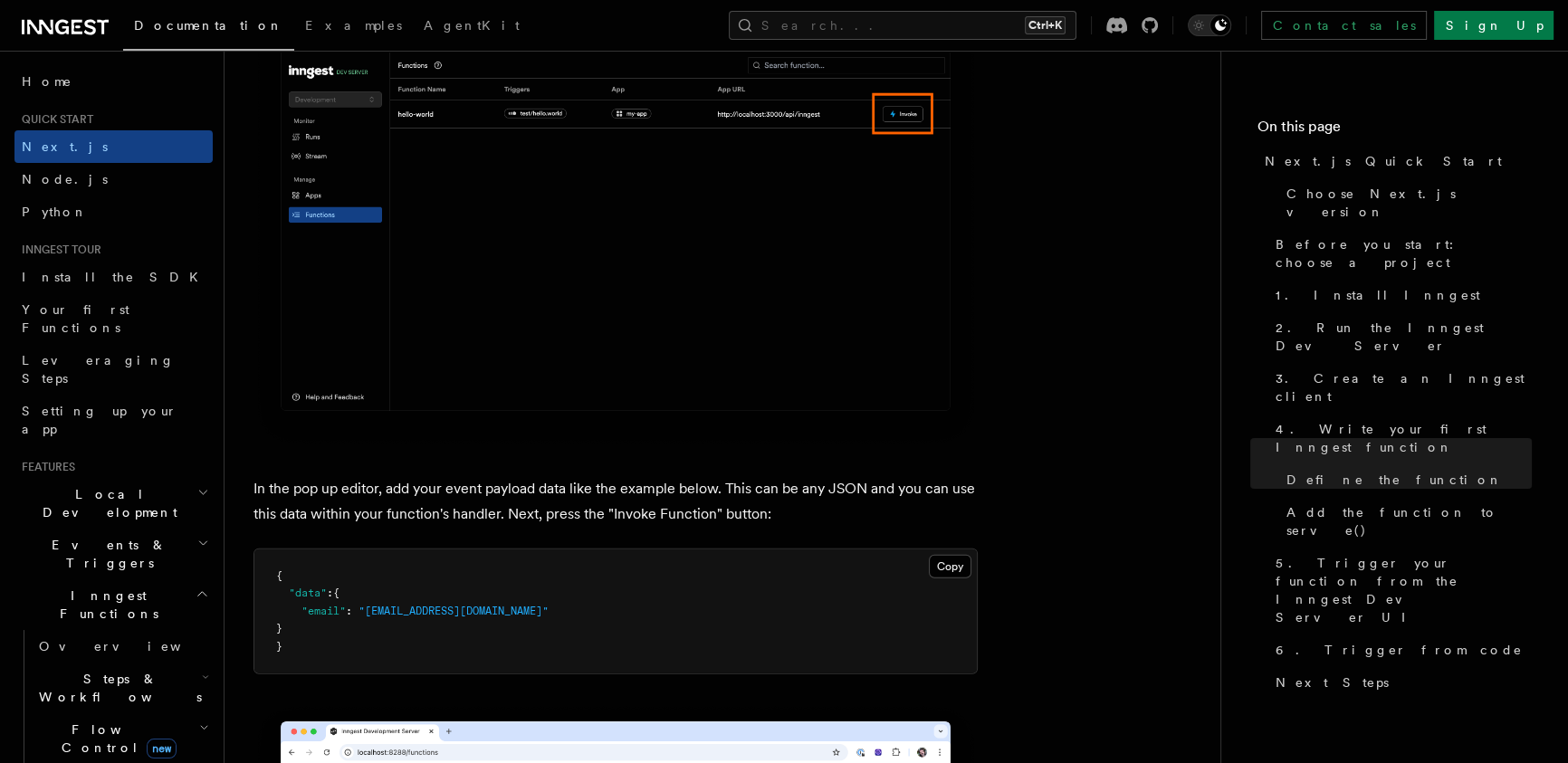
scroll to position [5232, 0]
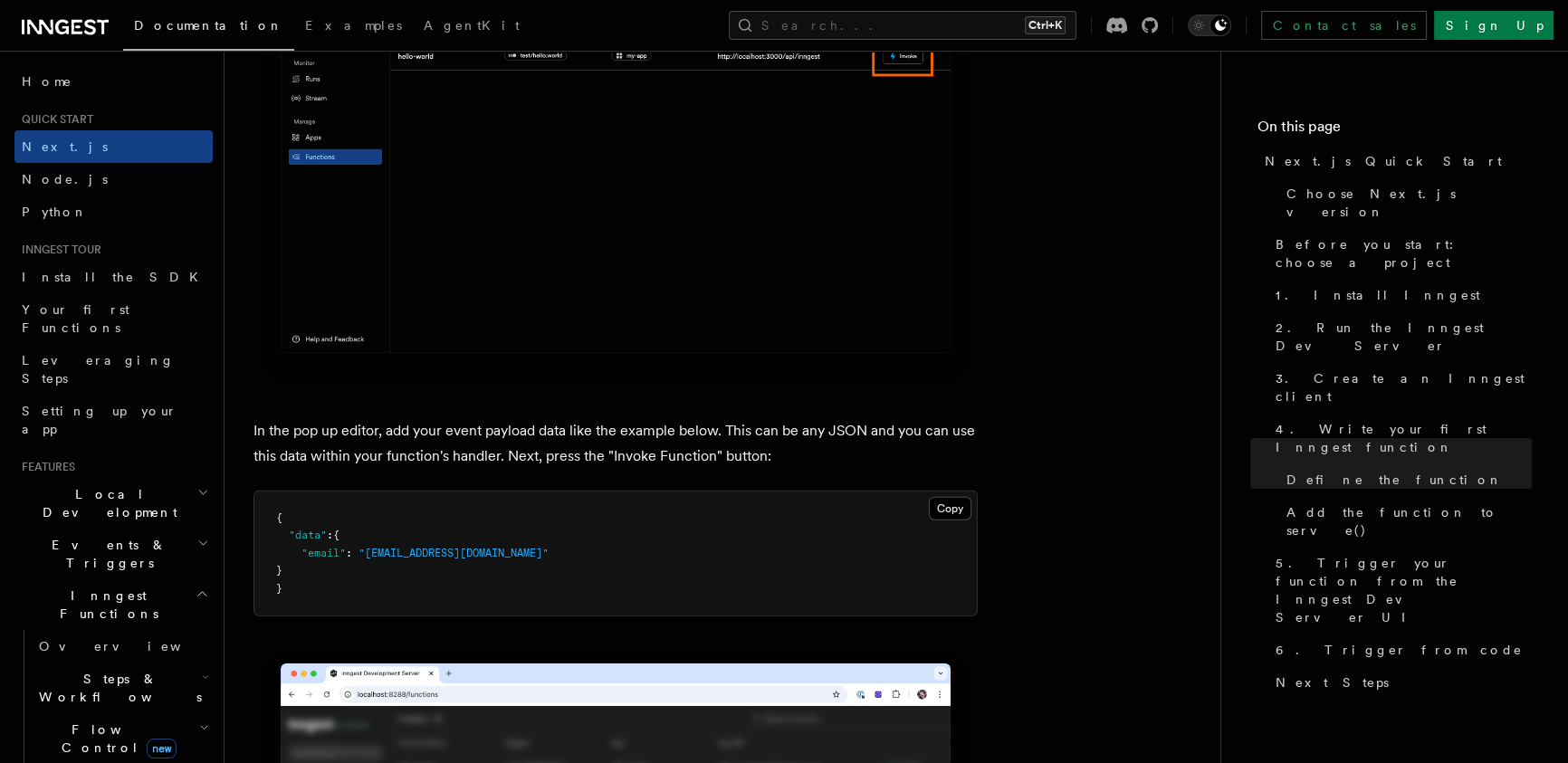
drag, startPoint x: 278, startPoint y: 527, endPoint x: 321, endPoint y: 564, distance: 56.7
click at [321, 564] on pre "{ "data" : { "email" : "[EMAIL_ADDRESS][DOMAIN_NAME]" } }" at bounding box center [615, 553] width 722 height 125
click at [382, 516] on pre "{ "data" : { "email" : "[EMAIL_ADDRESS][DOMAIN_NAME]" } }" at bounding box center [615, 553] width 722 height 125
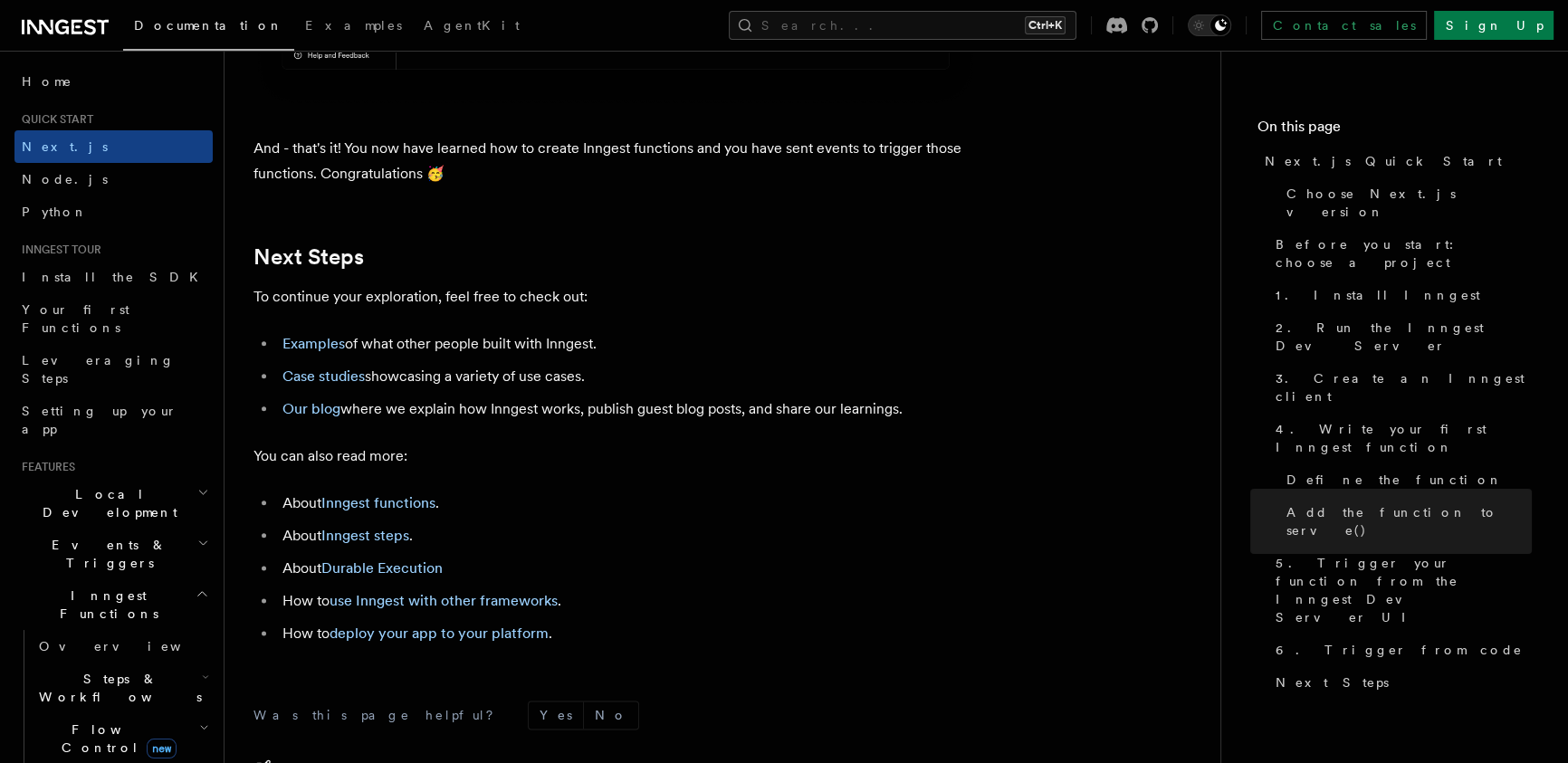
scroll to position [11353, 0]
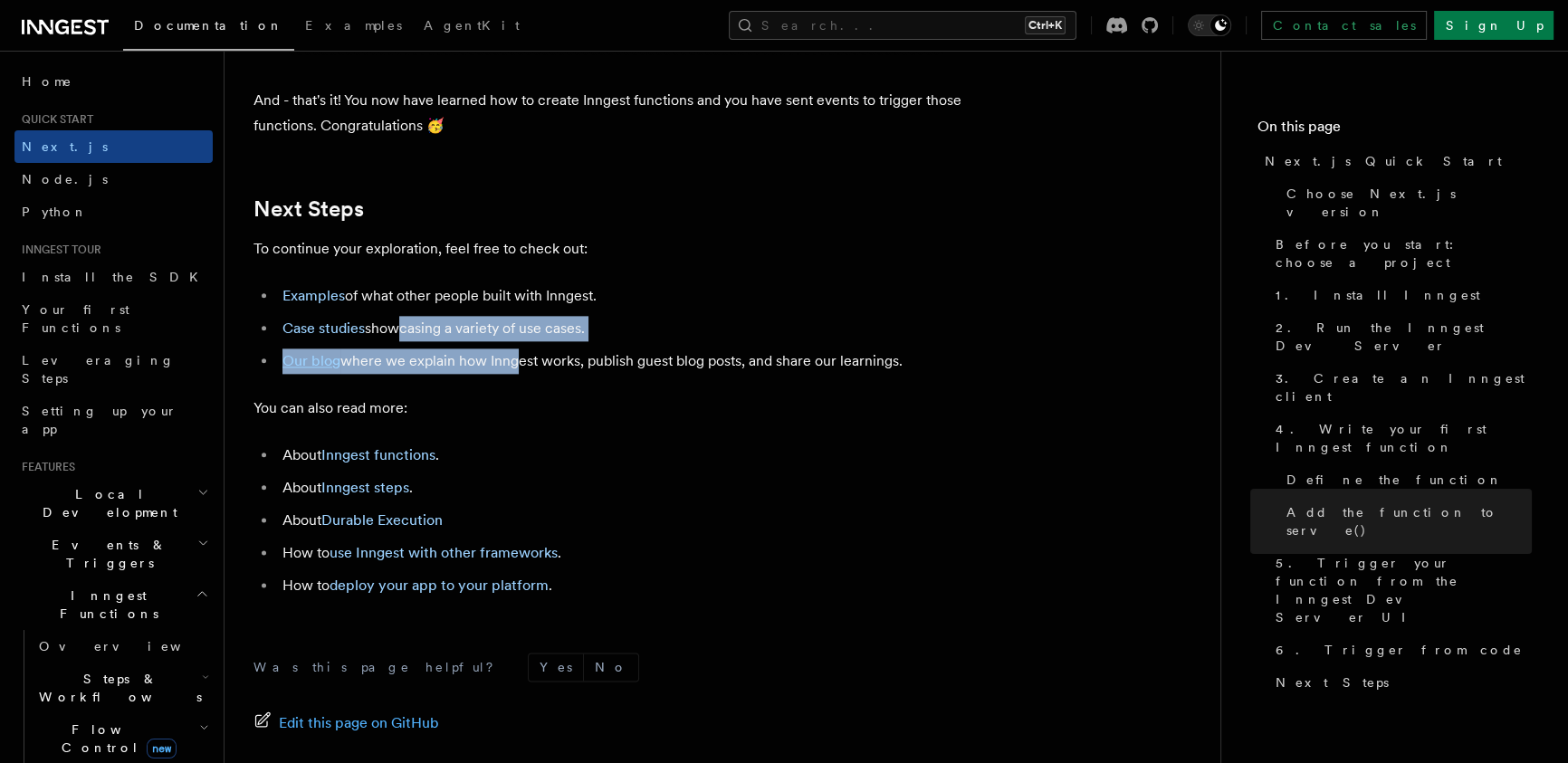
drag, startPoint x: 387, startPoint y: 348, endPoint x: 508, endPoint y: 369, distance: 122.8
click at [508, 369] on ul "Examples of what other people built with Inngest. Case studies showcasing a var…" at bounding box center [615, 328] width 724 height 91
click at [582, 341] on li "Case studies showcasing a variety of use cases." at bounding box center [627, 328] width 700 height 26
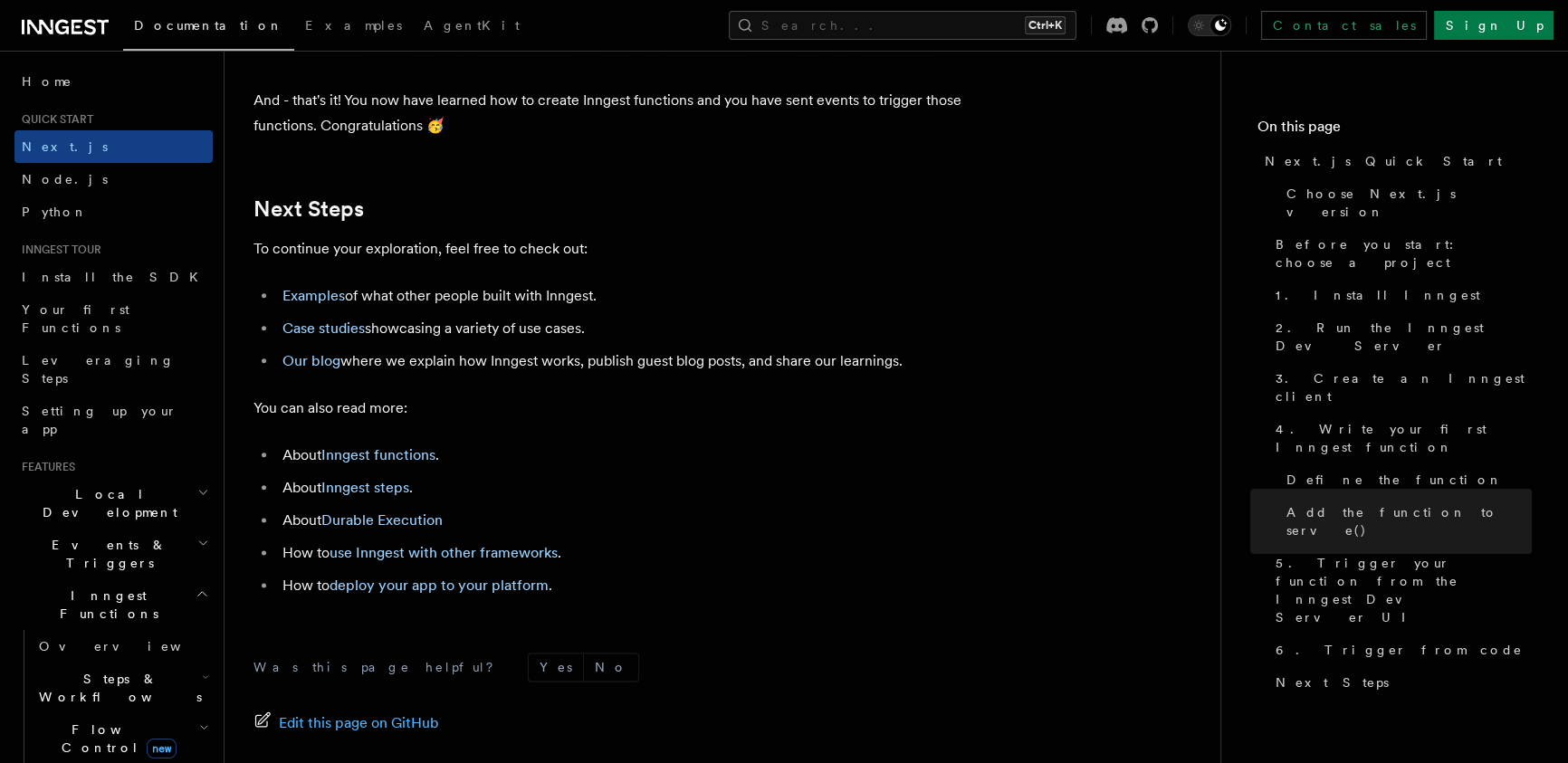
click at [528, 341] on li "Case studies showcasing a variety of use cases." at bounding box center [627, 328] width 700 height 26
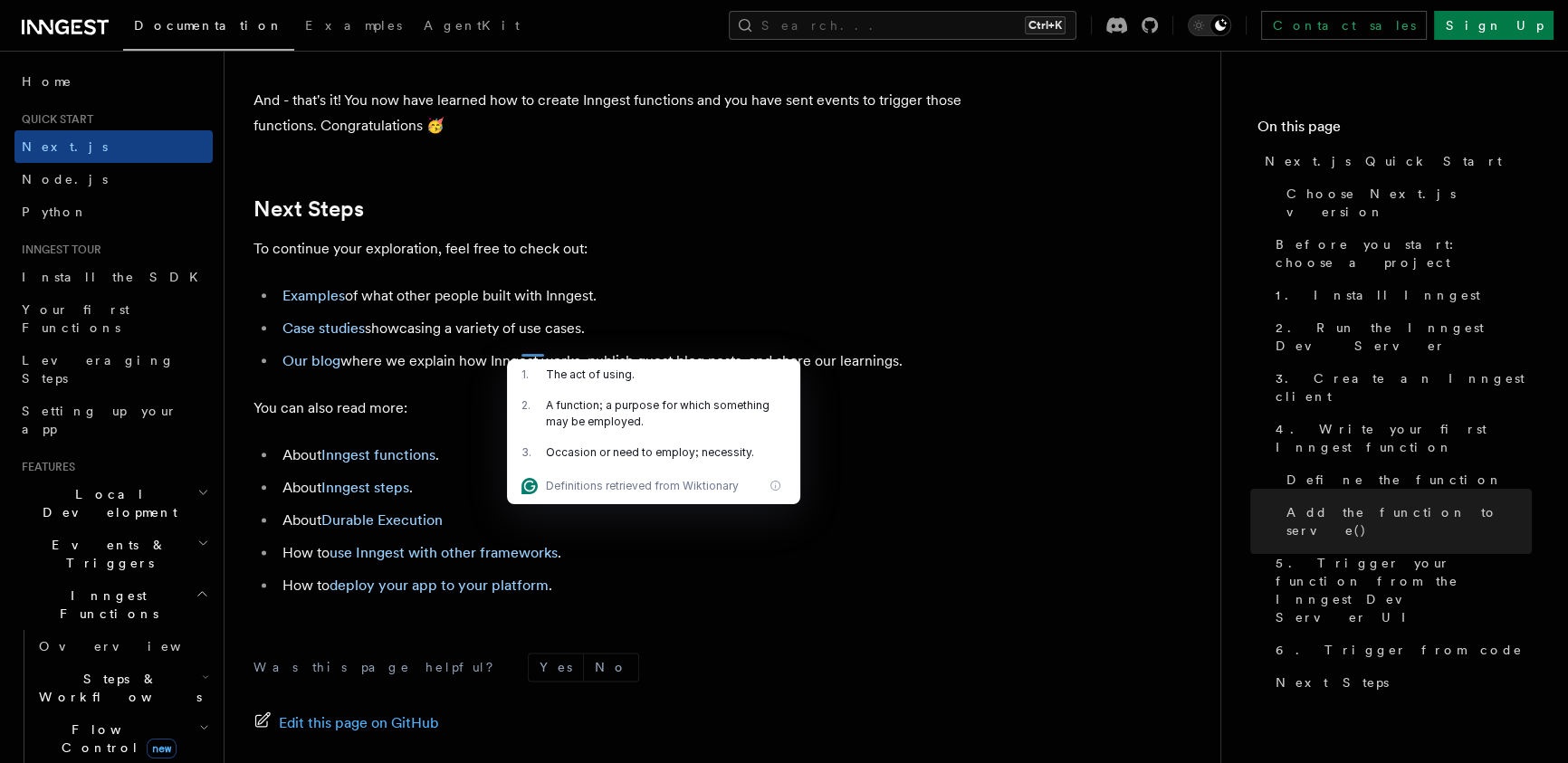
click at [489, 341] on li "Case studies showcasing a variety of use cases." at bounding box center [627, 328] width 700 height 26
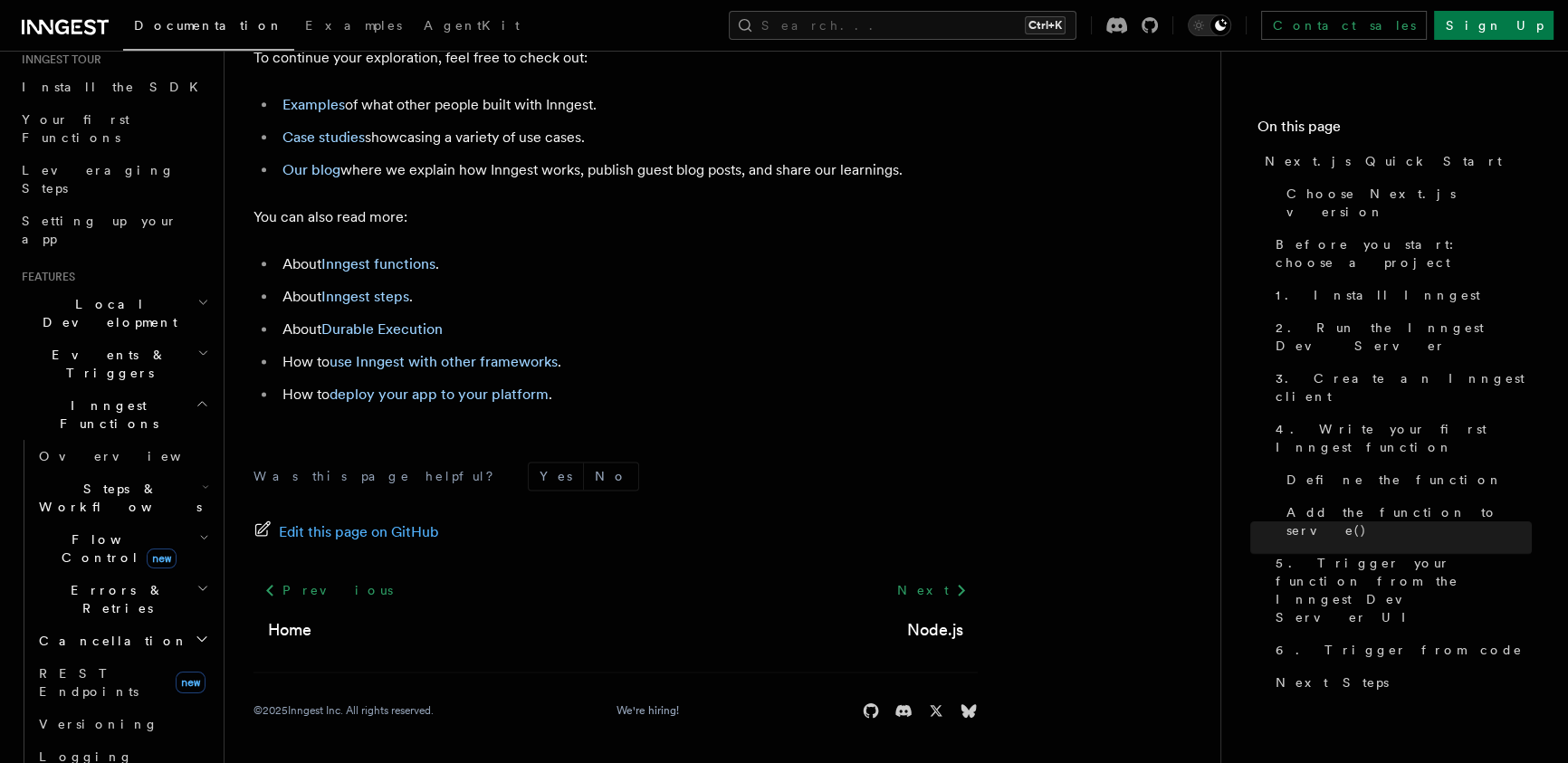
scroll to position [197, 0]
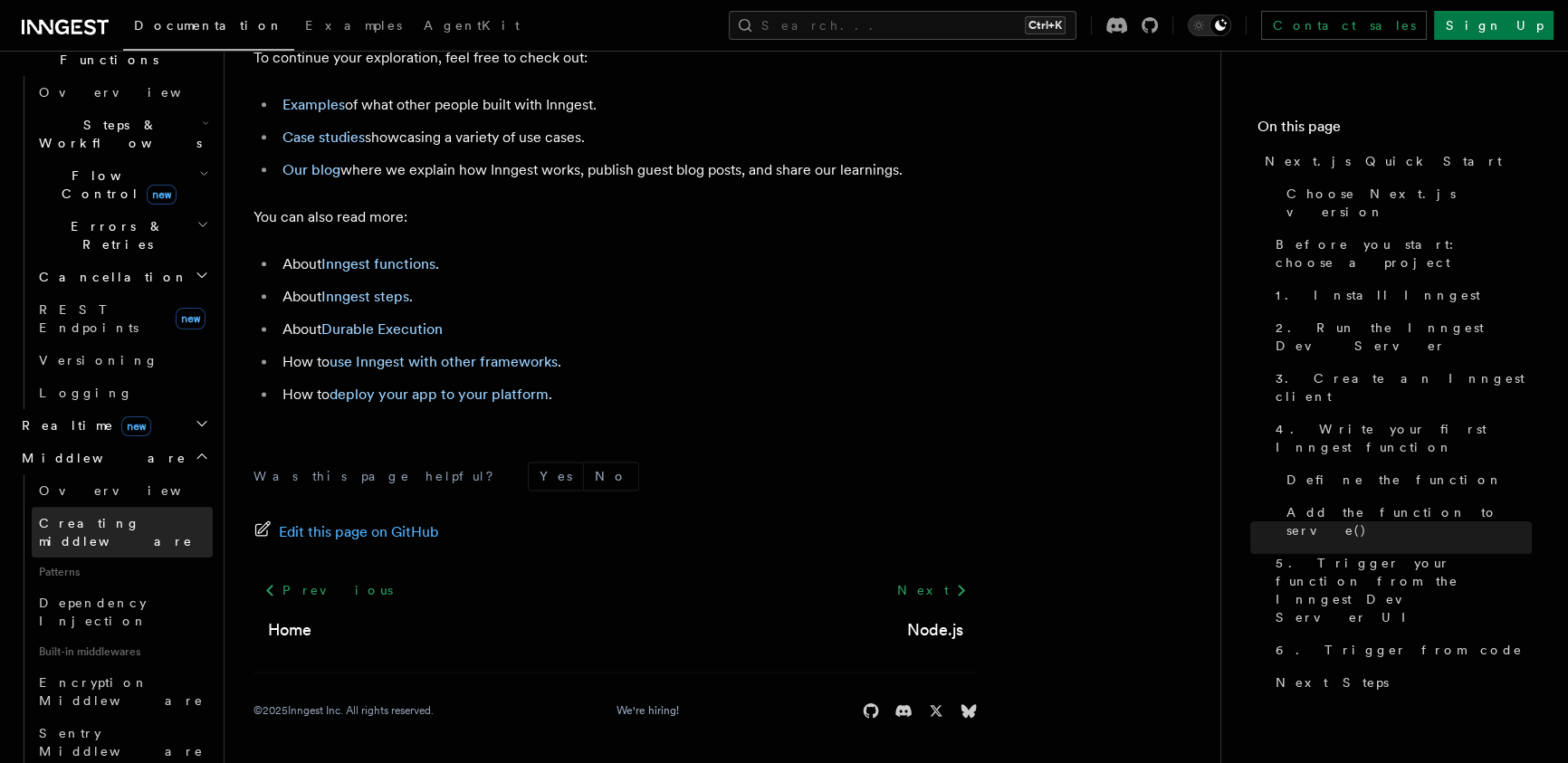
scroll to position [592, 0]
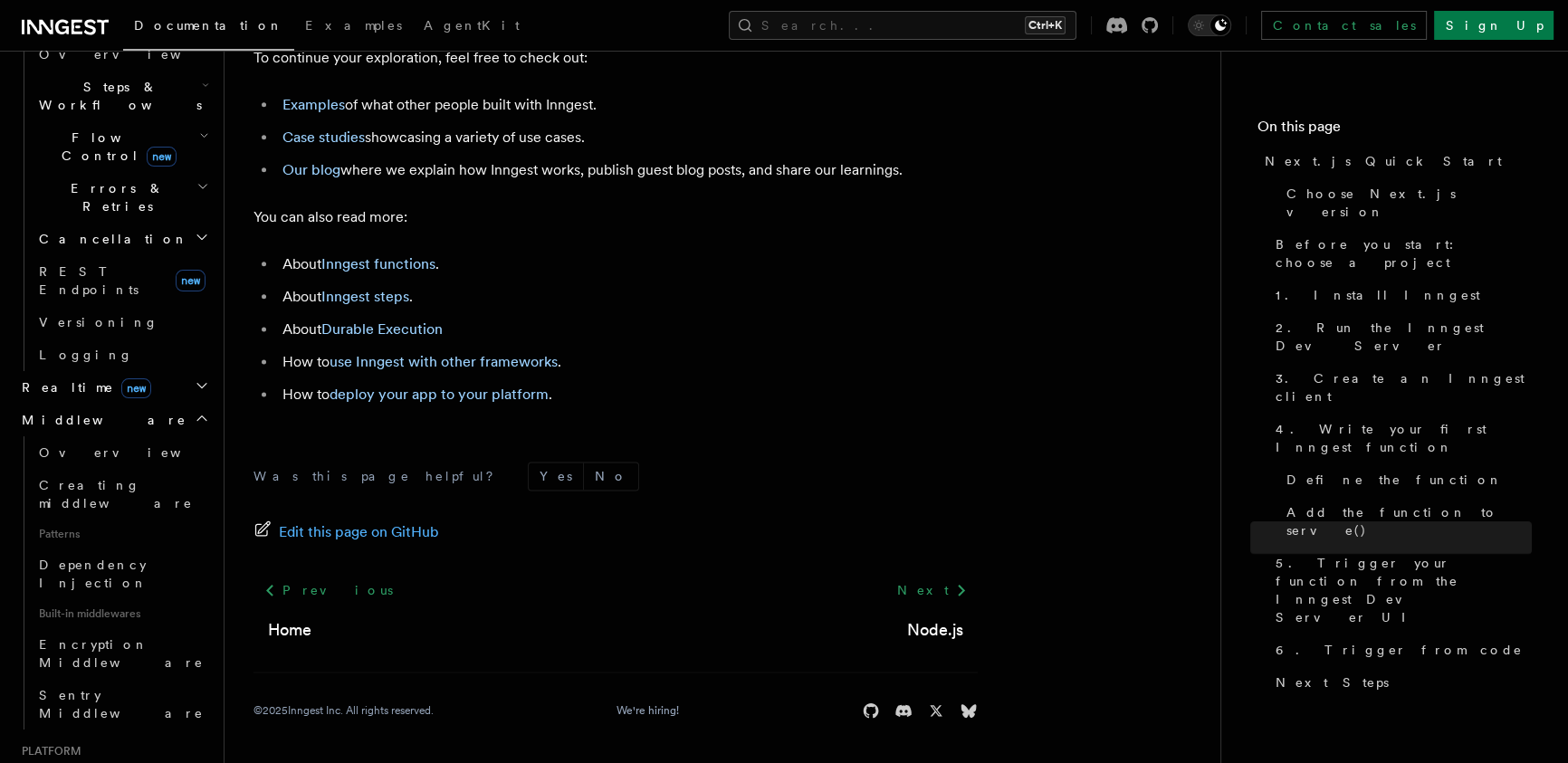
click at [124, 762] on h2 "Deployment" at bounding box center [113, 778] width 198 height 32
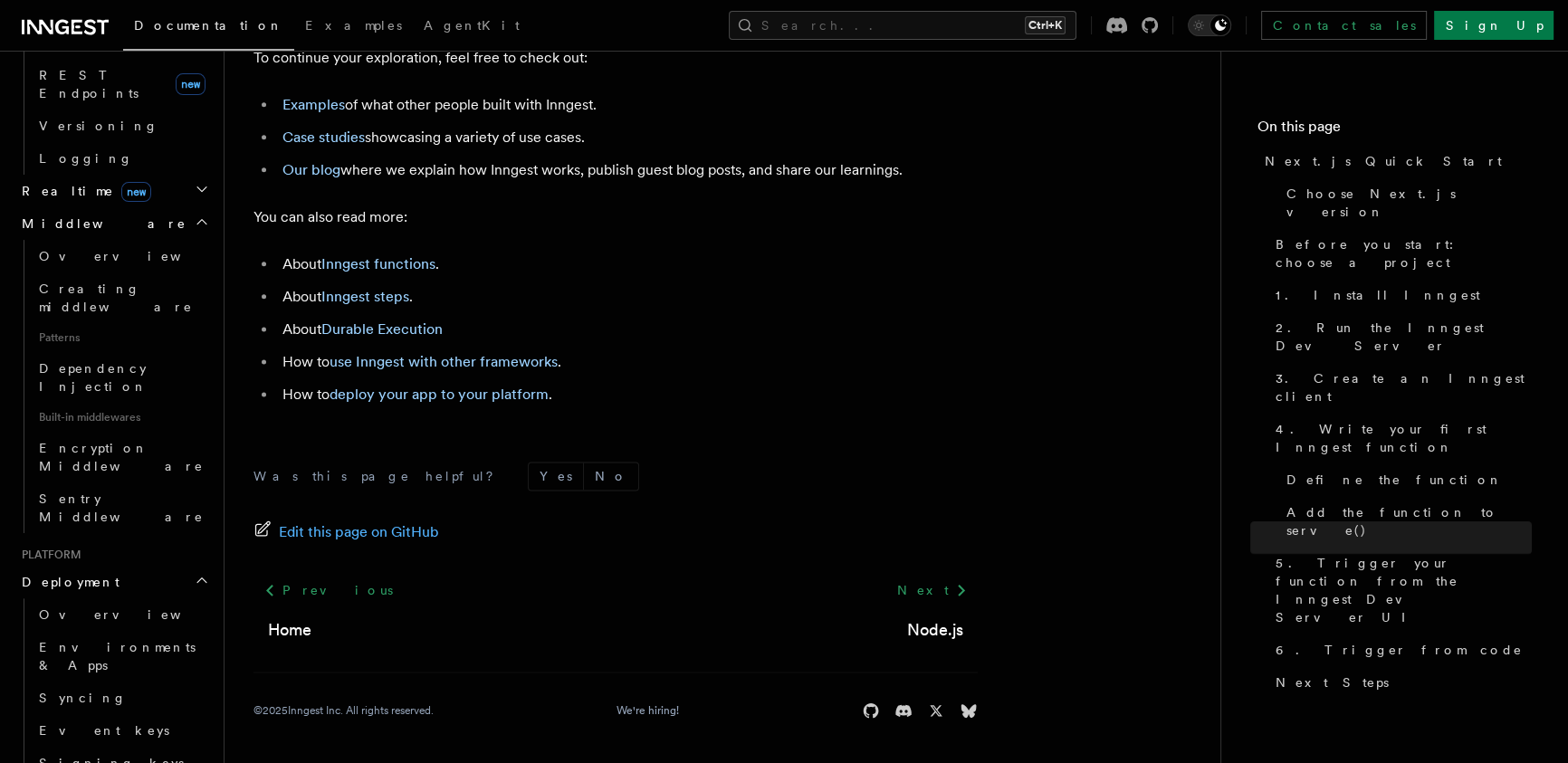
scroll to position [789, 0]
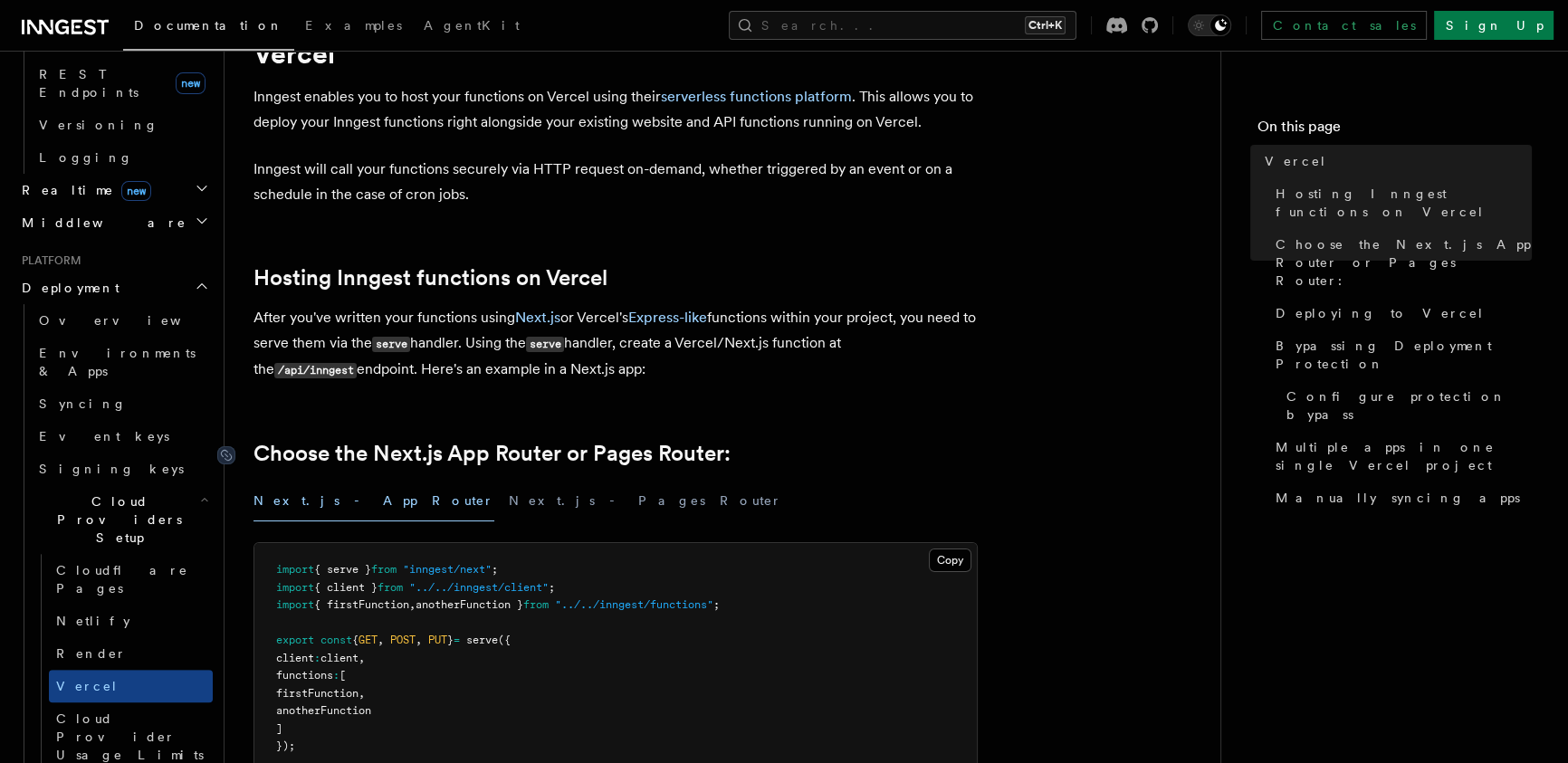
scroll to position [197, 0]
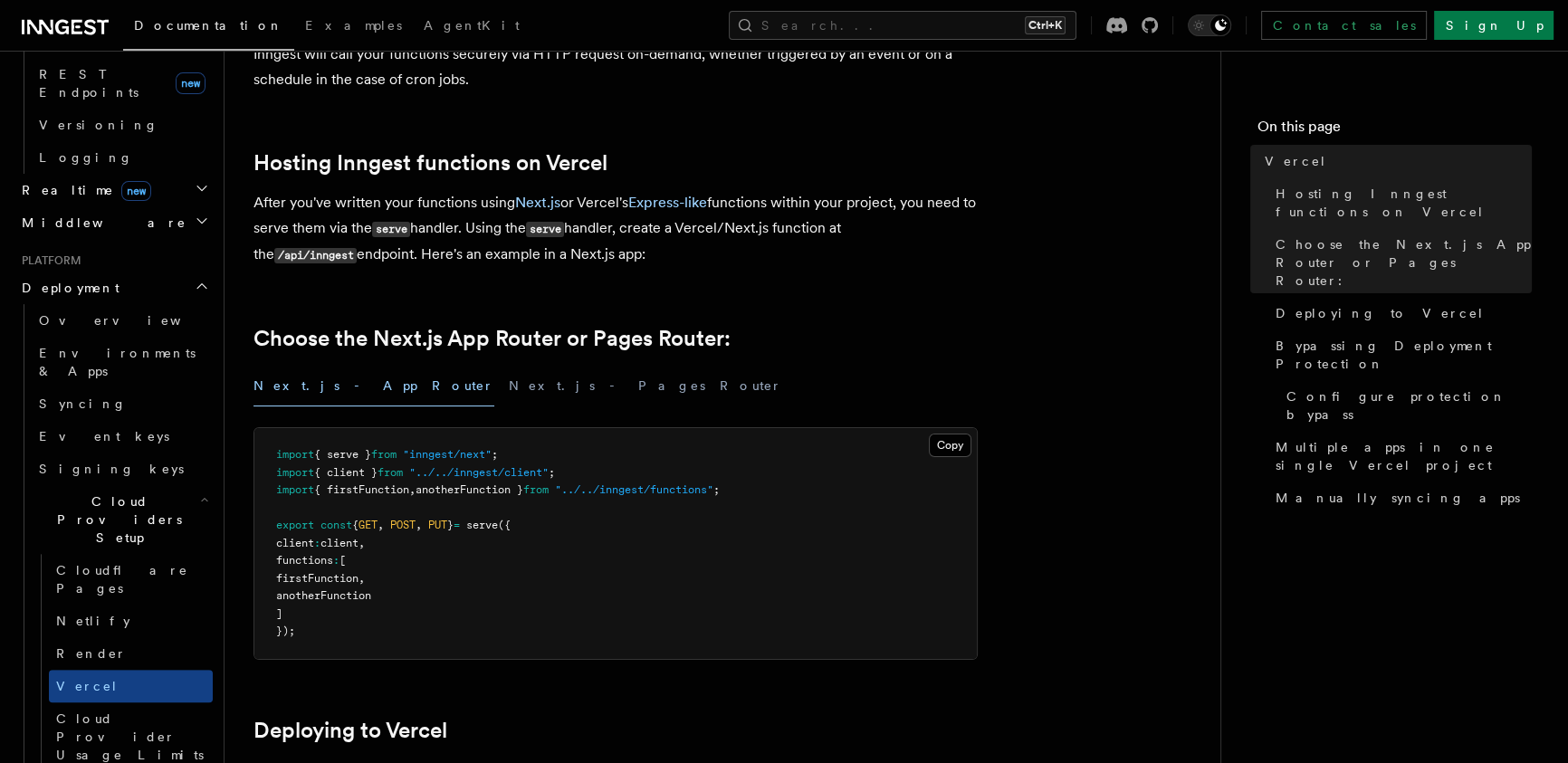
drag, startPoint x: 305, startPoint y: 566, endPoint x: 319, endPoint y: 608, distance: 44.3
click at [319, 608] on pre "import { serve } from "inngest/next" ; import { client } from "../../inngest/cl…" at bounding box center [615, 544] width 722 height 231
click at [404, 603] on pre "import { serve } from "inngest/next" ; import { client } from "../../inngest/cl…" at bounding box center [615, 544] width 722 height 231
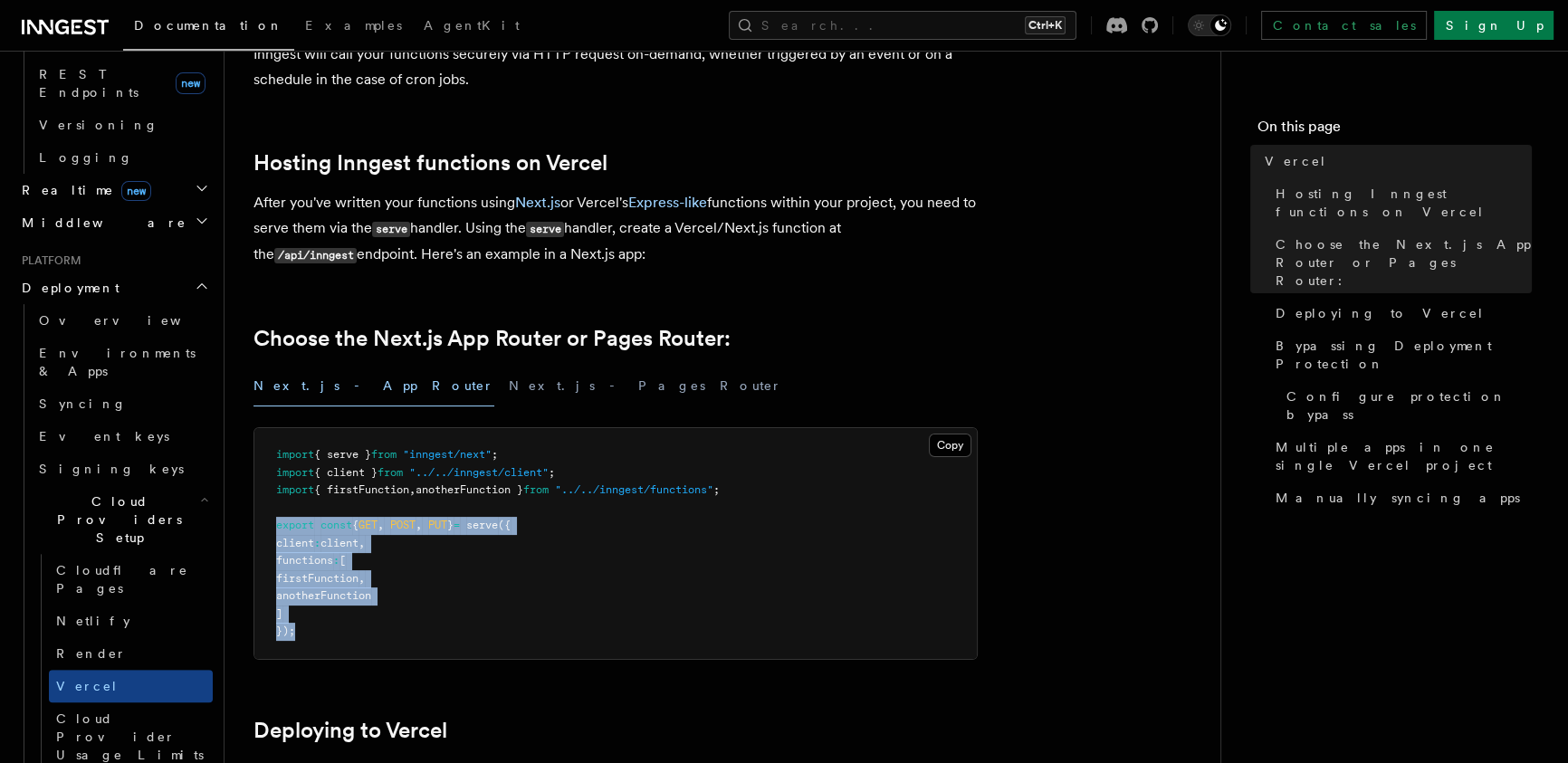
drag, startPoint x: 279, startPoint y: 522, endPoint x: 339, endPoint y: 633, distance: 126.2
click at [339, 633] on pre "import { serve } from "inngest/next" ; import { client } from "../../inngest/cl…" at bounding box center [615, 544] width 722 height 231
click at [419, 601] on pre "import { serve } from "inngest/next" ; import { client } from "../../inngest/cl…" at bounding box center [615, 544] width 722 height 231
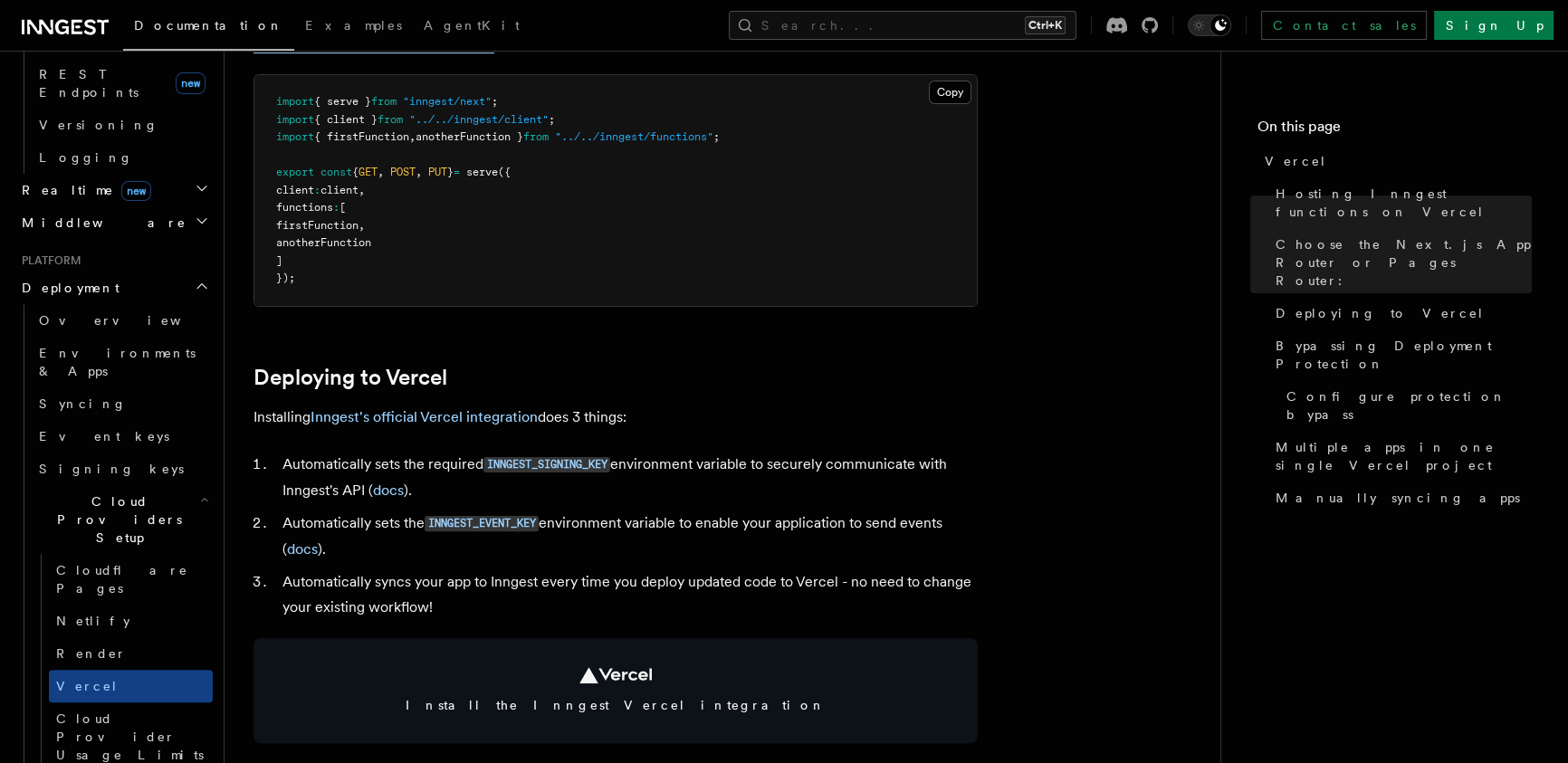
scroll to position [592, 0]
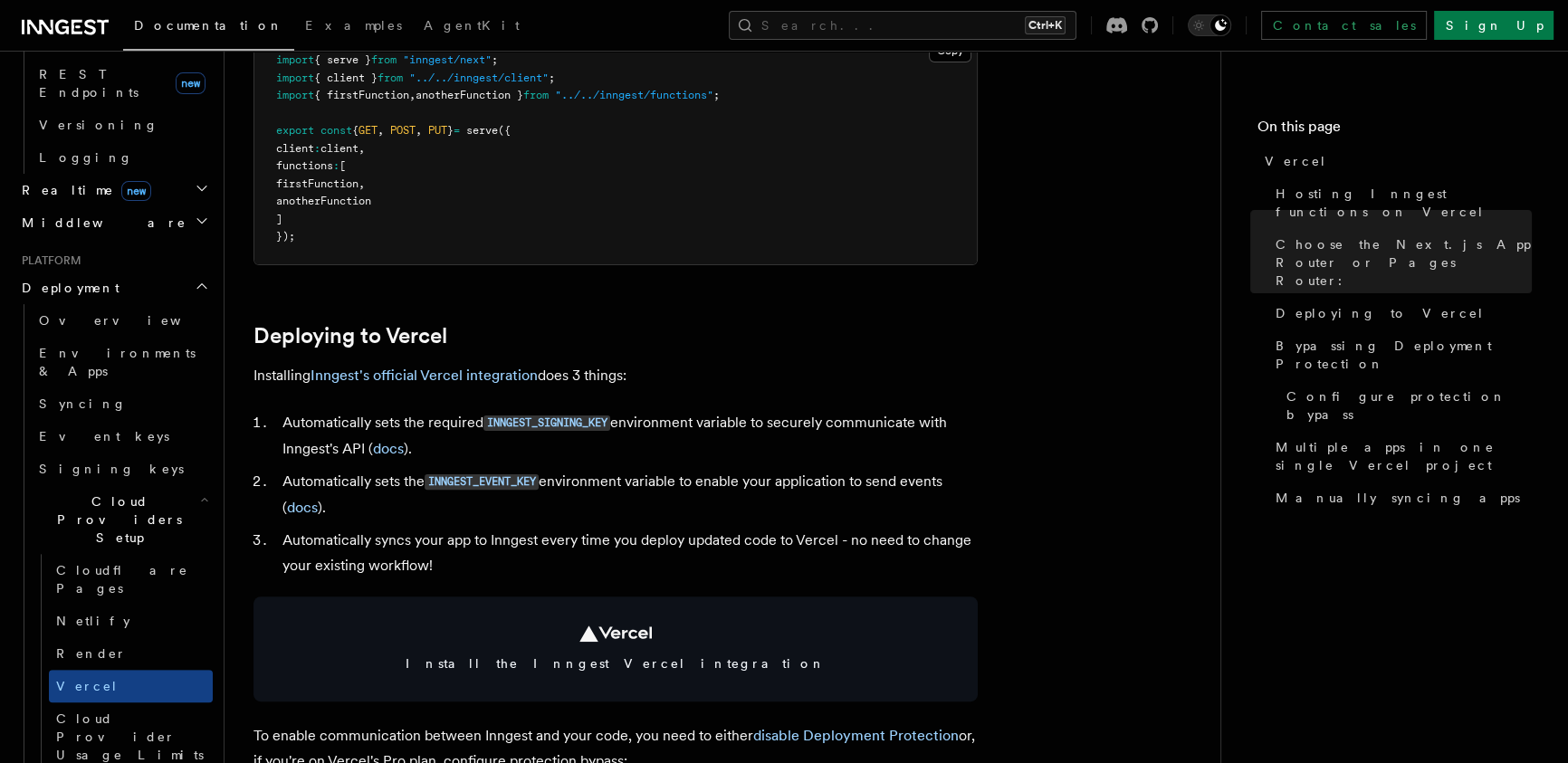
click at [756, 424] on li "Automatically sets the required INNGEST_SIGNING_KEY environment variable to sec…" at bounding box center [627, 436] width 700 height 52
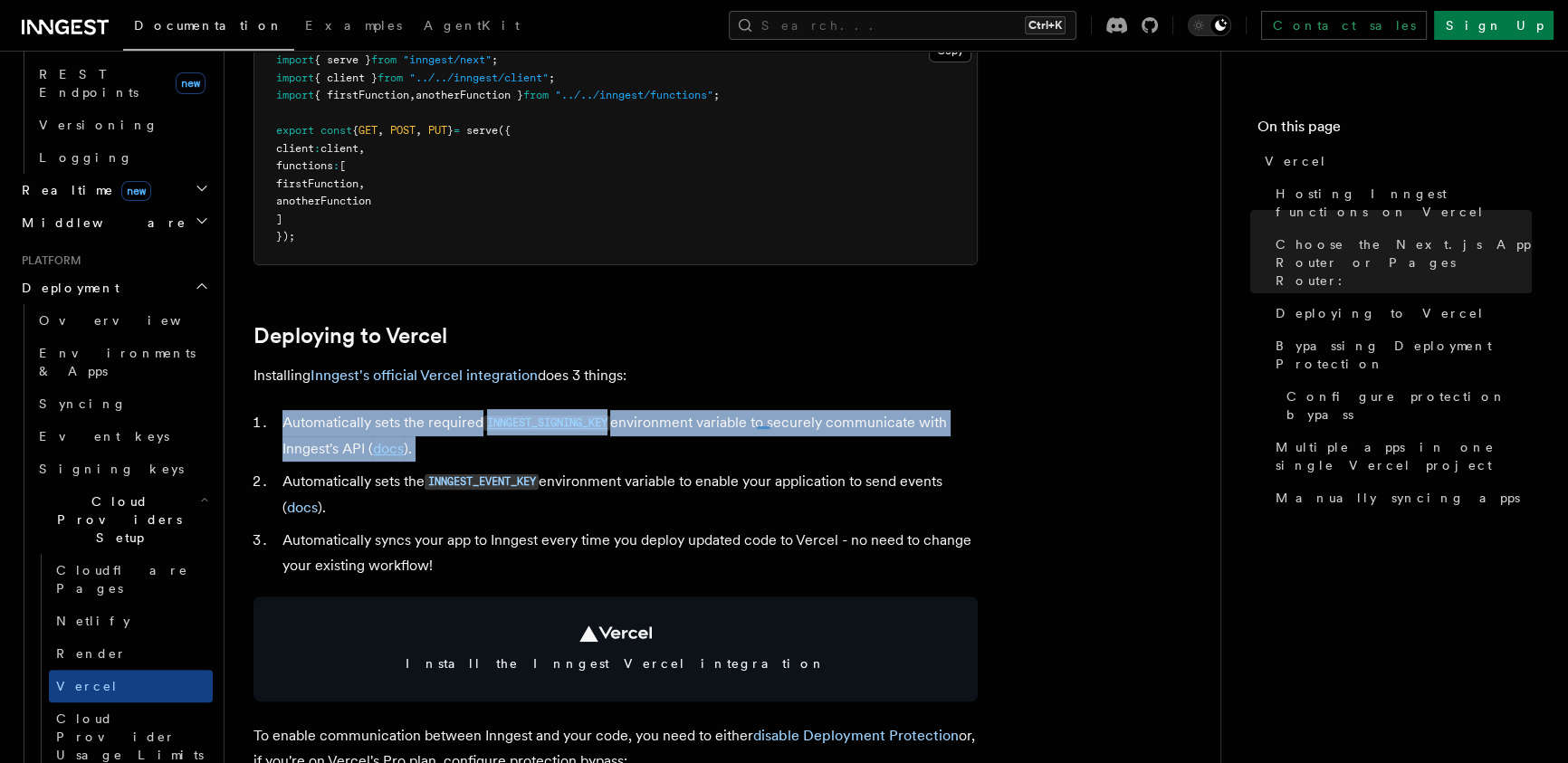
click at [756, 424] on li "Automatically sets the required INNGEST_SIGNING_KEY environment variable to sec…" at bounding box center [627, 436] width 700 height 52
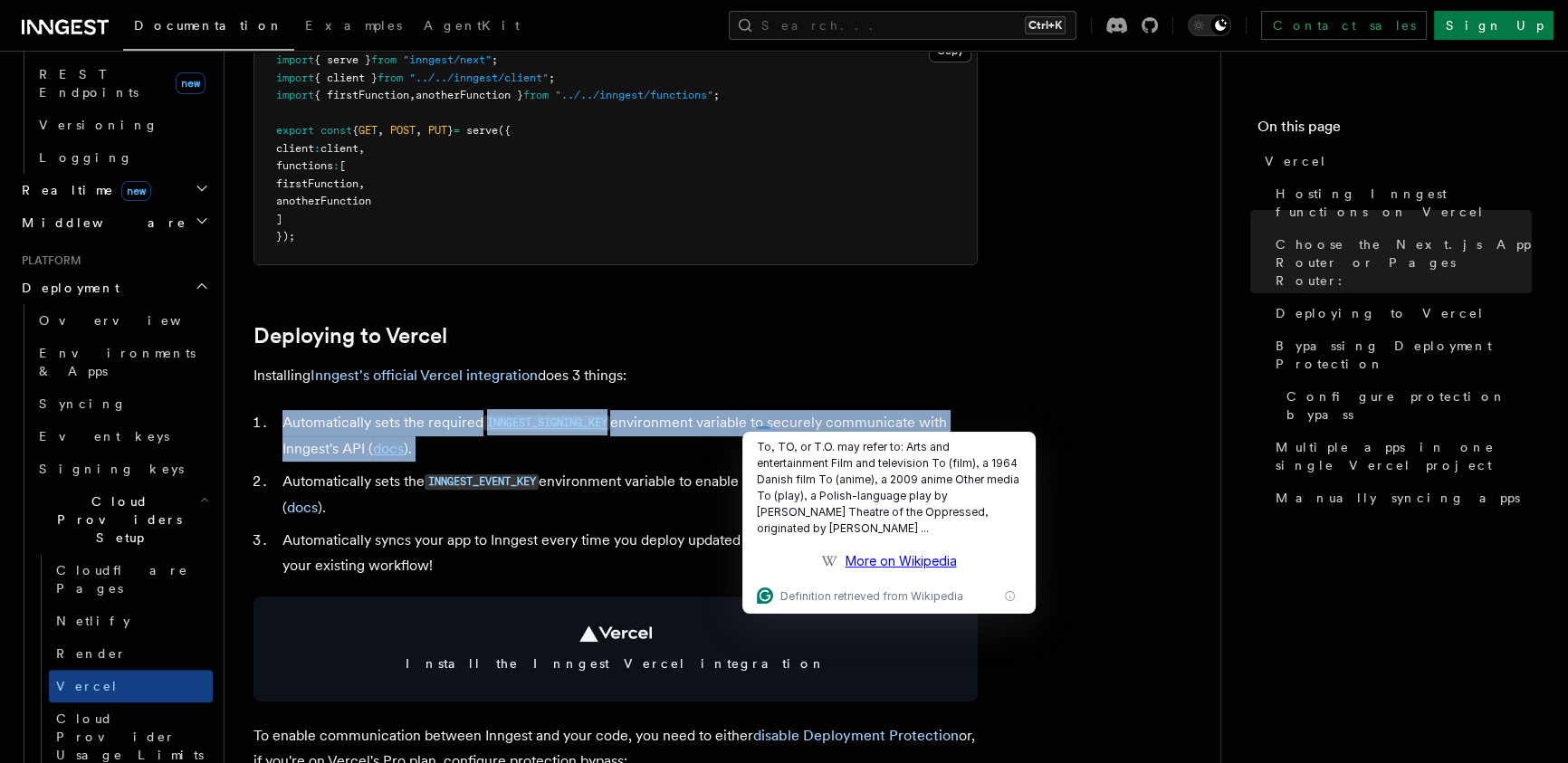
click at [568, 443] on li "Automatically sets the required INNGEST_SIGNING_KEY environment variable to sec…" at bounding box center [627, 436] width 700 height 52
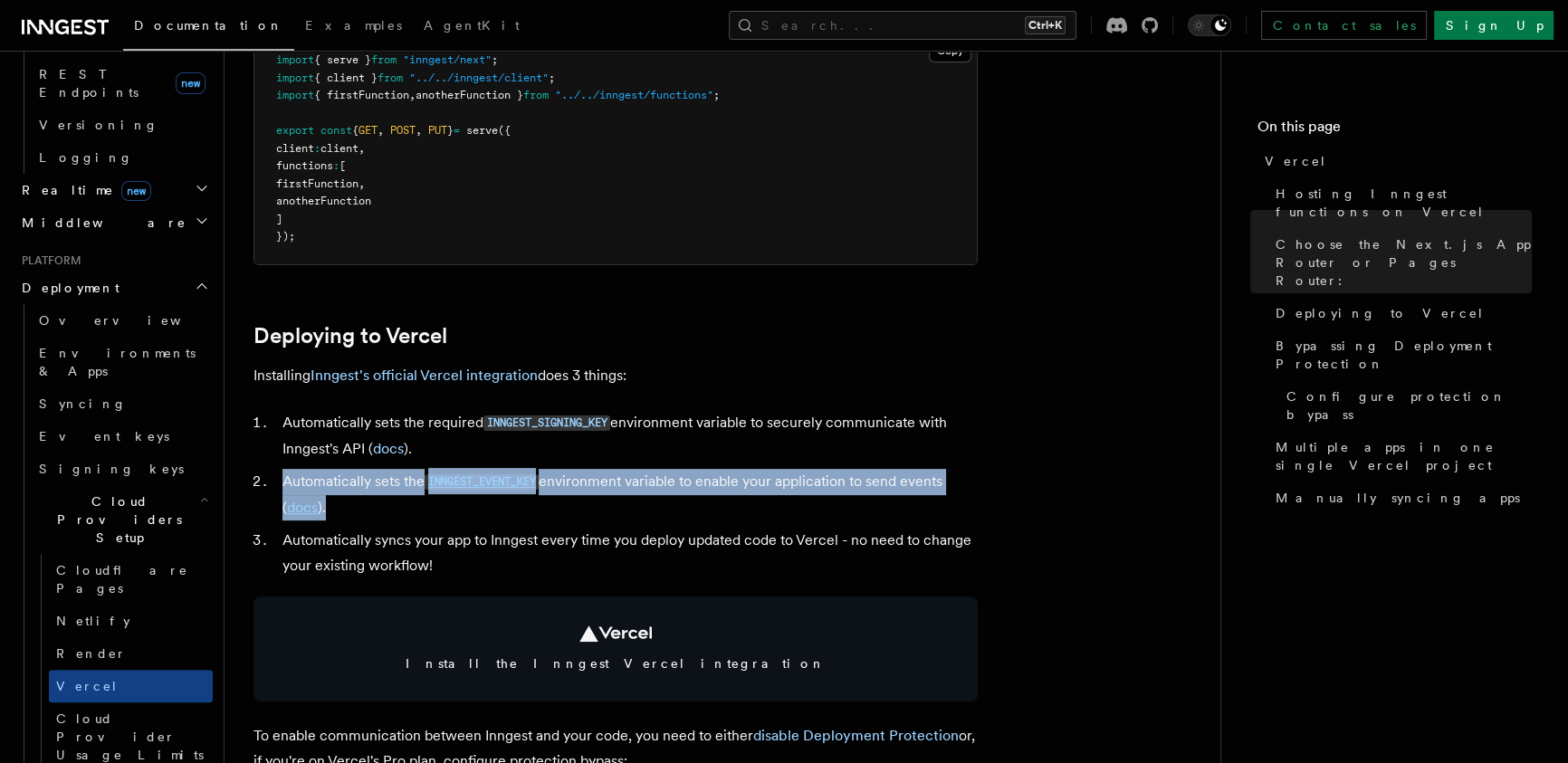
drag, startPoint x: 276, startPoint y: 487, endPoint x: 832, endPoint y: 505, distance: 556.3
click at [832, 505] on li "Automatically sets the INNGEST_EVENT_KEY environment variable to enable your ap…" at bounding box center [627, 495] width 700 height 52
click at [391, 506] on li "Automatically sets the INNGEST_EVENT_KEY environment variable to enable your ap…" at bounding box center [627, 495] width 700 height 52
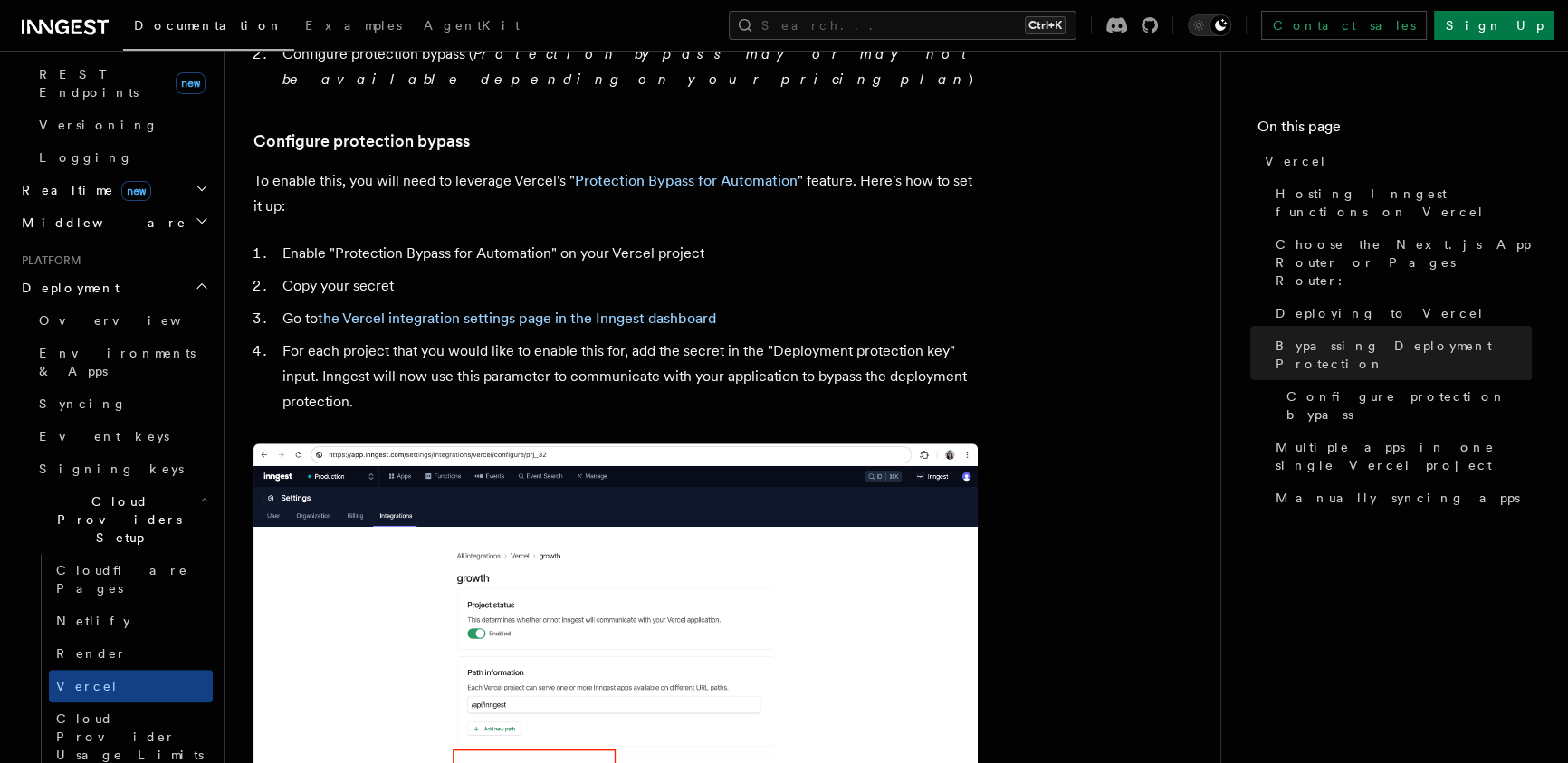
scroll to position [1678, 0]
